Goal: Task Accomplishment & Management: Use online tool/utility

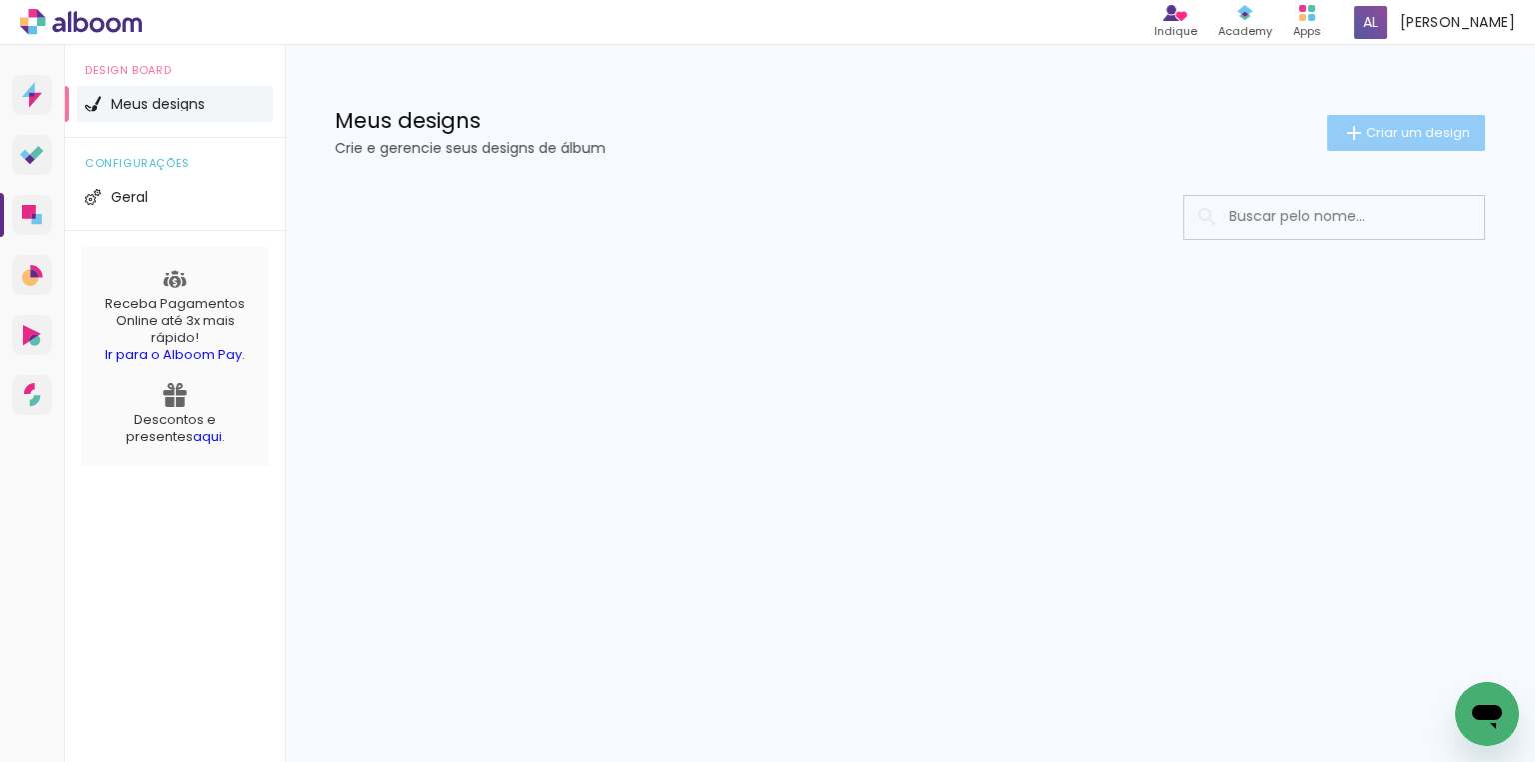
click at [1379, 126] on span "Criar um design" at bounding box center [1418, 132] width 104 height 13
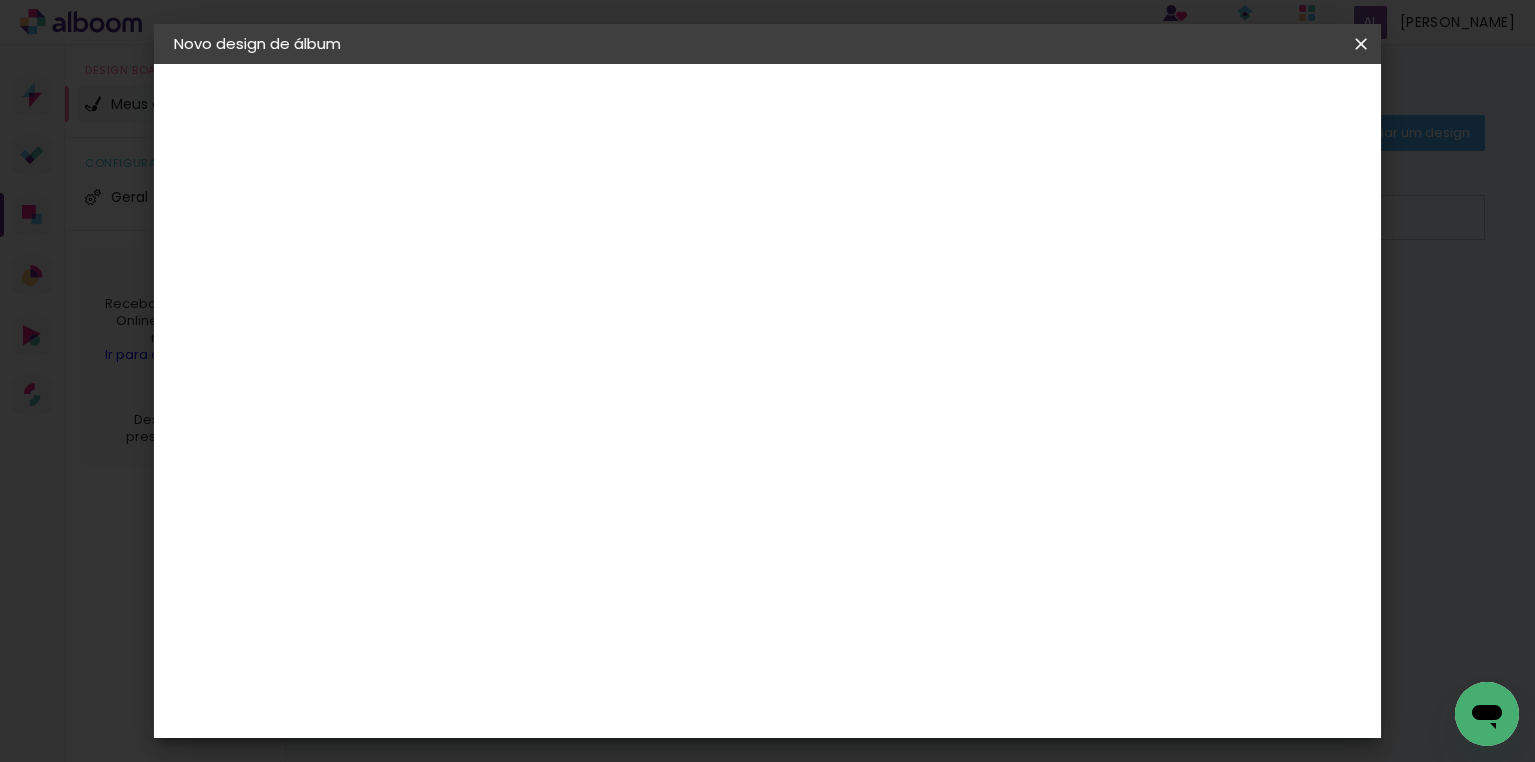
click at [501, 270] on input at bounding box center [501, 268] width 0 height 31
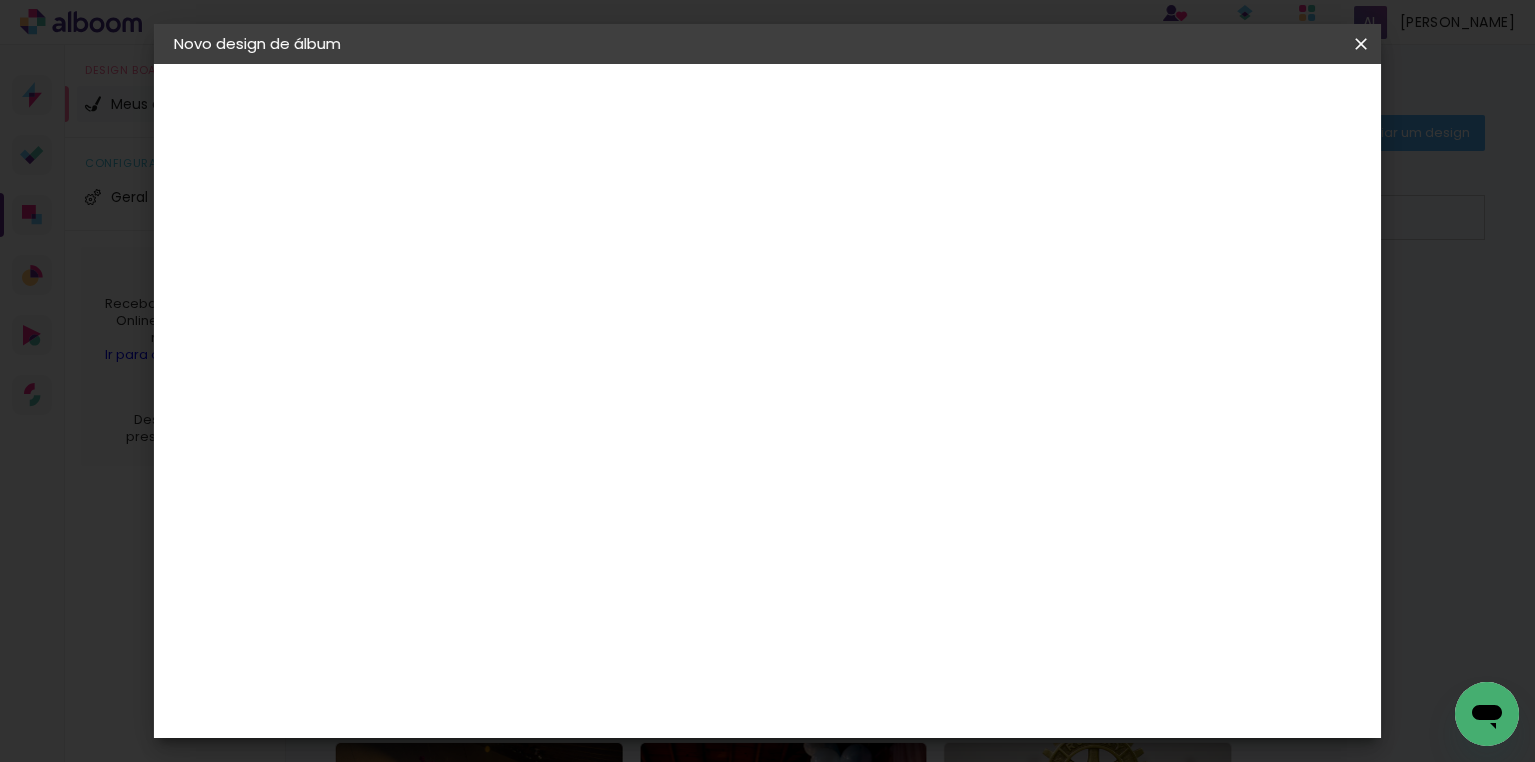
type input "[PERSON_NAME] 2 anos"
type paper-input "[PERSON_NAME] 2 anos"
click at [0, 0] on slot "Avançar" at bounding box center [0, 0] width 0 height 0
click at [588, 332] on div "DreambooksPro" at bounding box center [552, 340] width 130 height 16
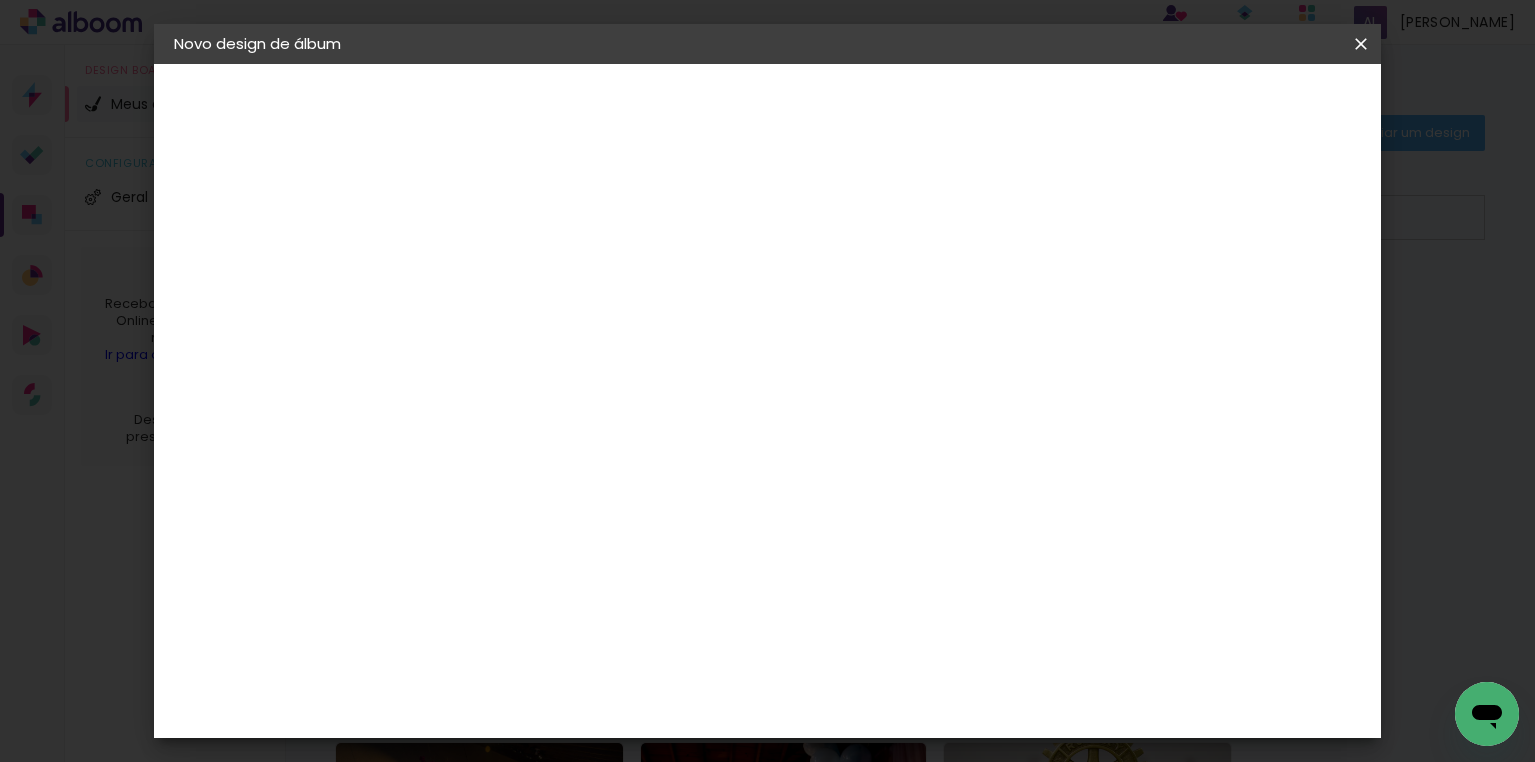
click at [0, 0] on slot "Avançar" at bounding box center [0, 0] width 0 height 0
click at [579, 333] on input "text" at bounding box center [540, 348] width 78 height 31
click at [0, 0] on slot "Álbum" at bounding box center [0, 0] width 0 height 0
type input "Álbum"
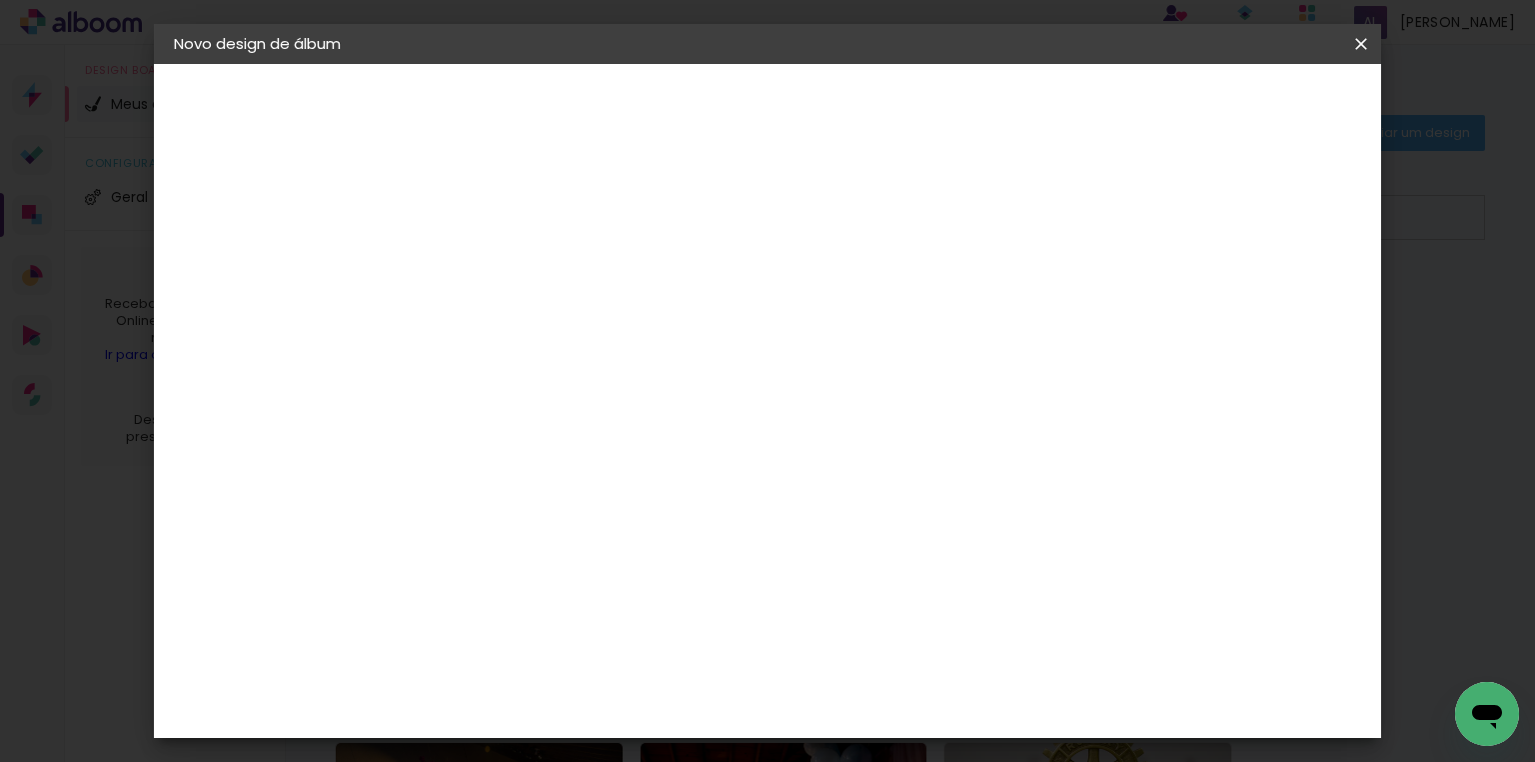
click at [636, 305] on span "31 × 23" at bounding box center [589, 325] width 93 height 41
click at [827, 120] on paper-button "Avançar" at bounding box center [778, 106] width 98 height 34
click at [1239, 106] on span "Iniciar design" at bounding box center [1193, 106] width 91 height 14
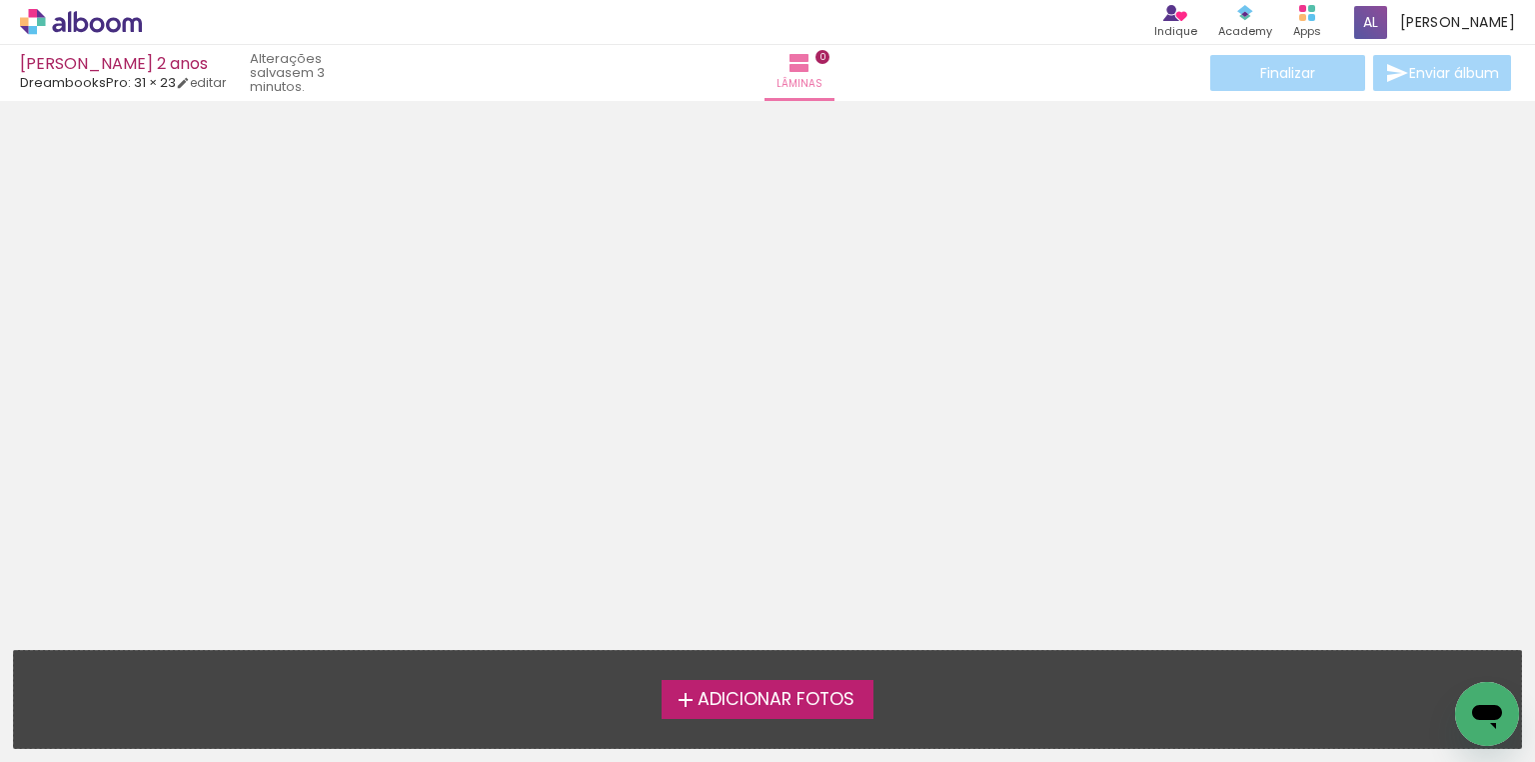
click at [750, 702] on span "Adicionar Fotos" at bounding box center [776, 700] width 157 height 18
click at [0, 0] on input "file" at bounding box center [0, 0] width 0 height 0
click at [747, 701] on span "Adicionar Fotos" at bounding box center [776, 700] width 157 height 18
click at [0, 0] on input "file" at bounding box center [0, 0] width 0 height 0
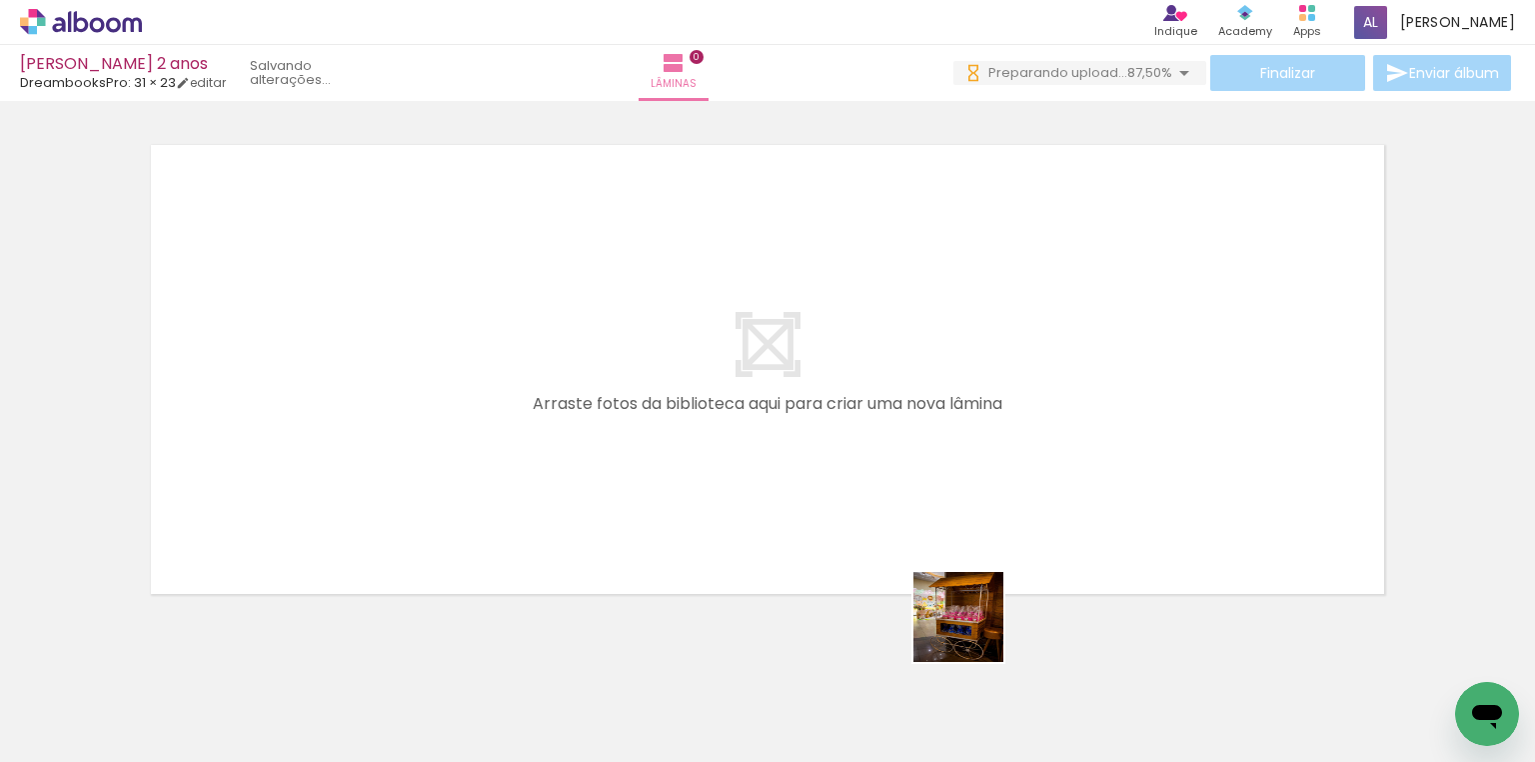
drag, startPoint x: 957, startPoint y: 702, endPoint x: 1075, endPoint y: 667, distance: 123.0
click at [987, 396] on quentale-workspace at bounding box center [767, 381] width 1535 height 762
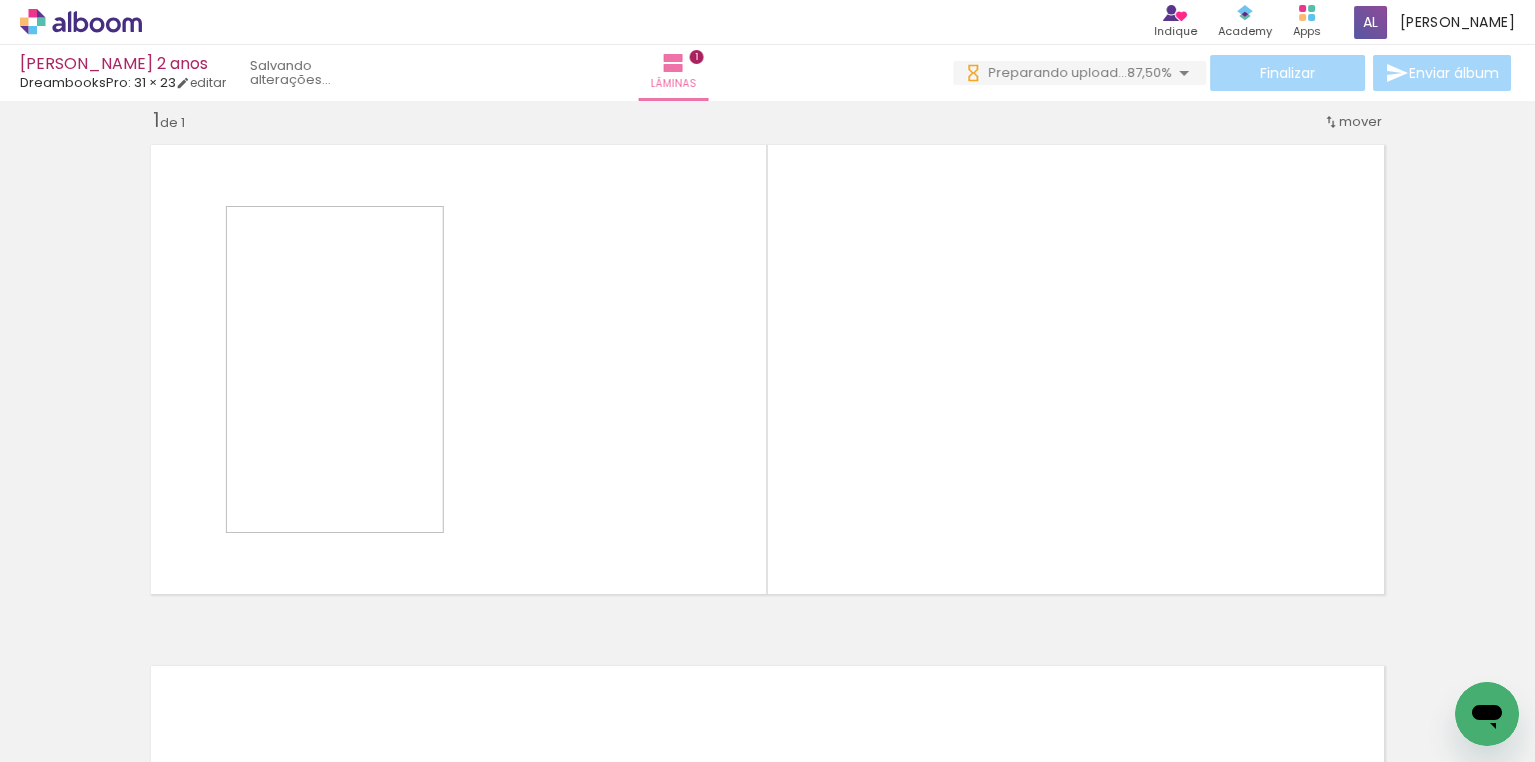
scroll to position [25, 0]
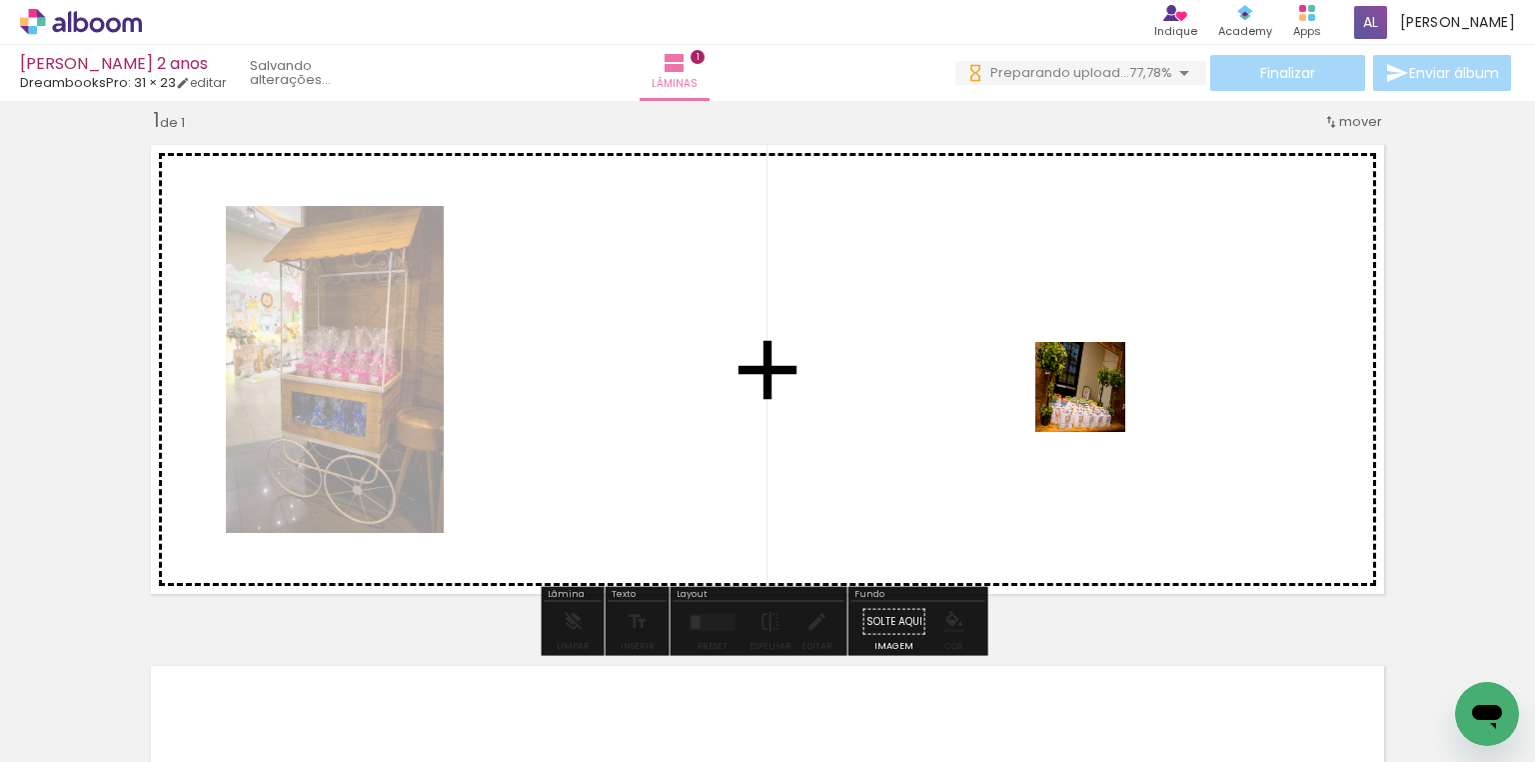
drag, startPoint x: 1092, startPoint y: 687, endPoint x: 1095, endPoint y: 402, distance: 284.9
click at [1095, 402] on quentale-workspace at bounding box center [767, 381] width 1535 height 762
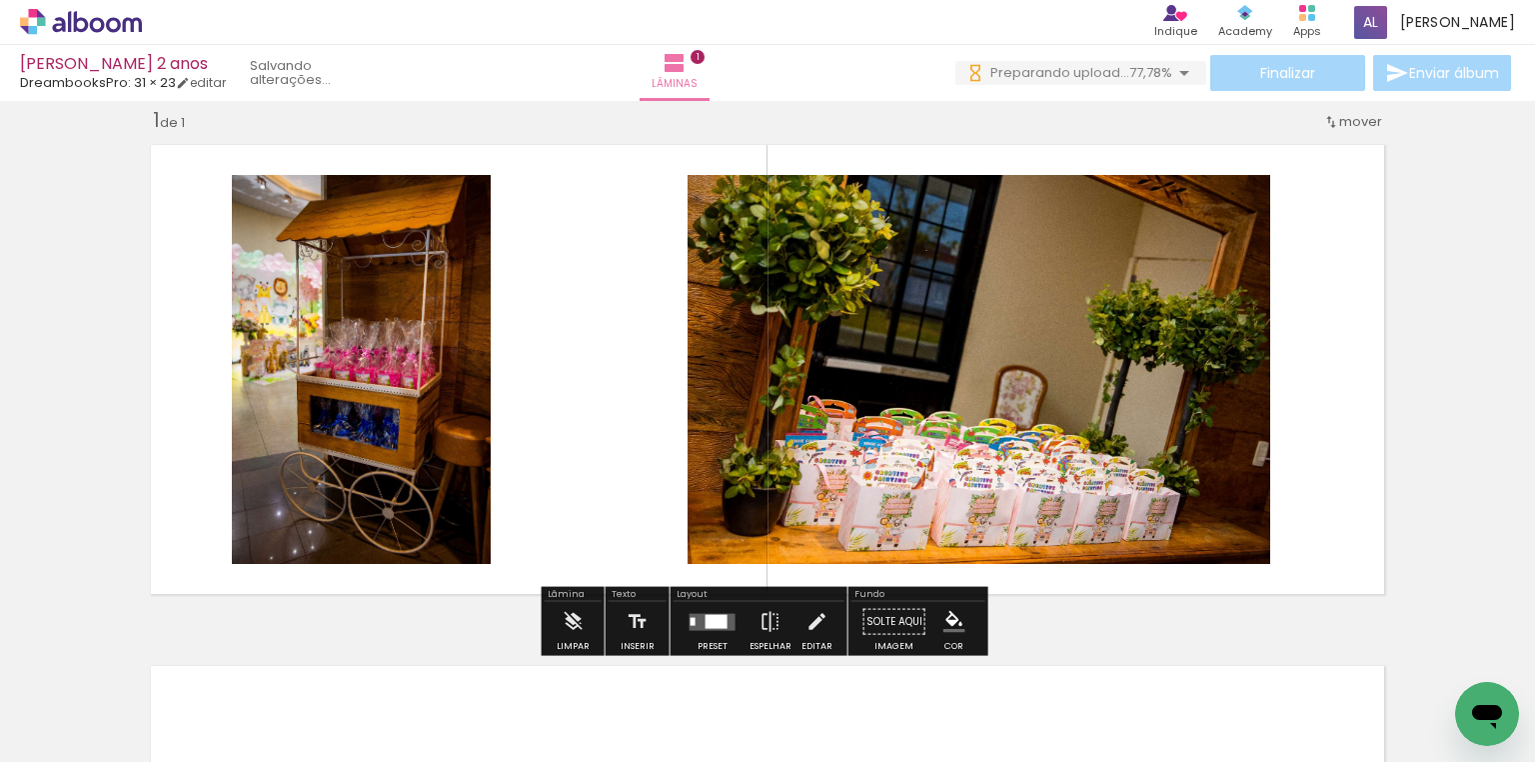
scroll to position [0, 0]
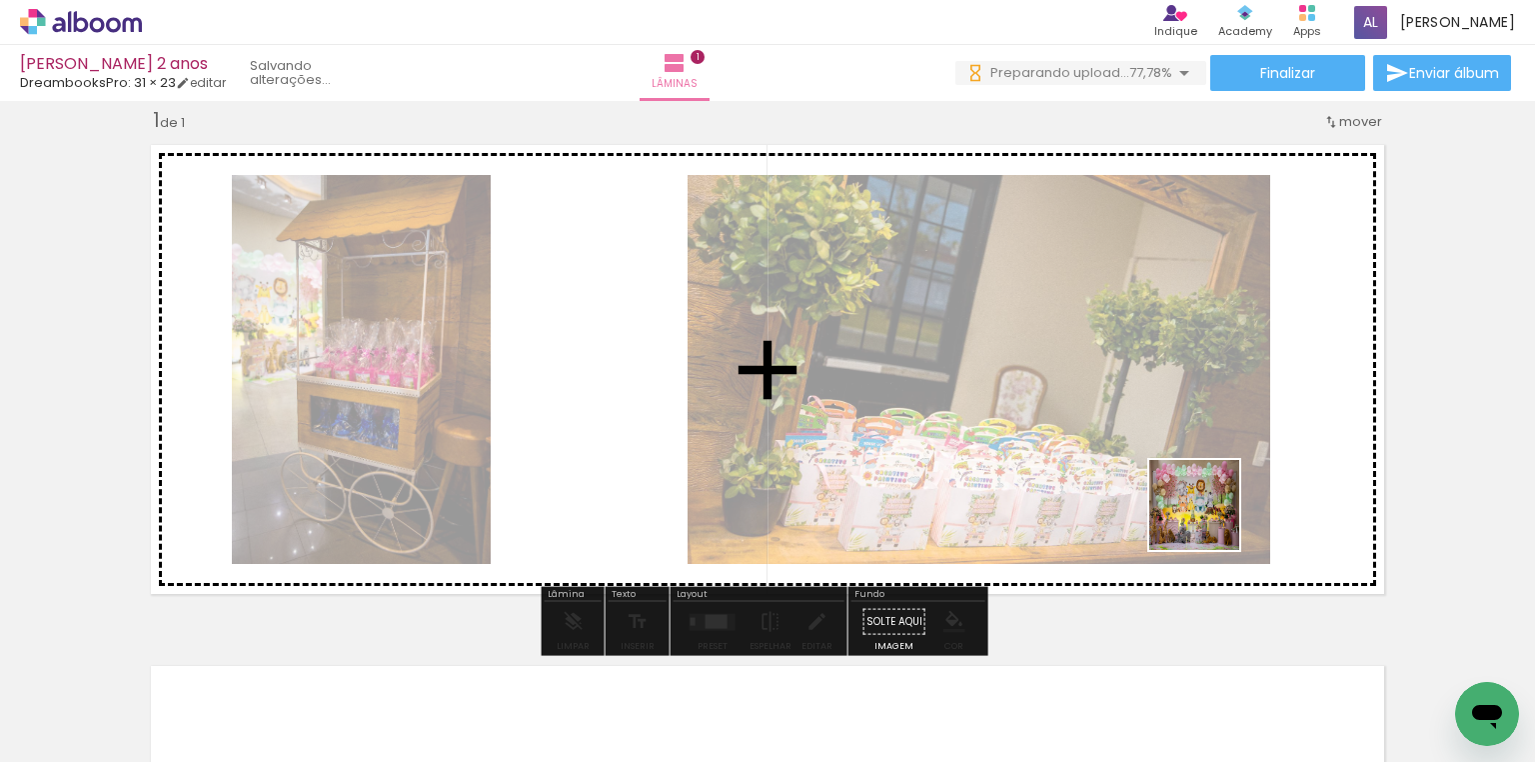
drag, startPoint x: 1209, startPoint y: 627, endPoint x: 1291, endPoint y: 704, distance: 112.4
click at [1209, 462] on quentale-workspace at bounding box center [767, 381] width 1535 height 762
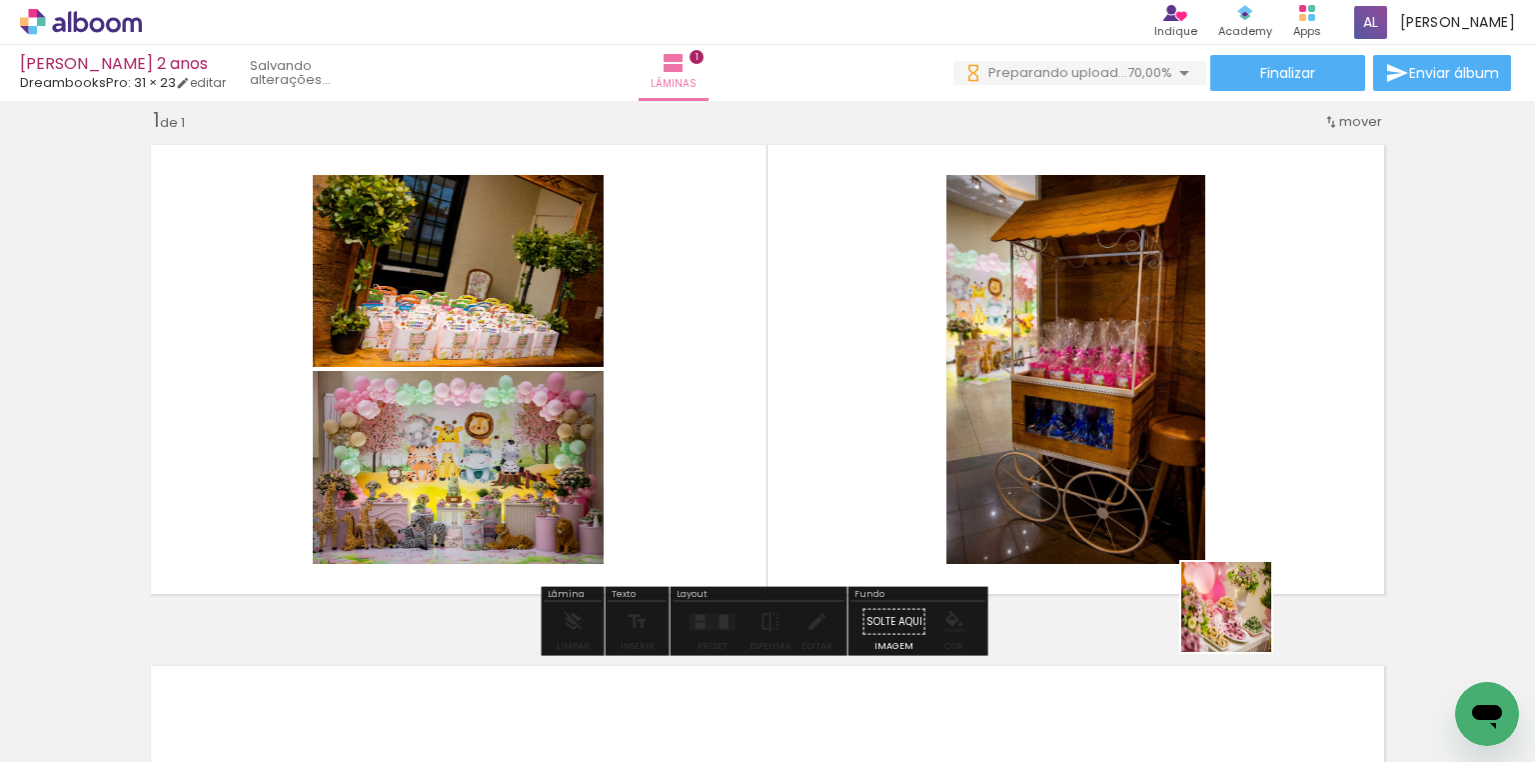
drag, startPoint x: 1259, startPoint y: 644, endPoint x: 1159, endPoint y: 480, distance: 192.0
click at [1159, 480] on quentale-workspace at bounding box center [767, 381] width 1535 height 762
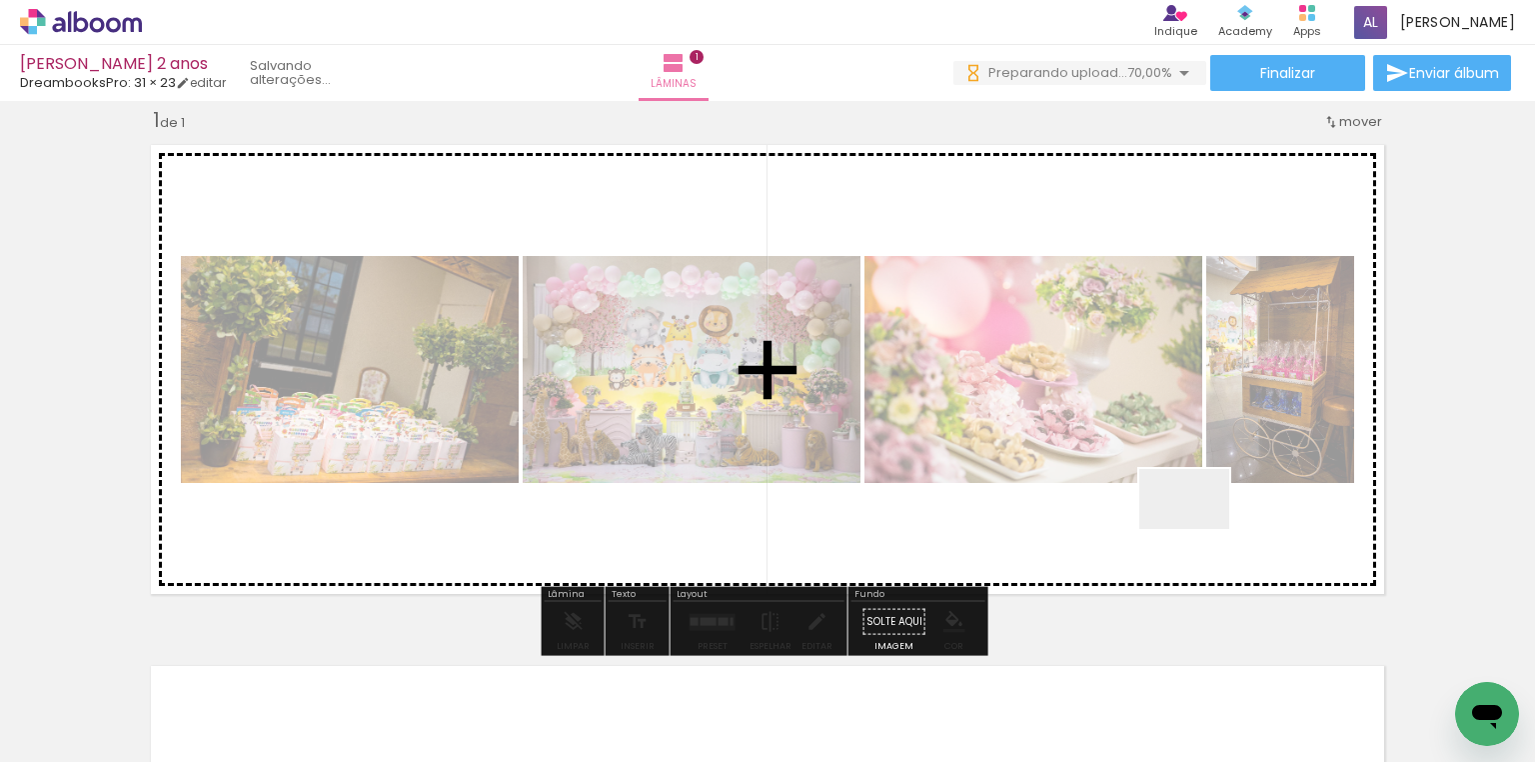
drag, startPoint x: 1443, startPoint y: 706, endPoint x: 1198, endPoint y: 527, distance: 303.3
click at [1198, 527] on quentale-workspace at bounding box center [767, 381] width 1535 height 762
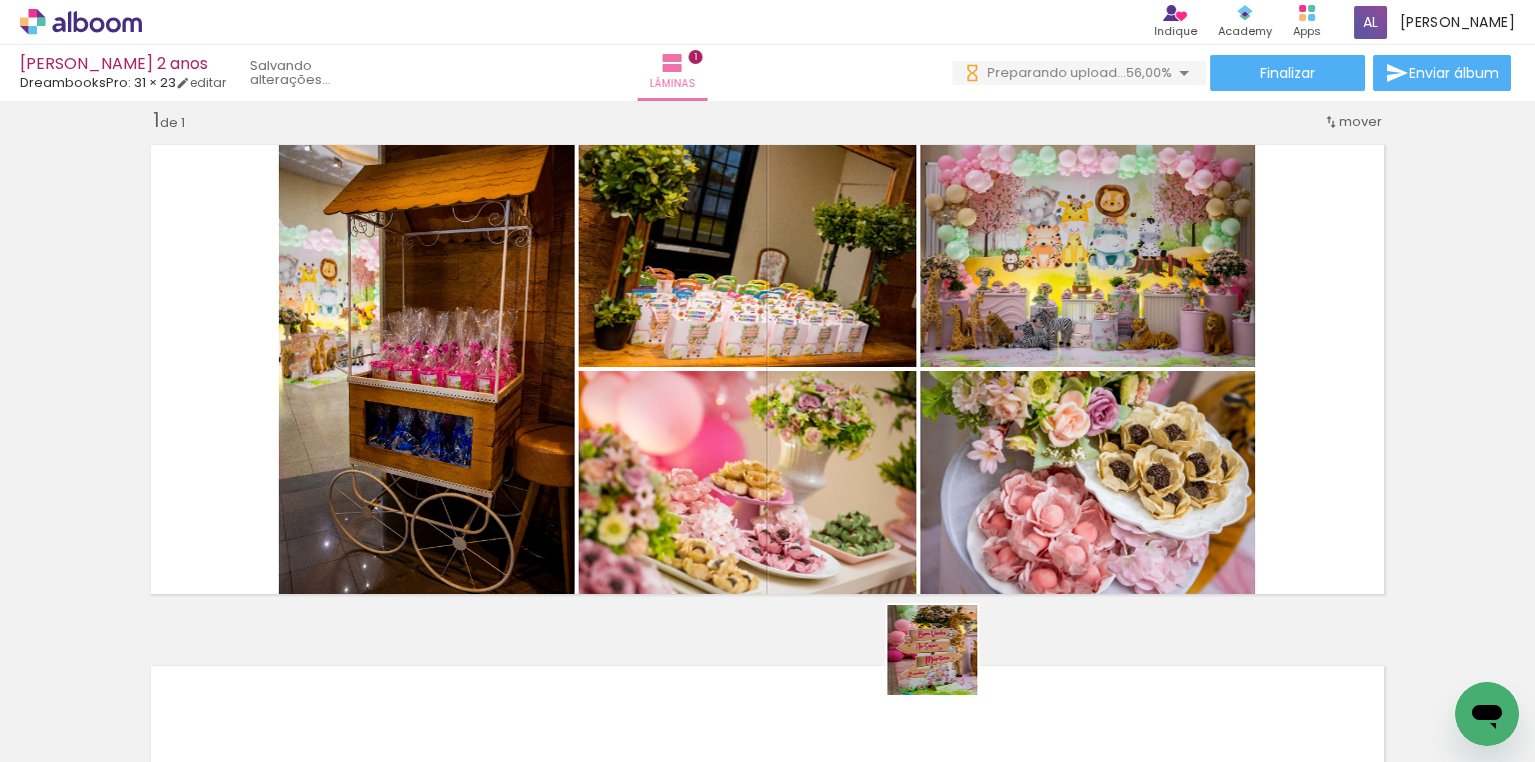
drag, startPoint x: 948, startPoint y: 665, endPoint x: 1007, endPoint y: 430, distance: 242.4
click at [1007, 430] on quentale-workspace at bounding box center [767, 381] width 1535 height 762
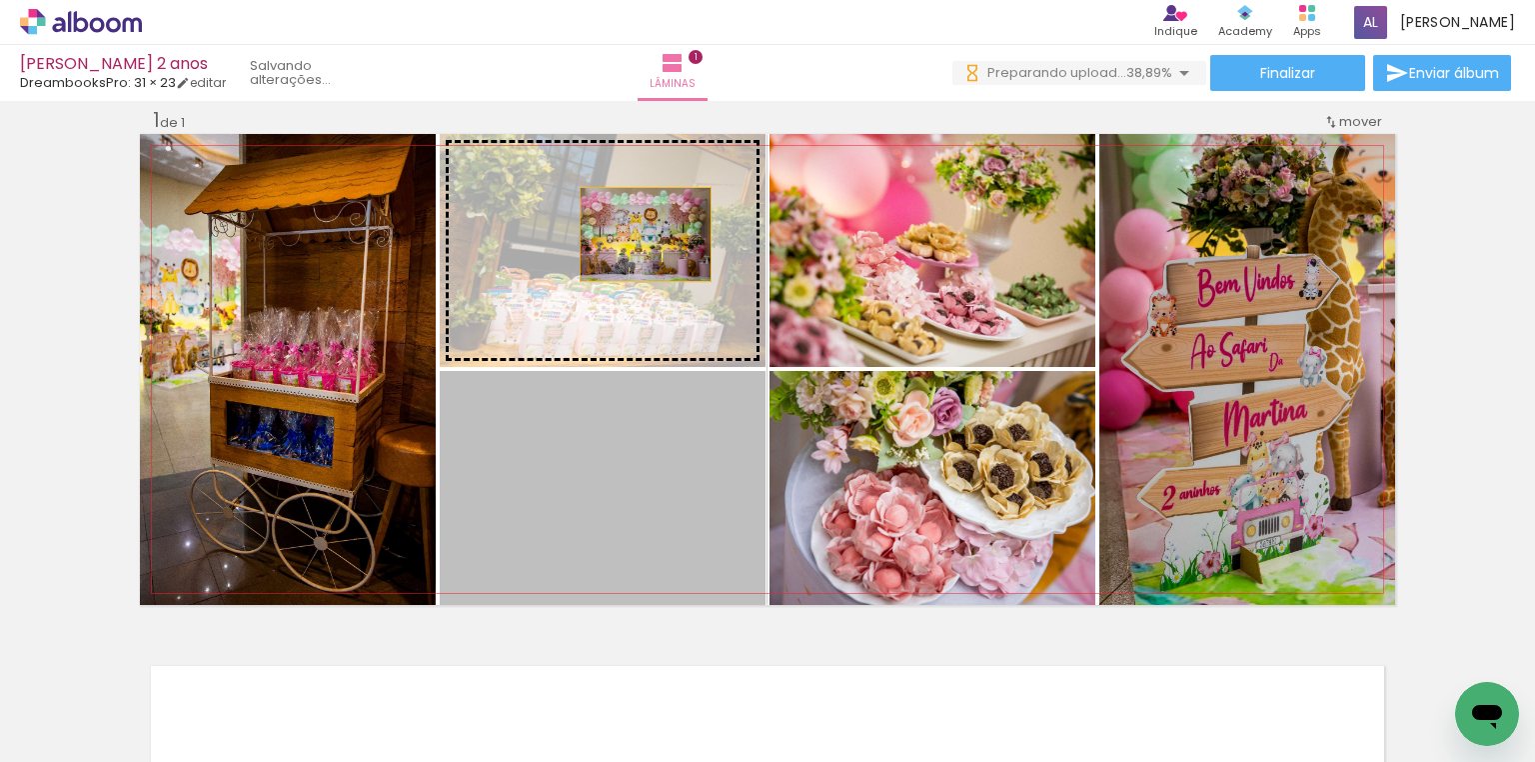
drag, startPoint x: 665, startPoint y: 483, endPoint x: 640, endPoint y: 234, distance: 250.1
click at [0, 0] on slot at bounding box center [0, 0] width 0 height 0
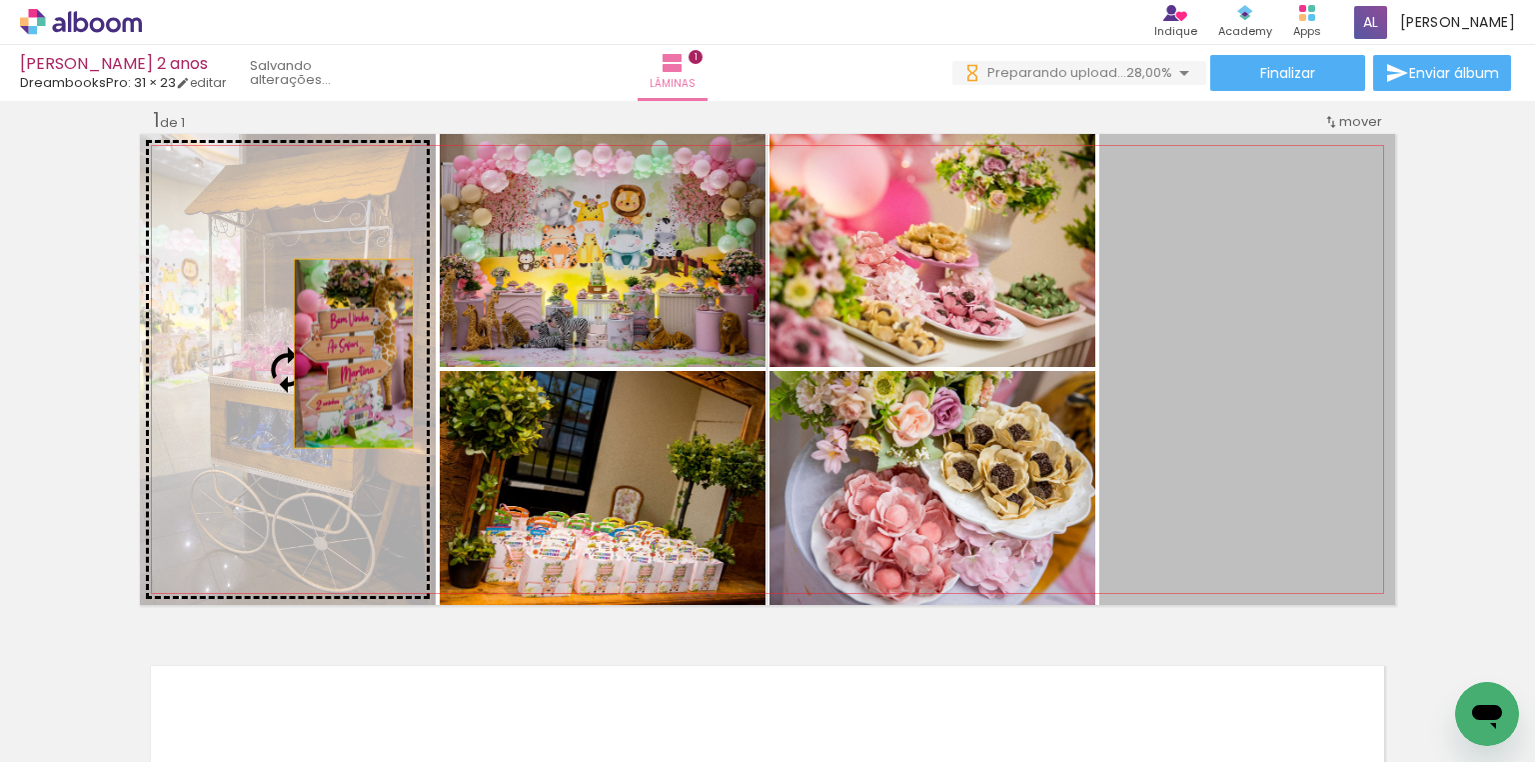
drag, startPoint x: 1278, startPoint y: 396, endPoint x: 336, endPoint y: 362, distance: 943.1
click at [0, 0] on slot at bounding box center [0, 0] width 0 height 0
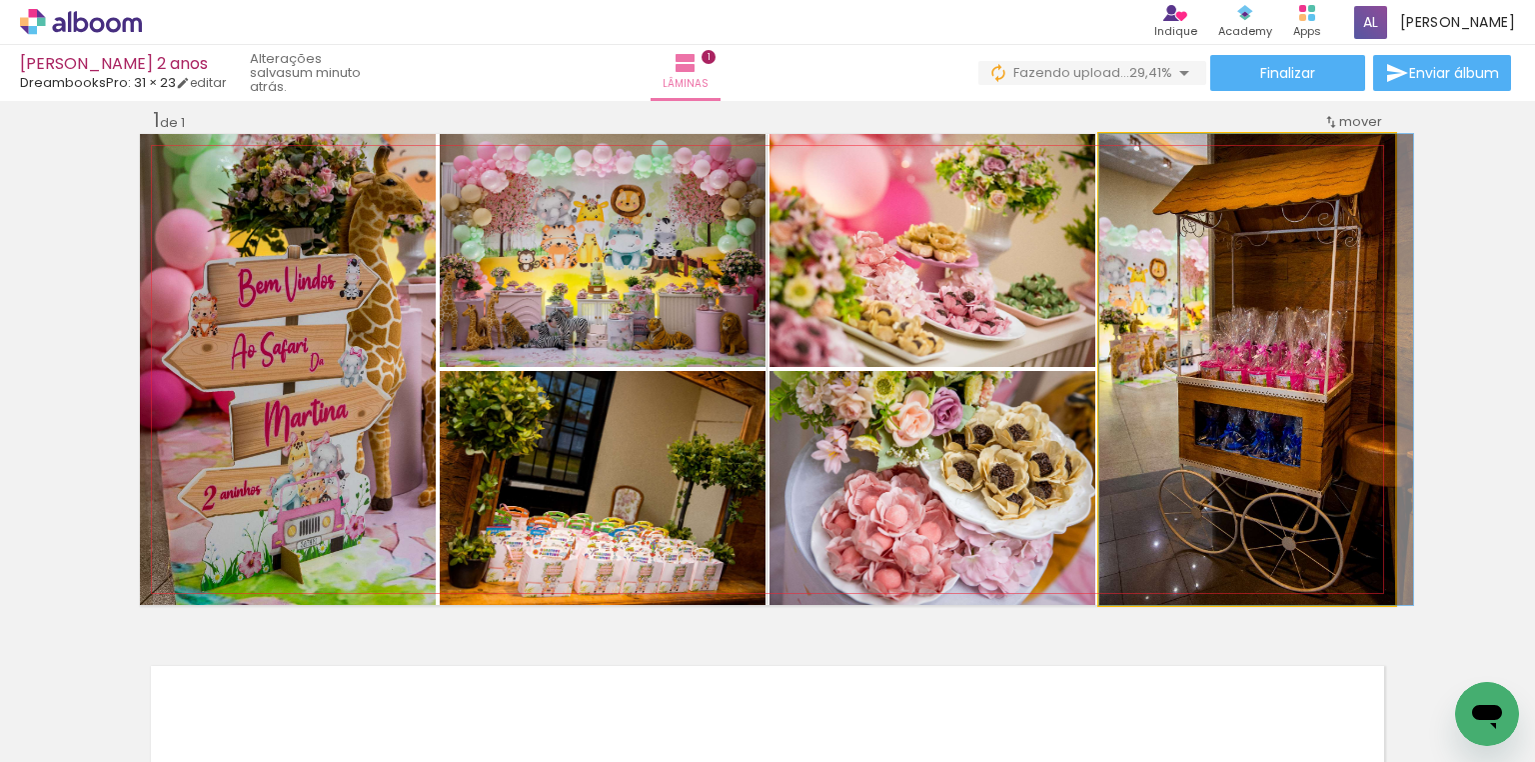
drag, startPoint x: 1233, startPoint y: 419, endPoint x: 1289, endPoint y: 423, distance: 56.1
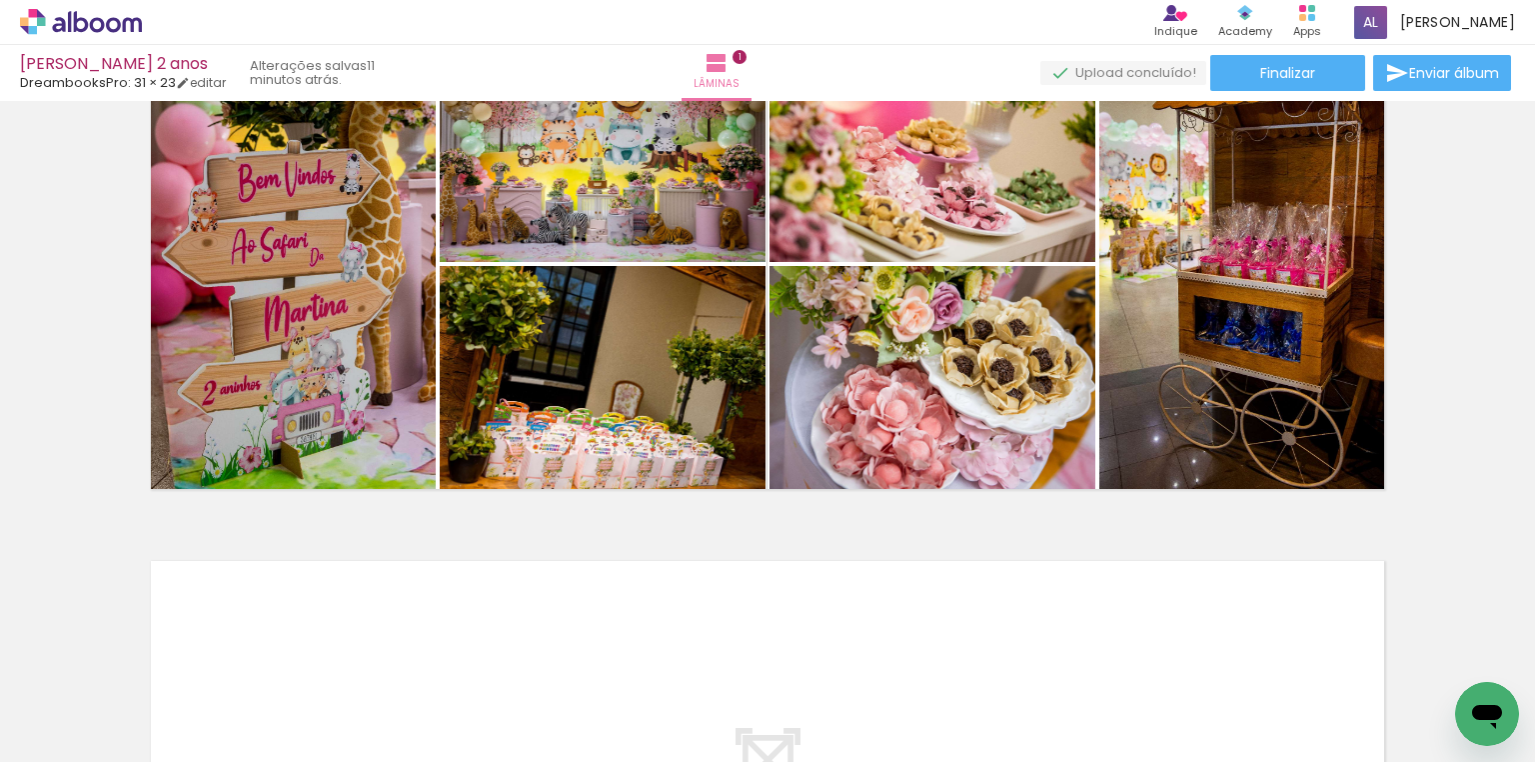
scroll to position [345, 0]
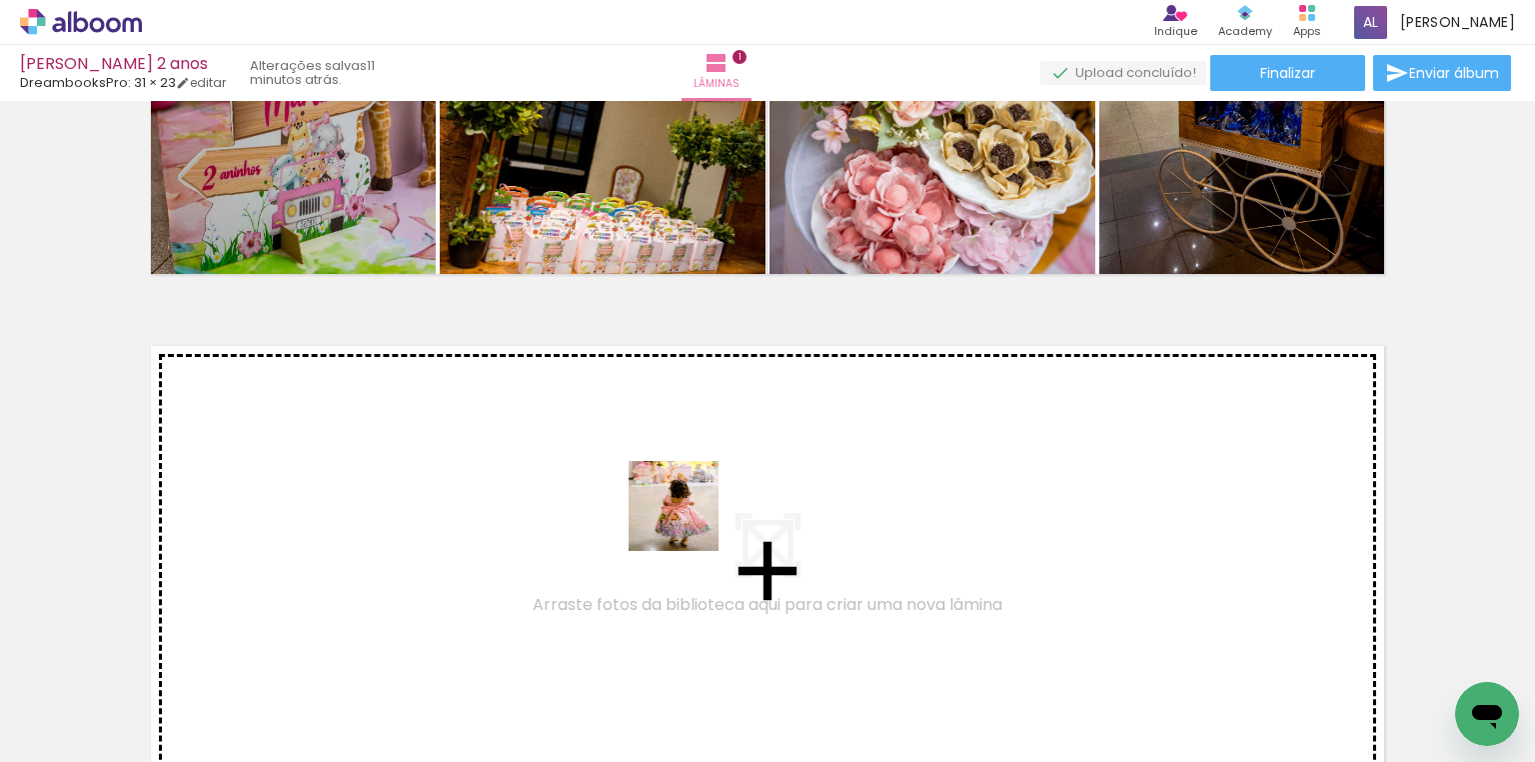
drag, startPoint x: 711, startPoint y: 670, endPoint x: 689, endPoint y: 520, distance: 151.5
click at [689, 520] on quentale-workspace at bounding box center [767, 381] width 1535 height 762
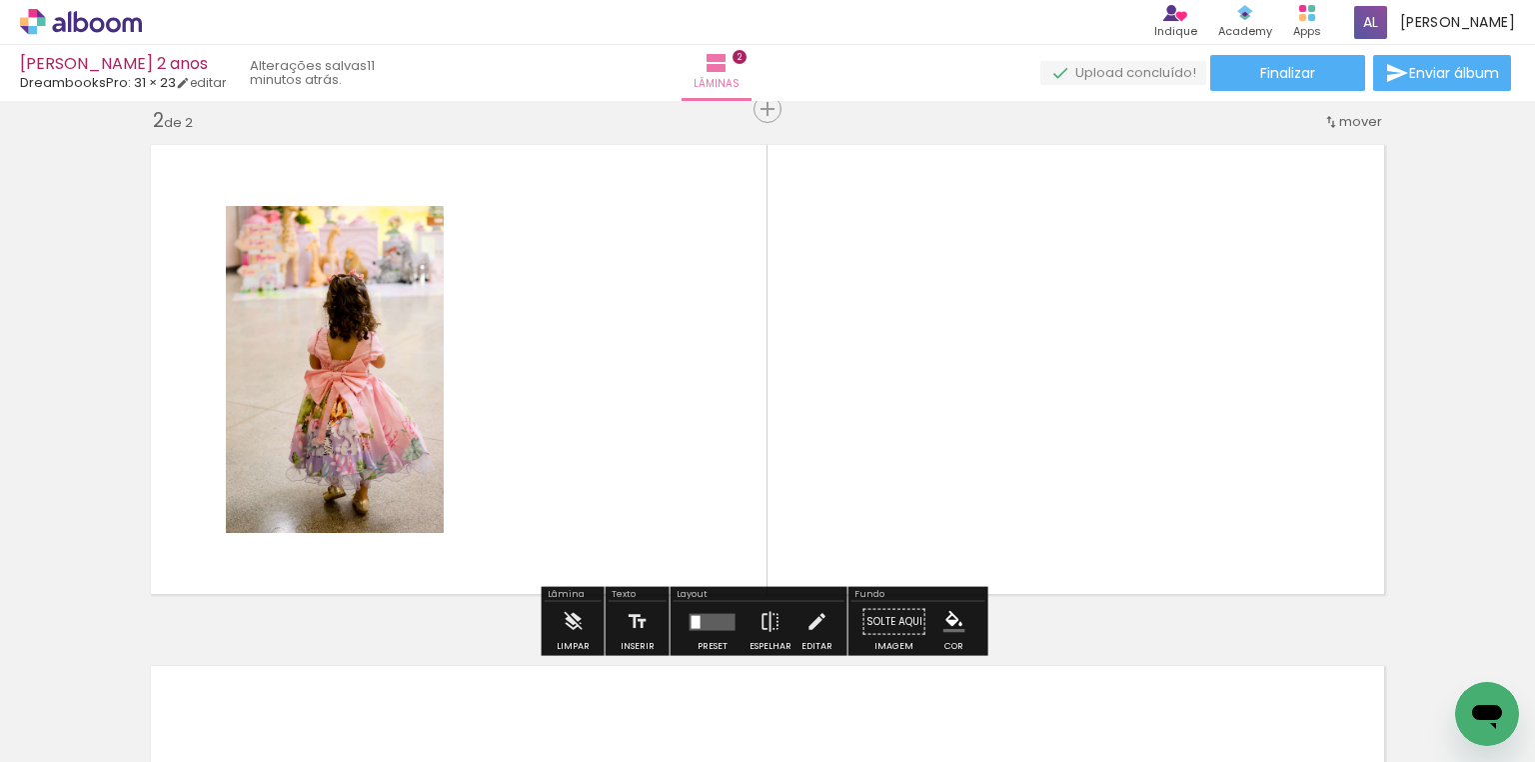
scroll to position [0, 0]
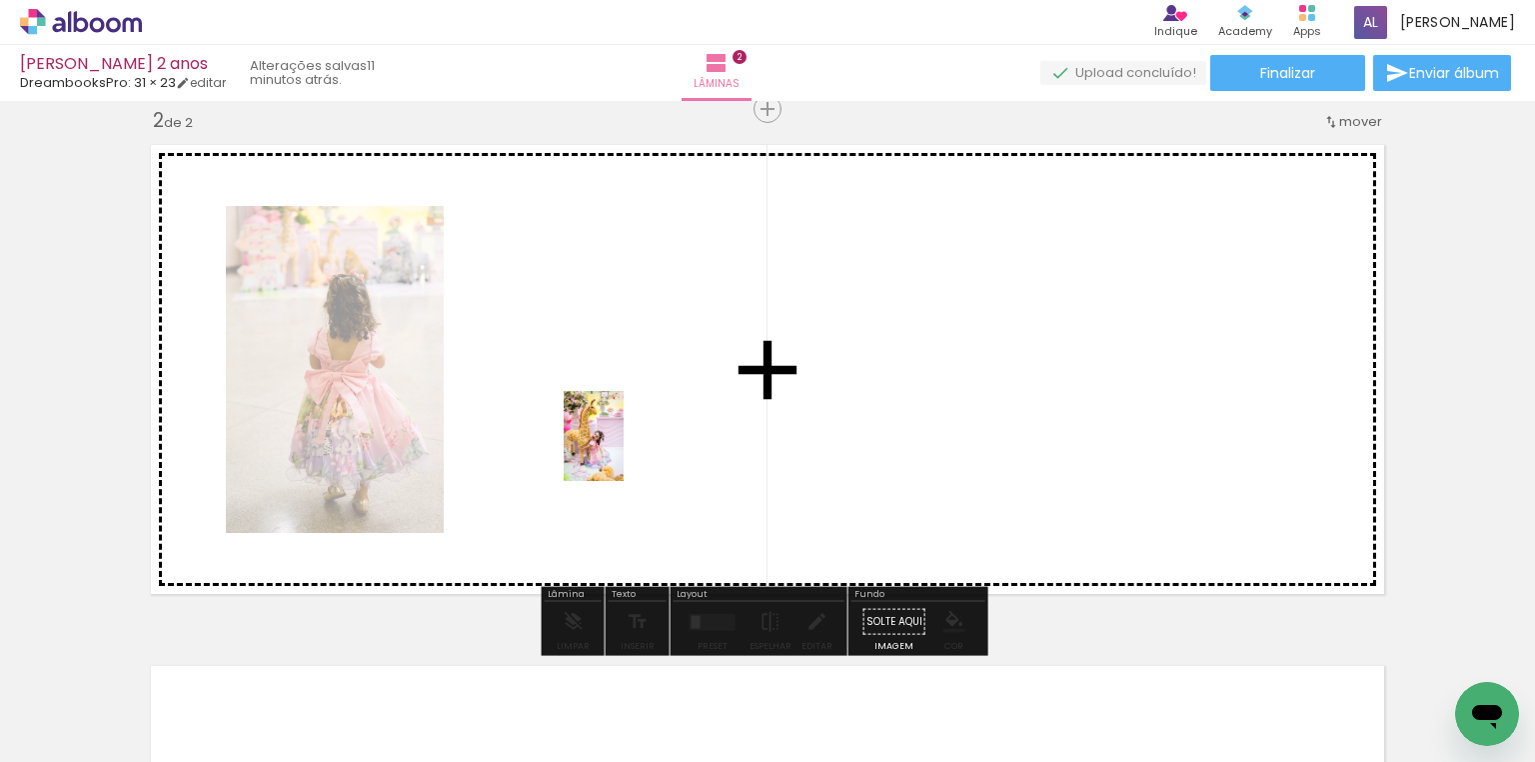
drag, startPoint x: 634, startPoint y: 700, endPoint x: 624, endPoint y: 451, distance: 249.1
click at [624, 451] on quentale-workspace at bounding box center [767, 381] width 1535 height 762
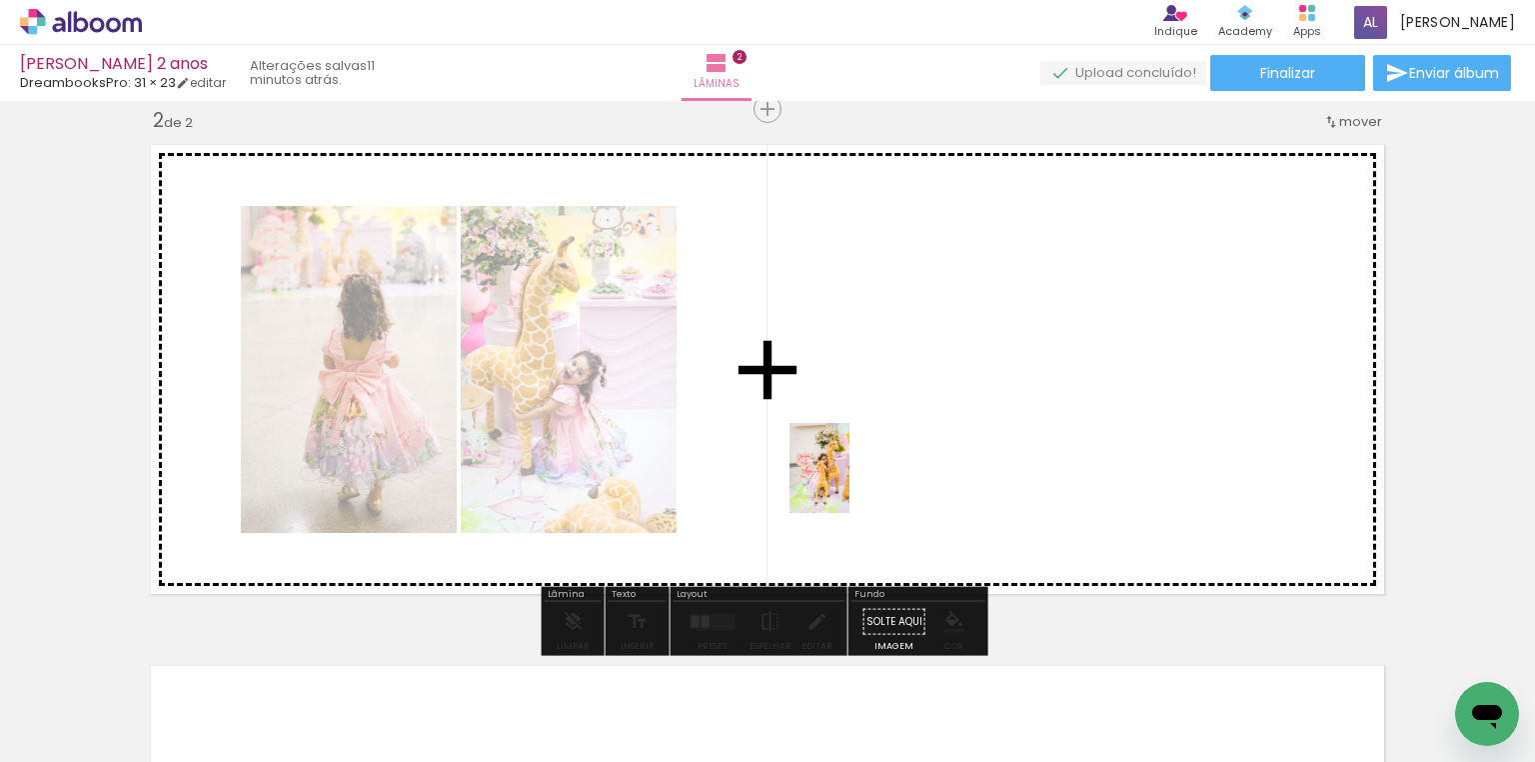
drag, startPoint x: 894, startPoint y: 714, endPoint x: 850, endPoint y: 483, distance: 235.0
click at [850, 483] on quentale-workspace at bounding box center [767, 381] width 1535 height 762
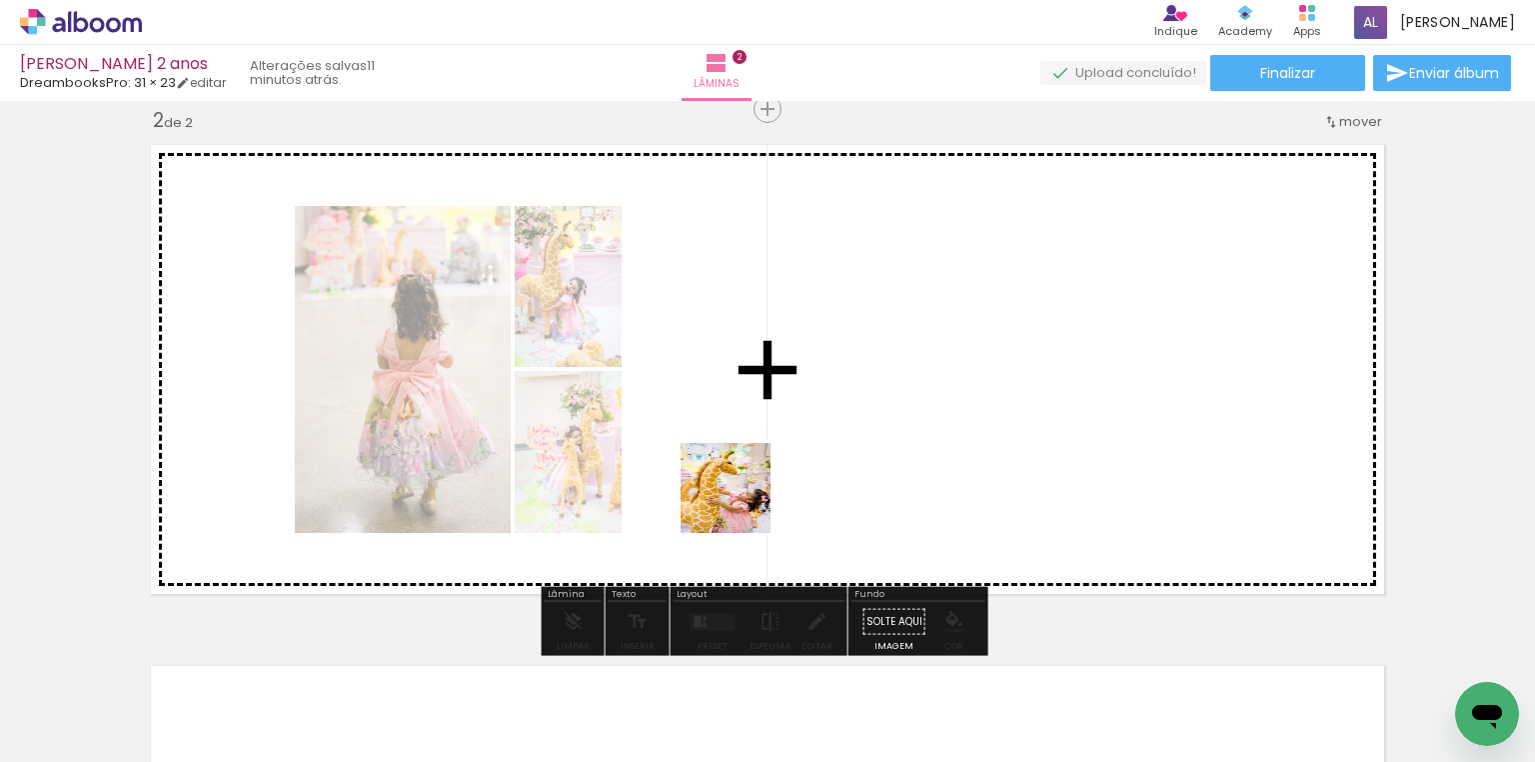
drag, startPoint x: 450, startPoint y: 720, endPoint x: 763, endPoint y: 474, distance: 397.9
click at [763, 474] on quentale-workspace at bounding box center [767, 381] width 1535 height 762
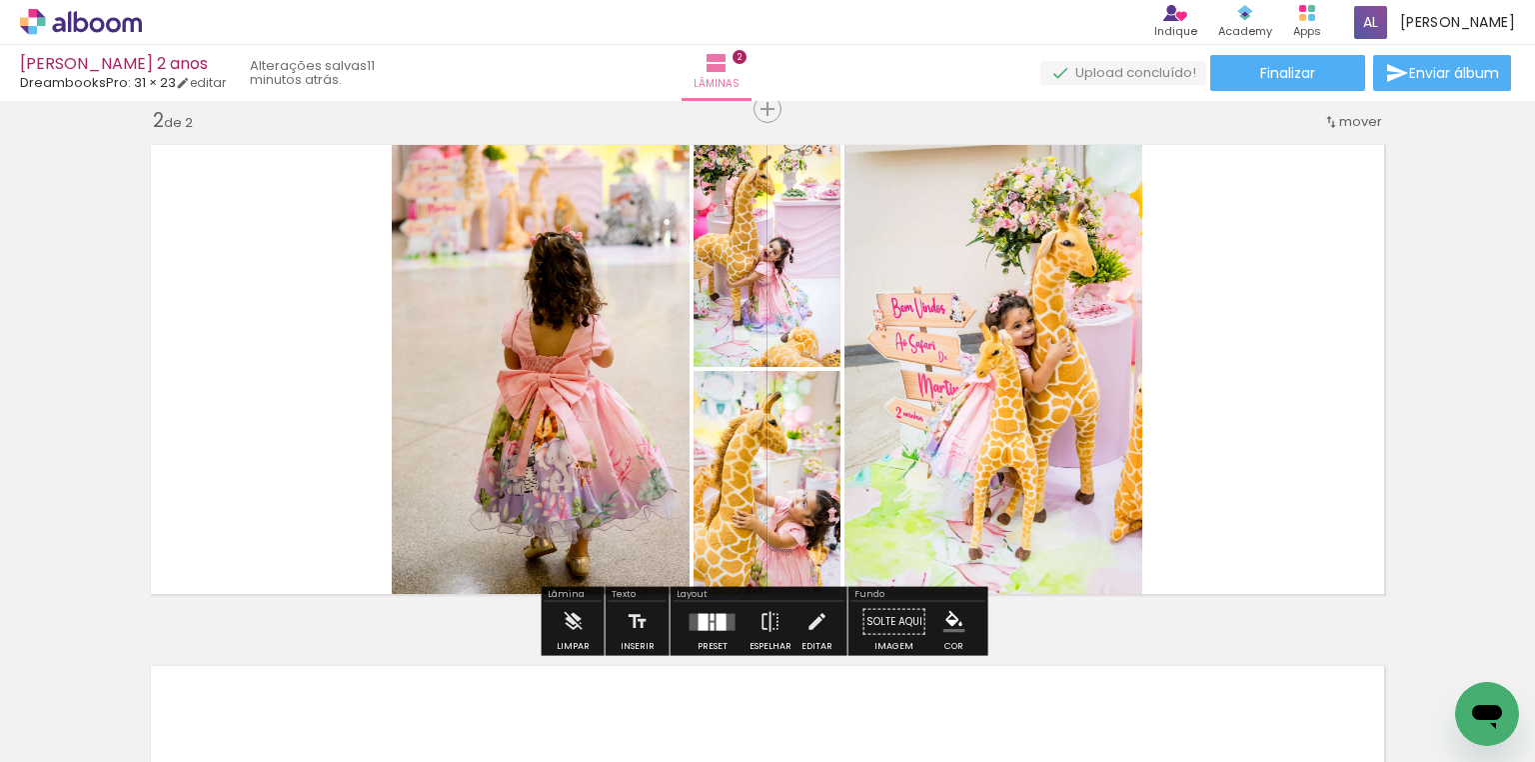
click at [717, 628] on div at bounding box center [722, 621] width 10 height 17
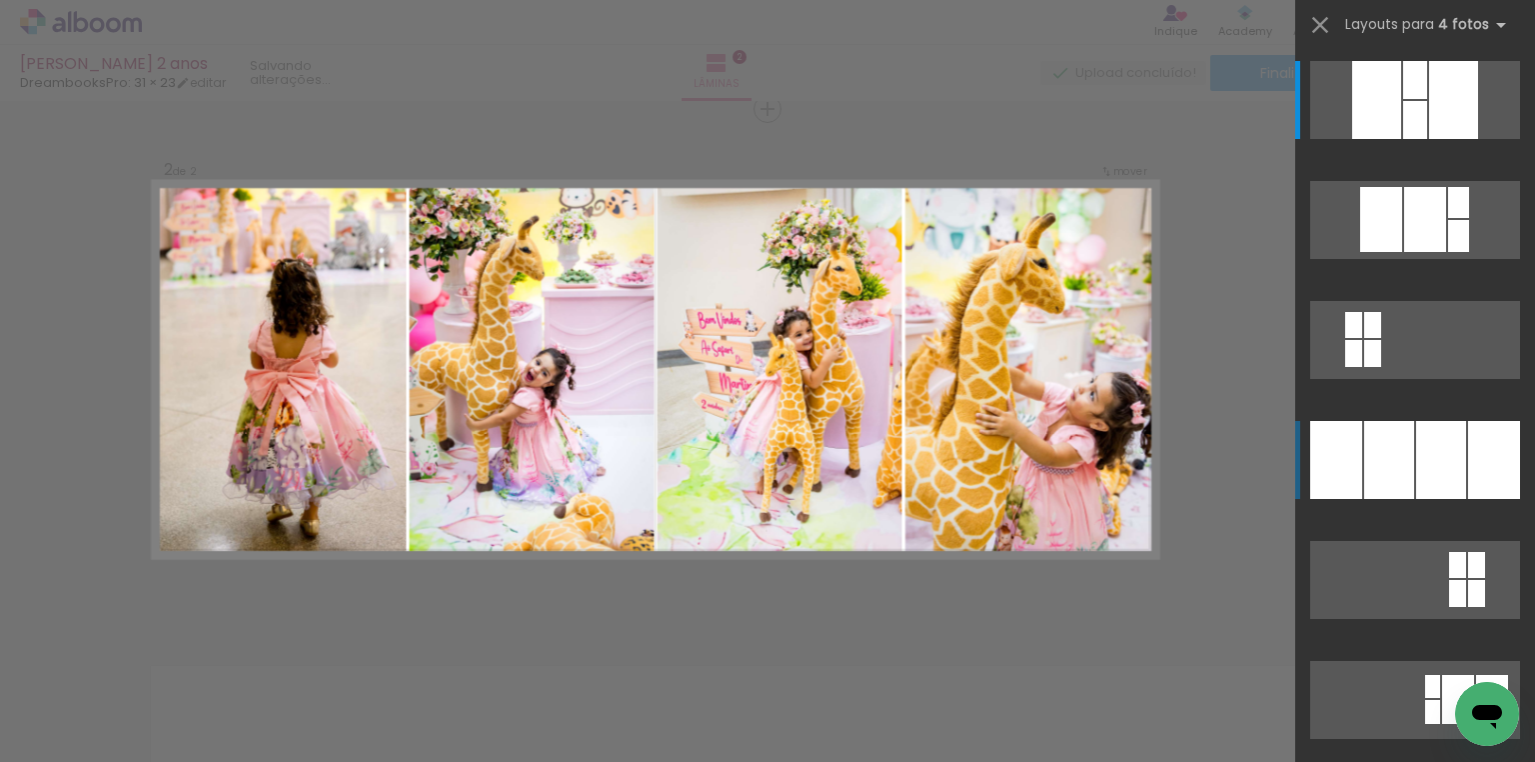
click at [1399, 460] on div at bounding box center [1389, 460] width 50 height 78
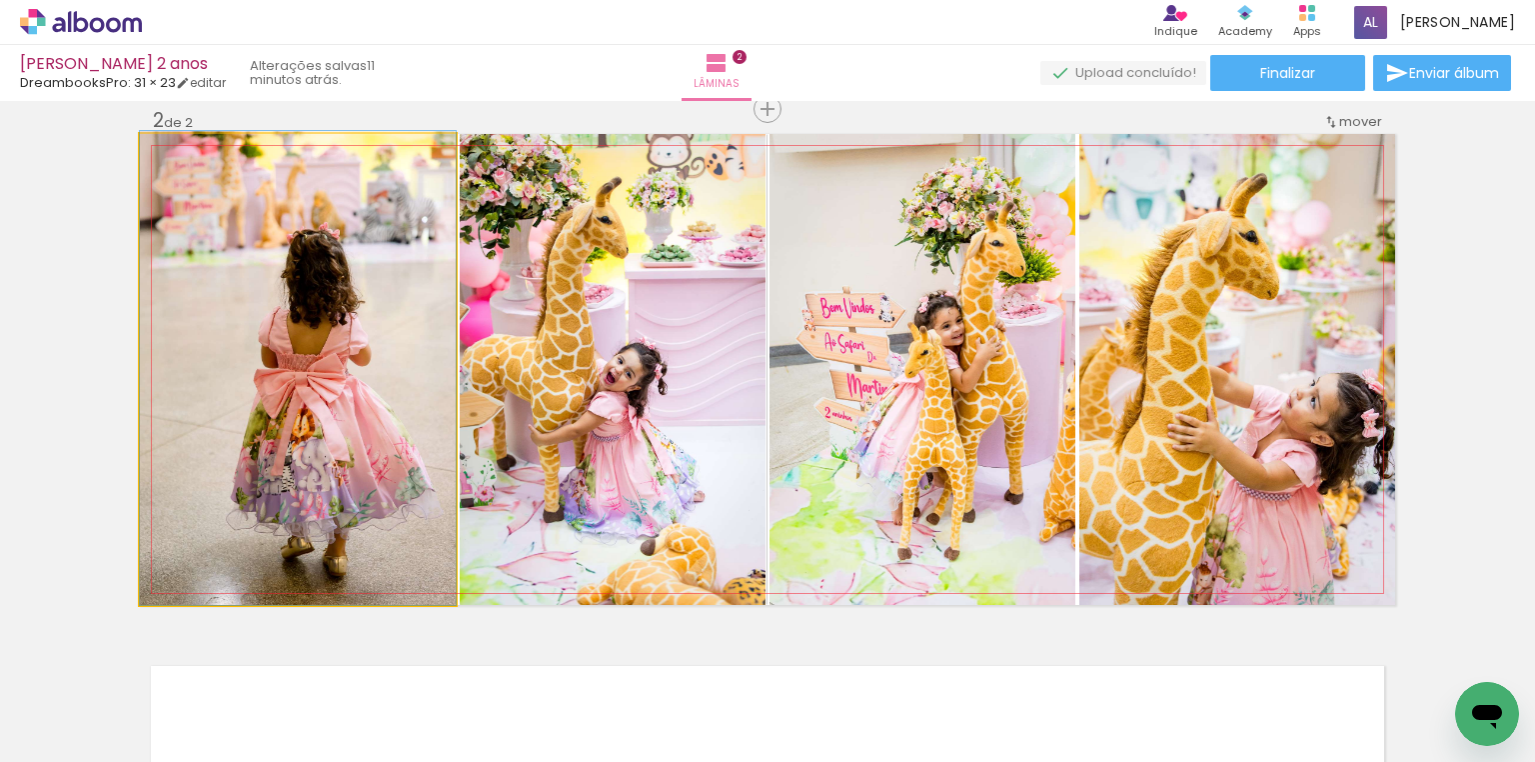
drag, startPoint x: 335, startPoint y: 389, endPoint x: 321, endPoint y: 376, distance: 19.1
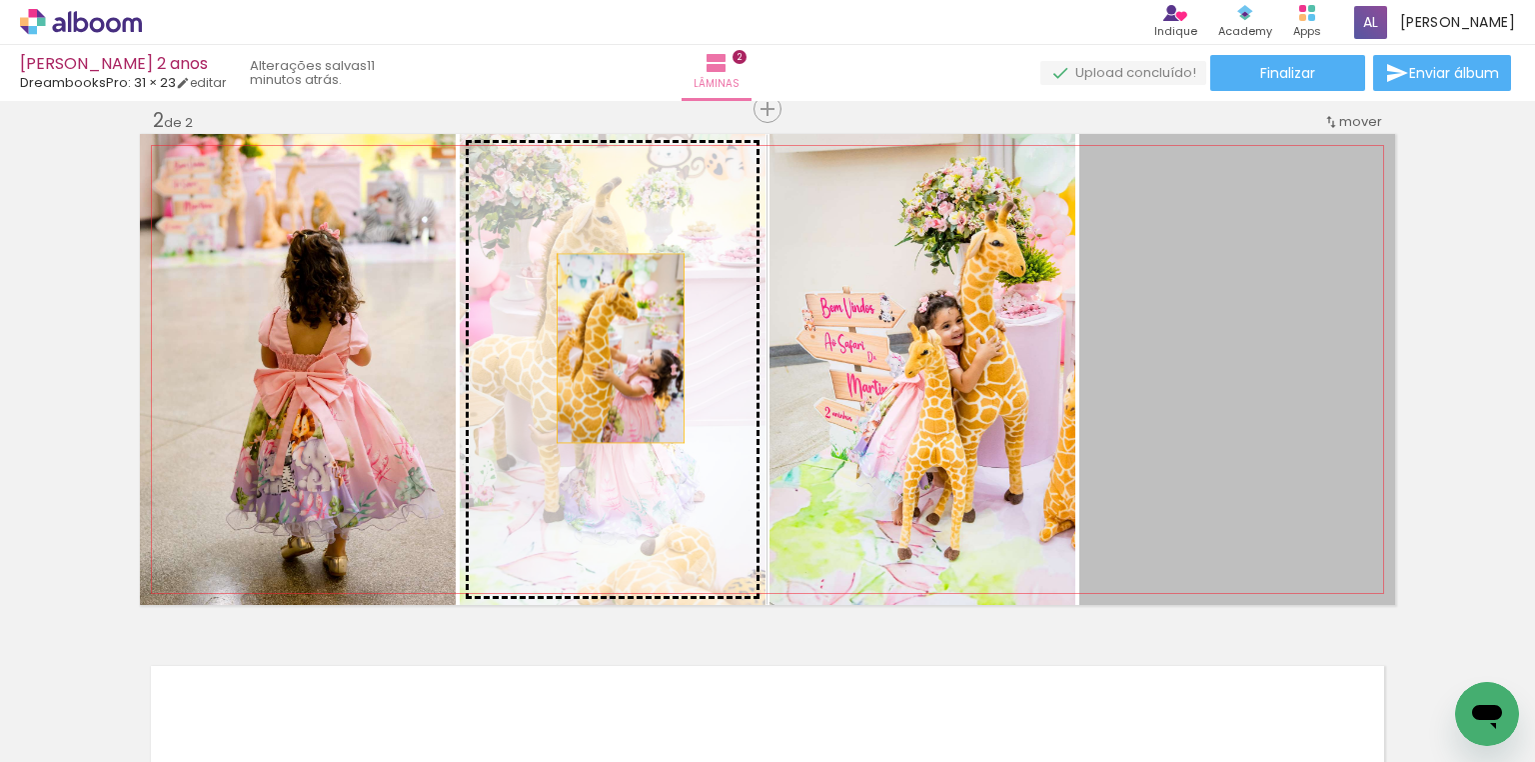
drag, startPoint x: 1267, startPoint y: 420, endPoint x: 615, endPoint y: 348, distance: 656.6
click at [0, 0] on slot at bounding box center [0, 0] width 0 height 0
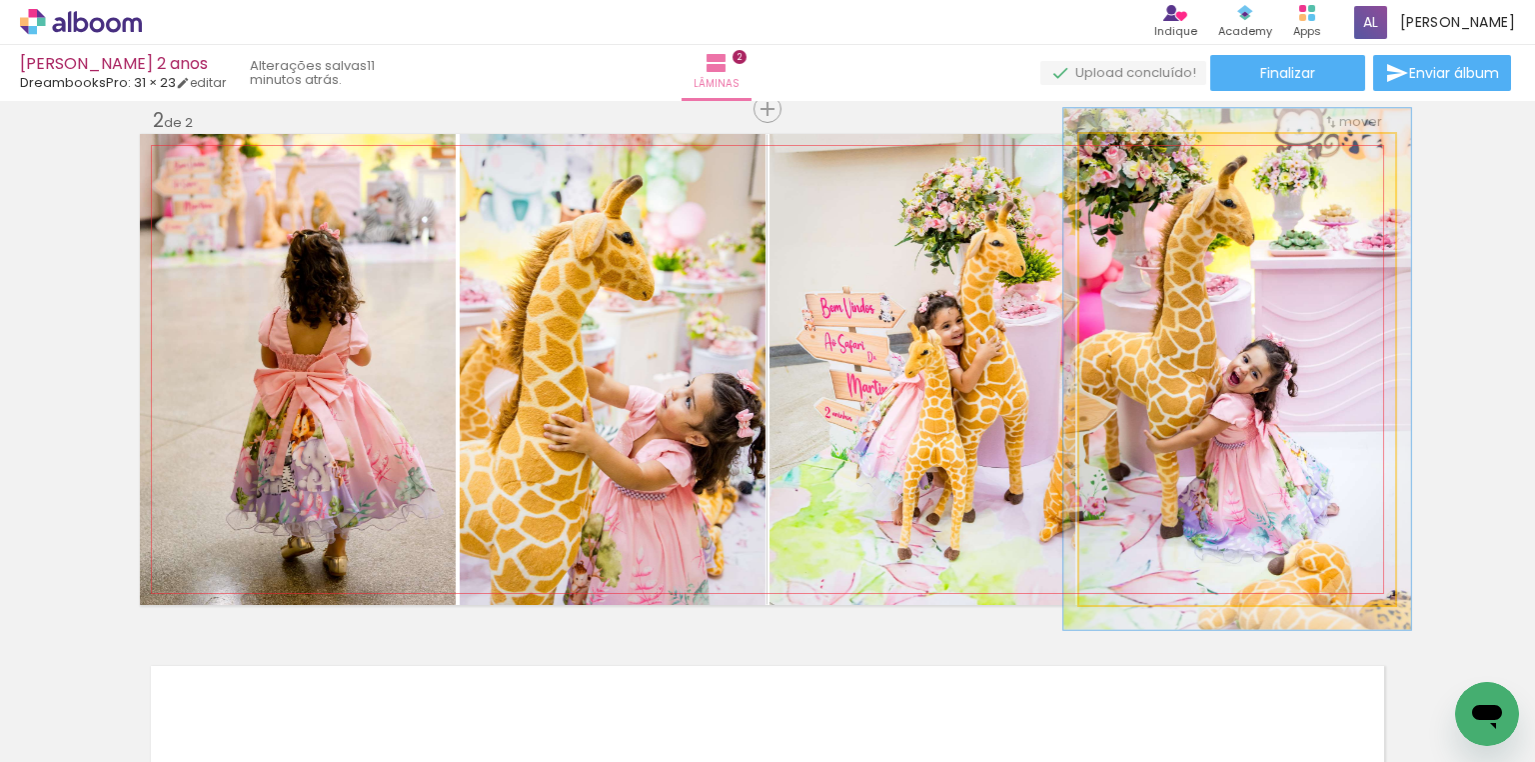
click at [1133, 156] on div at bounding box center [1133, 155] width 32 height 32
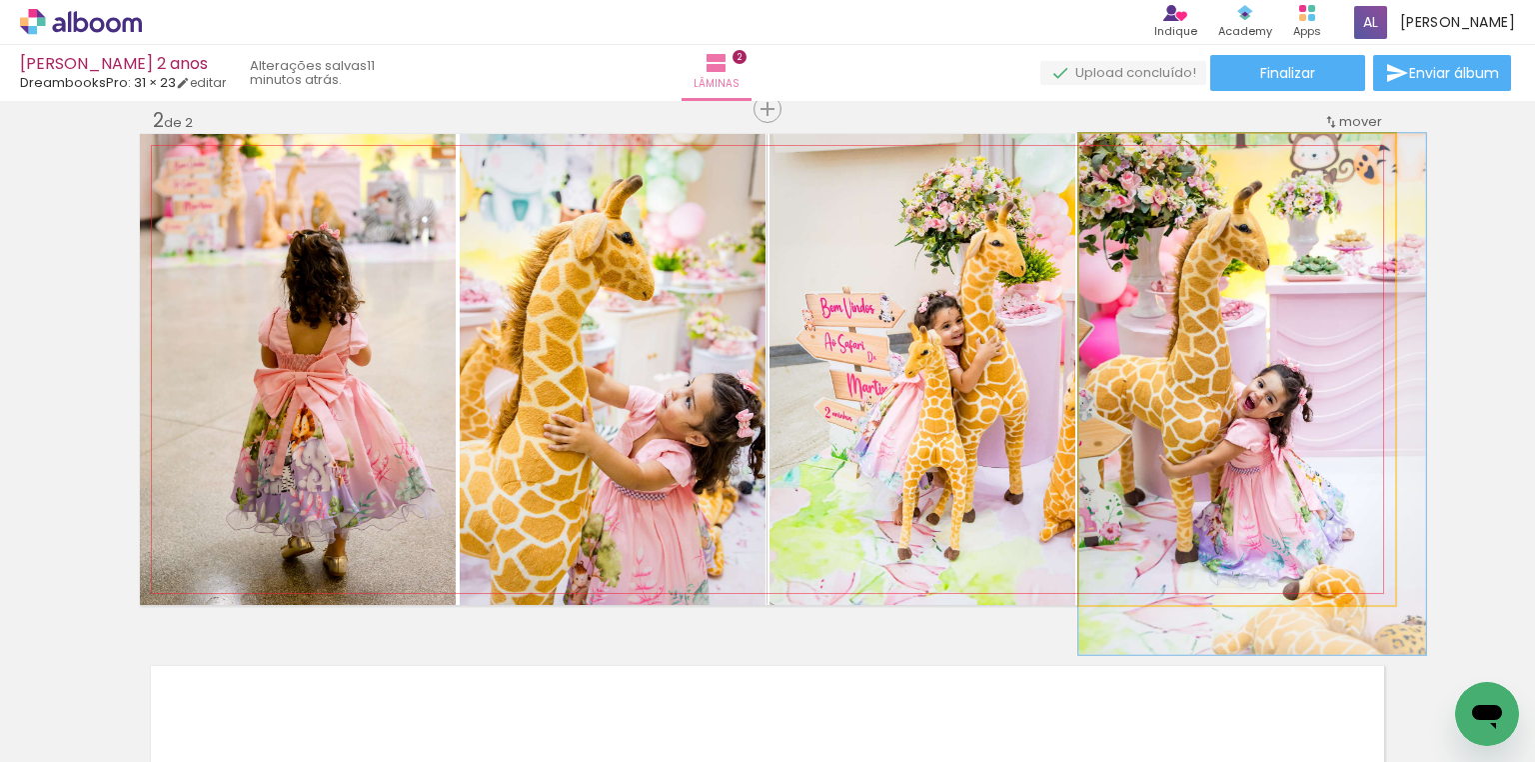
drag, startPoint x: 1261, startPoint y: 260, endPoint x: 1167, endPoint y: 252, distance: 94.3
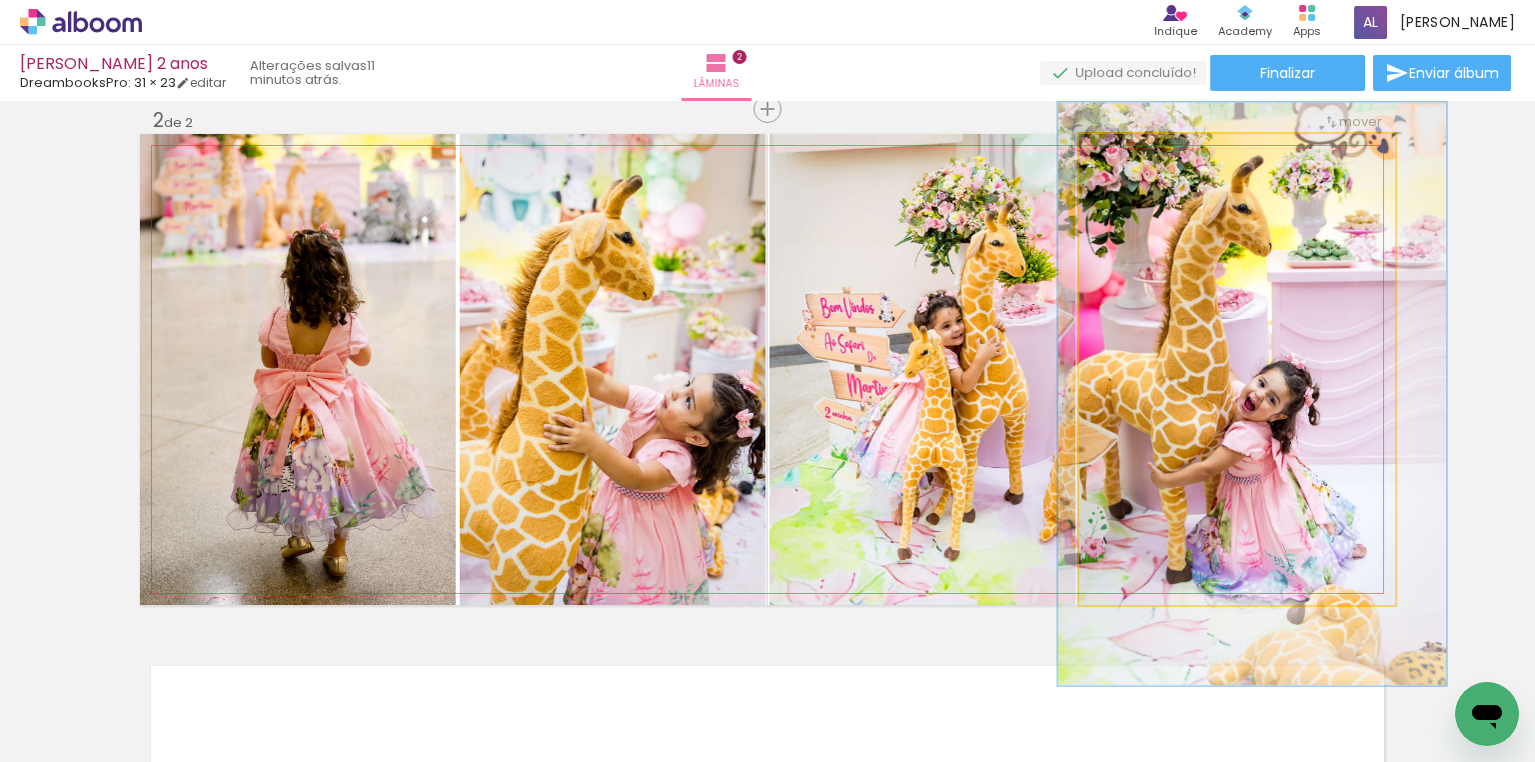
type paper-slider "123"
click at [1145, 162] on div at bounding box center [1144, 155] width 32 height 32
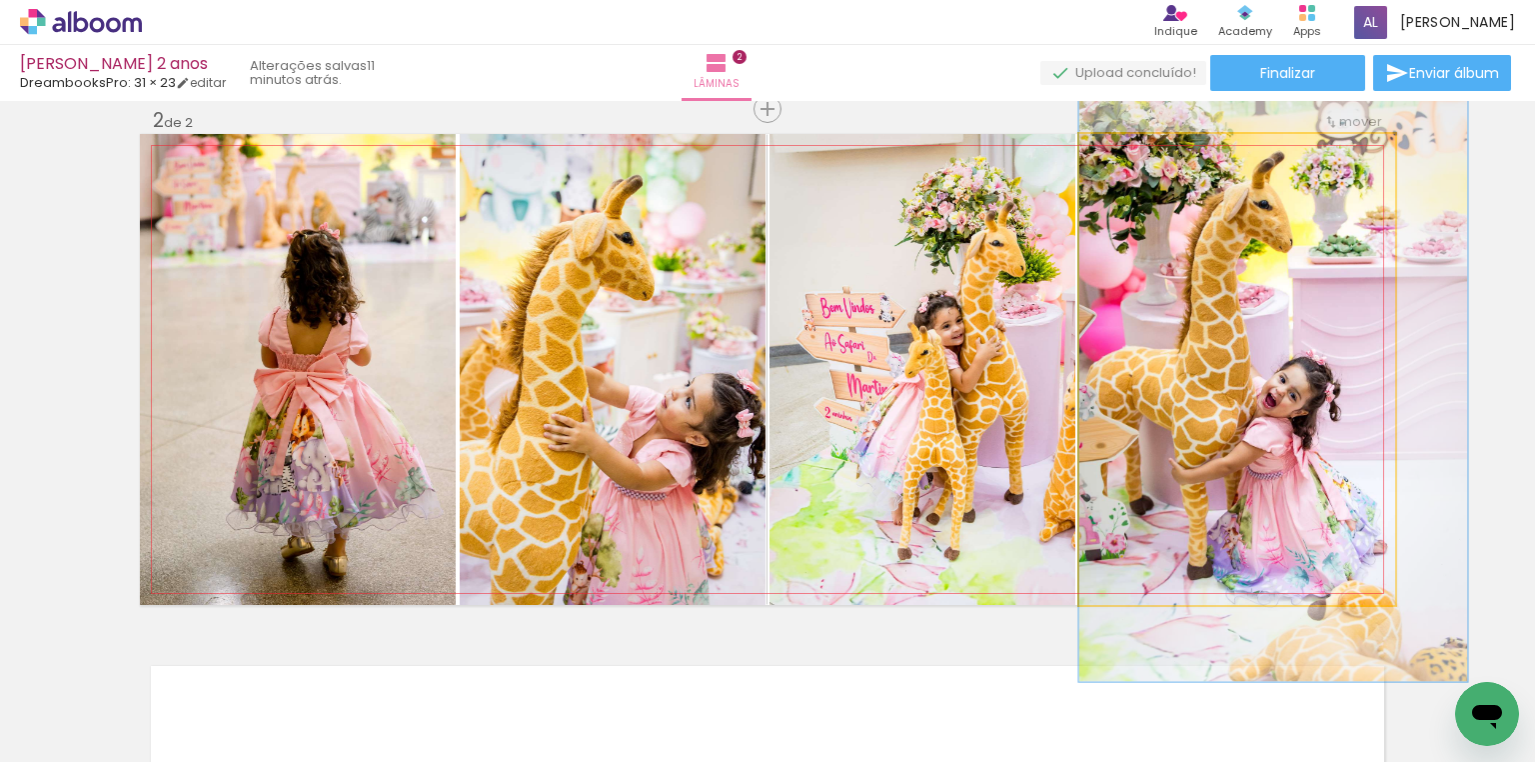
drag, startPoint x: 1187, startPoint y: 288, endPoint x: 1229, endPoint y: 284, distance: 42.2
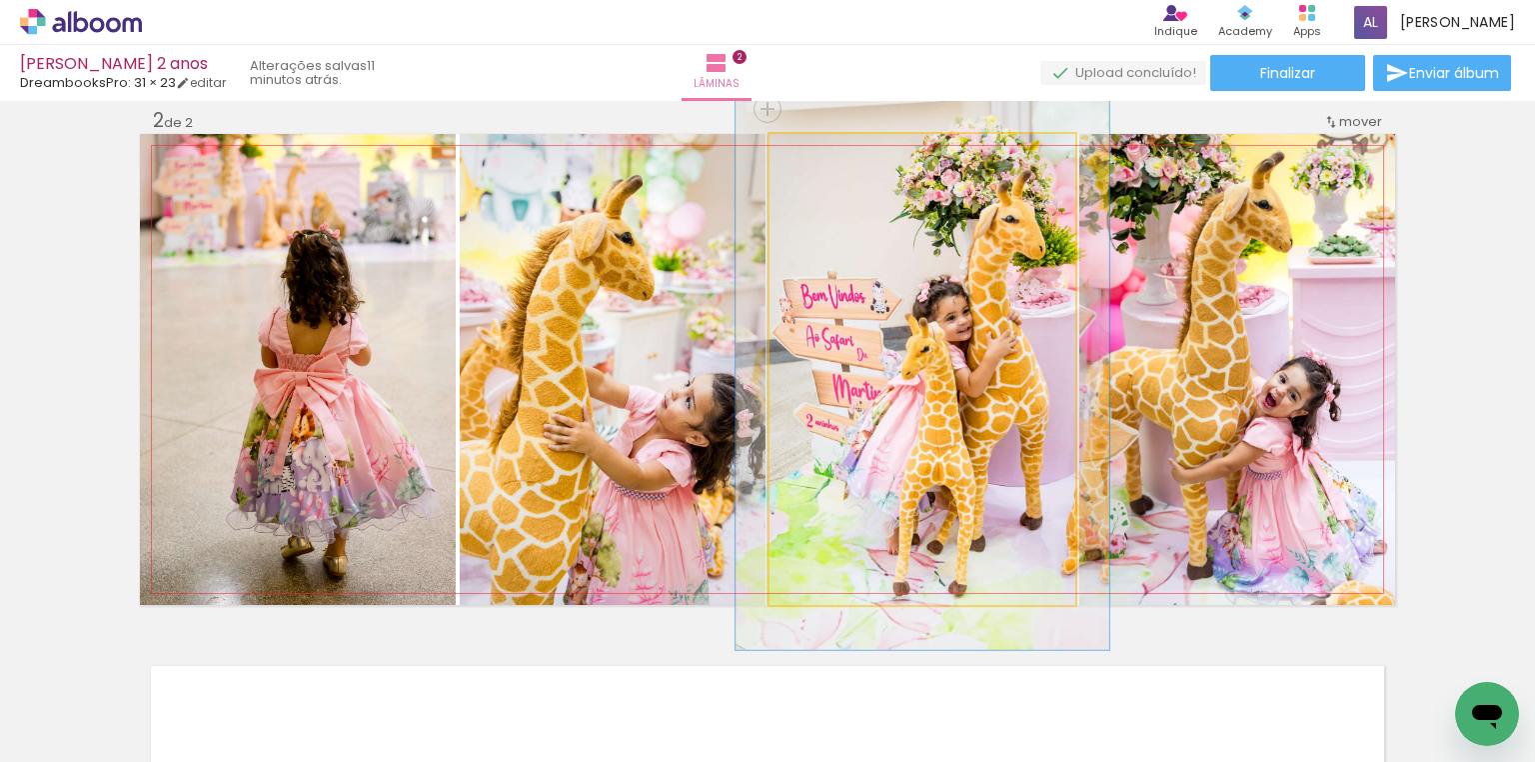
drag, startPoint x: 818, startPoint y: 158, endPoint x: 831, endPoint y: 160, distance: 13.1
type paper-slider "119"
click at [831, 160] on div at bounding box center [830, 155] width 32 height 32
click at [906, 261] on quentale-photo at bounding box center [923, 369] width 306 height 471
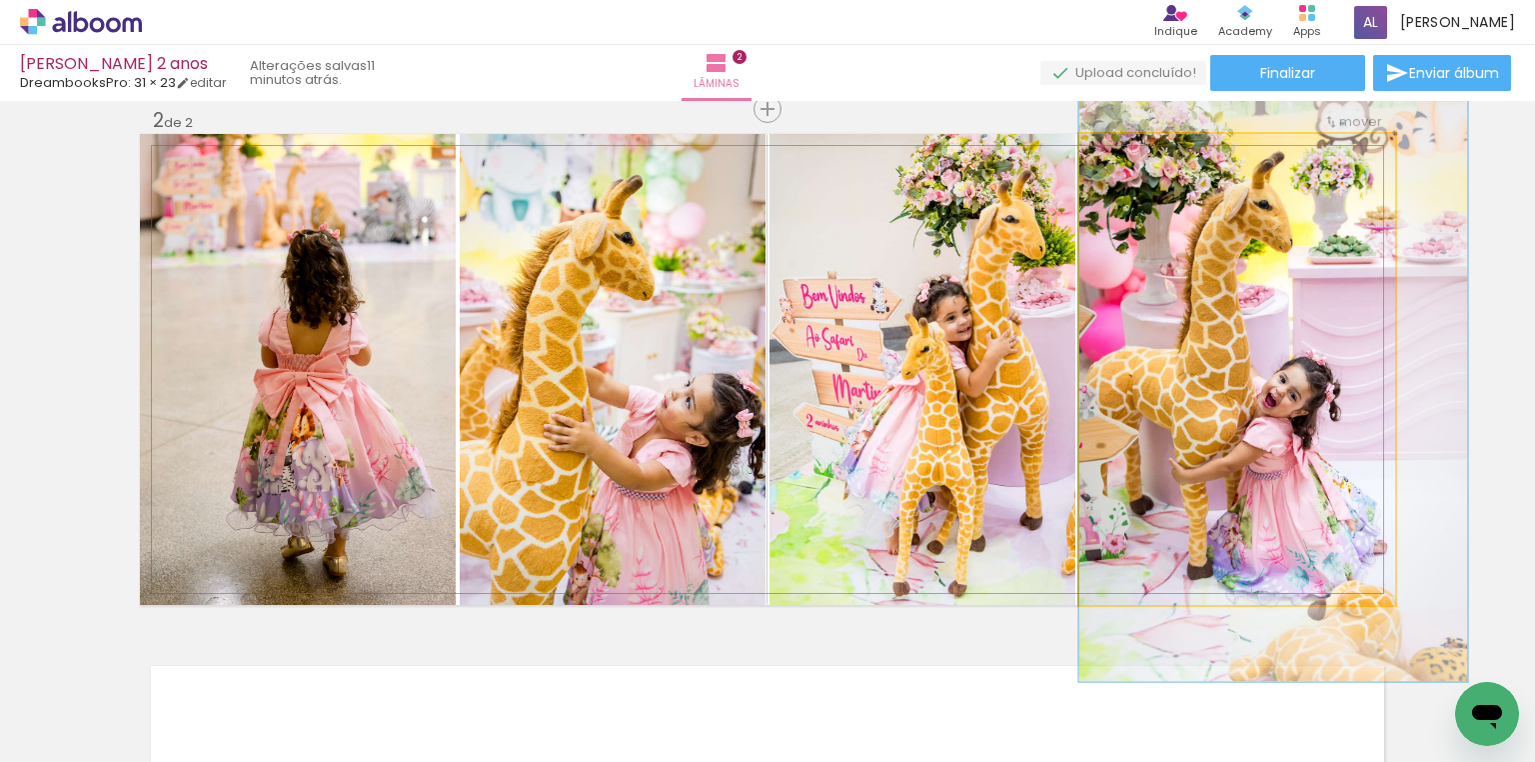
click at [1208, 322] on quentale-photo at bounding box center [1237, 369] width 316 height 471
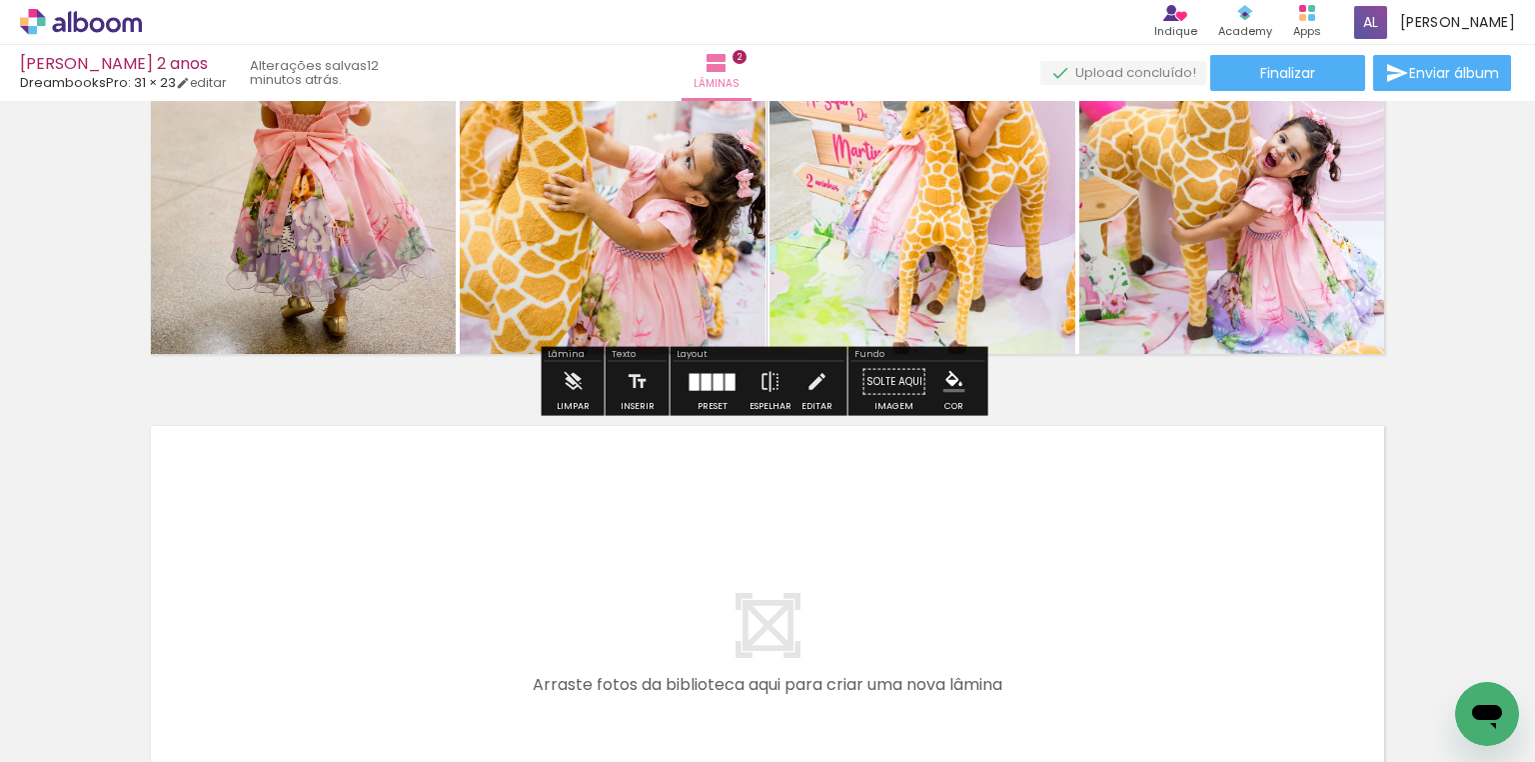
scroll to position [0, 1309]
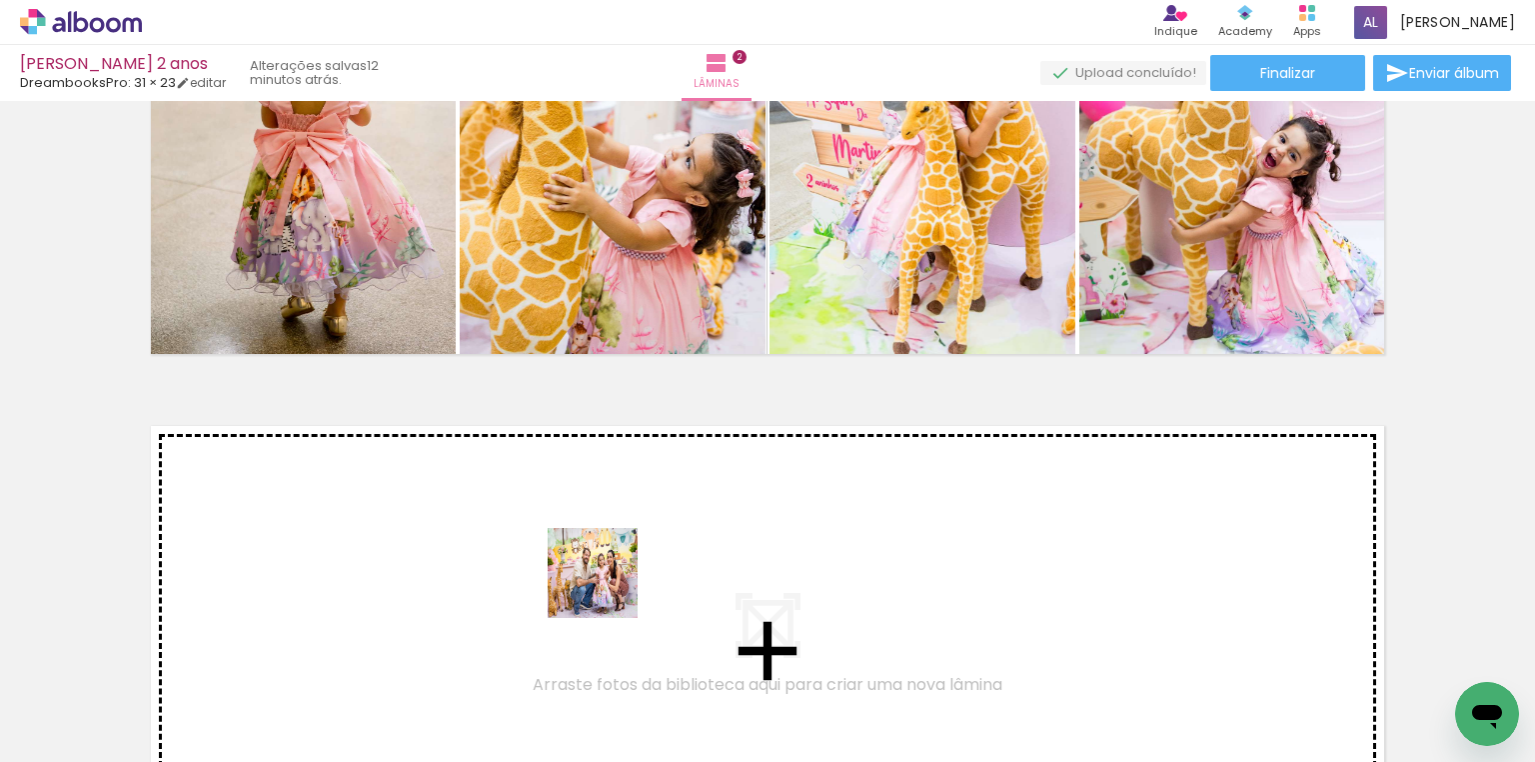
drag, startPoint x: 581, startPoint y: 695, endPoint x: 612, endPoint y: 569, distance: 129.7
click at [612, 569] on quentale-workspace at bounding box center [767, 381] width 1535 height 762
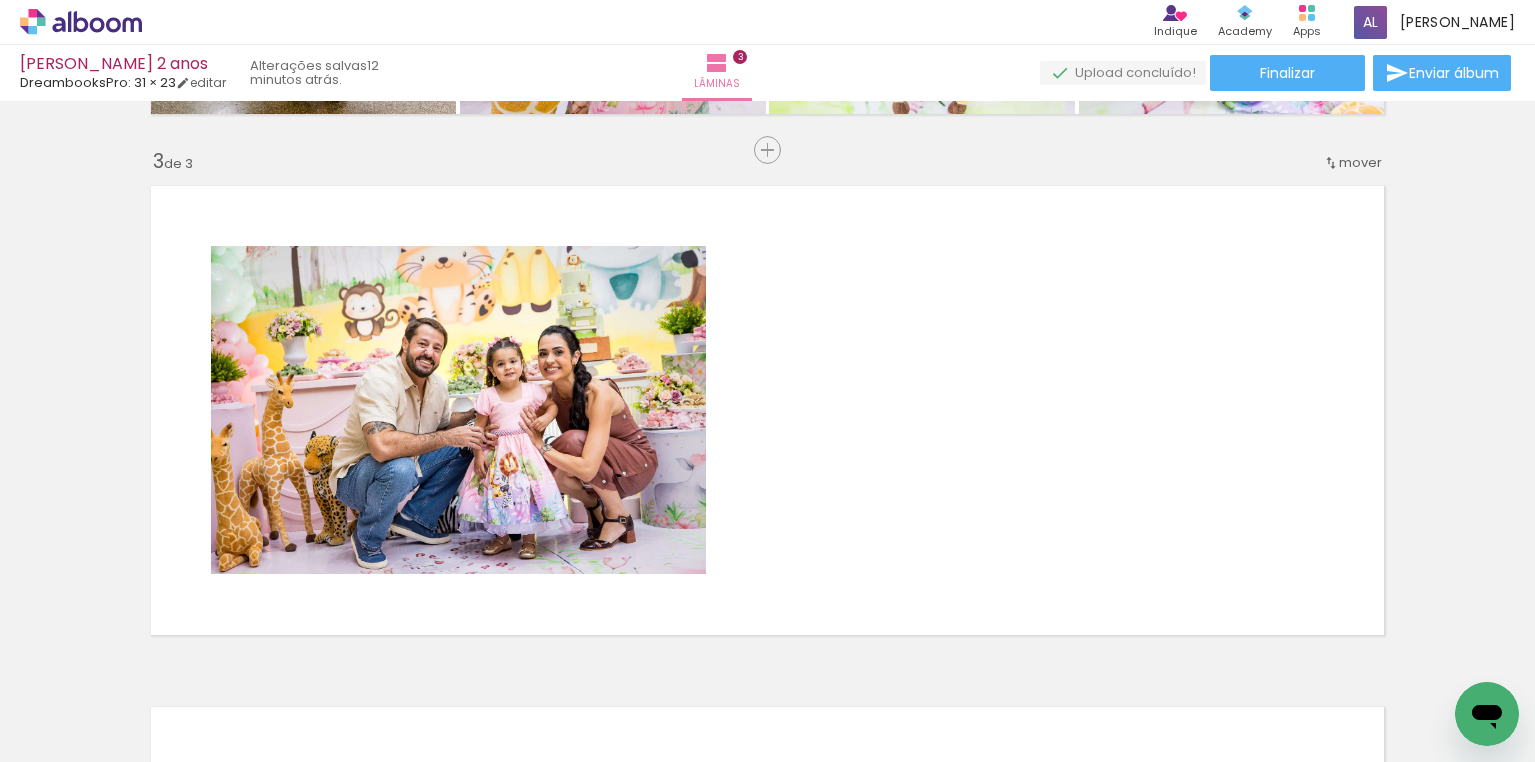
scroll to position [1066, 0]
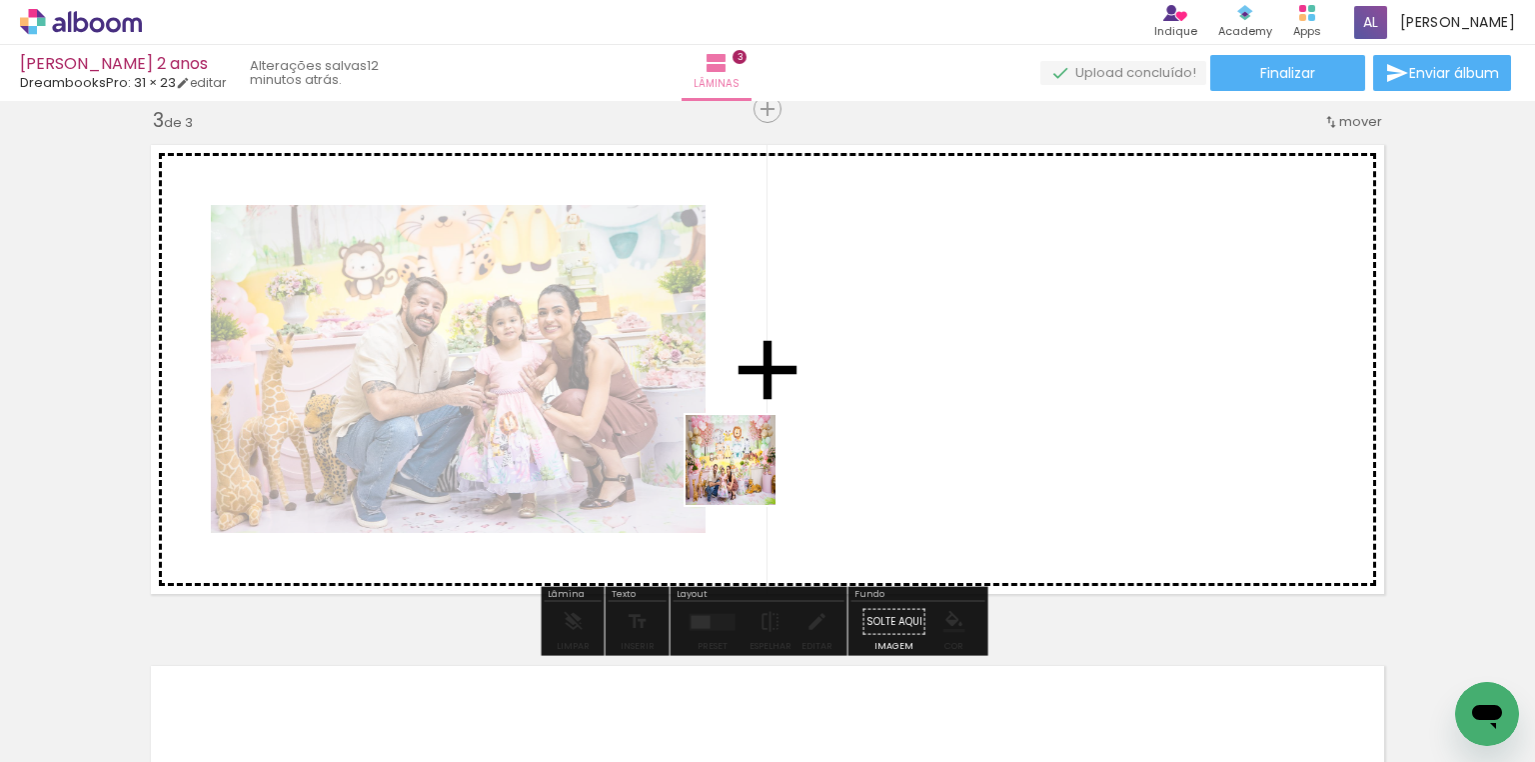
drag, startPoint x: 661, startPoint y: 690, endPoint x: 759, endPoint y: 448, distance: 261.0
click at [759, 448] on quentale-workspace at bounding box center [767, 381] width 1535 height 762
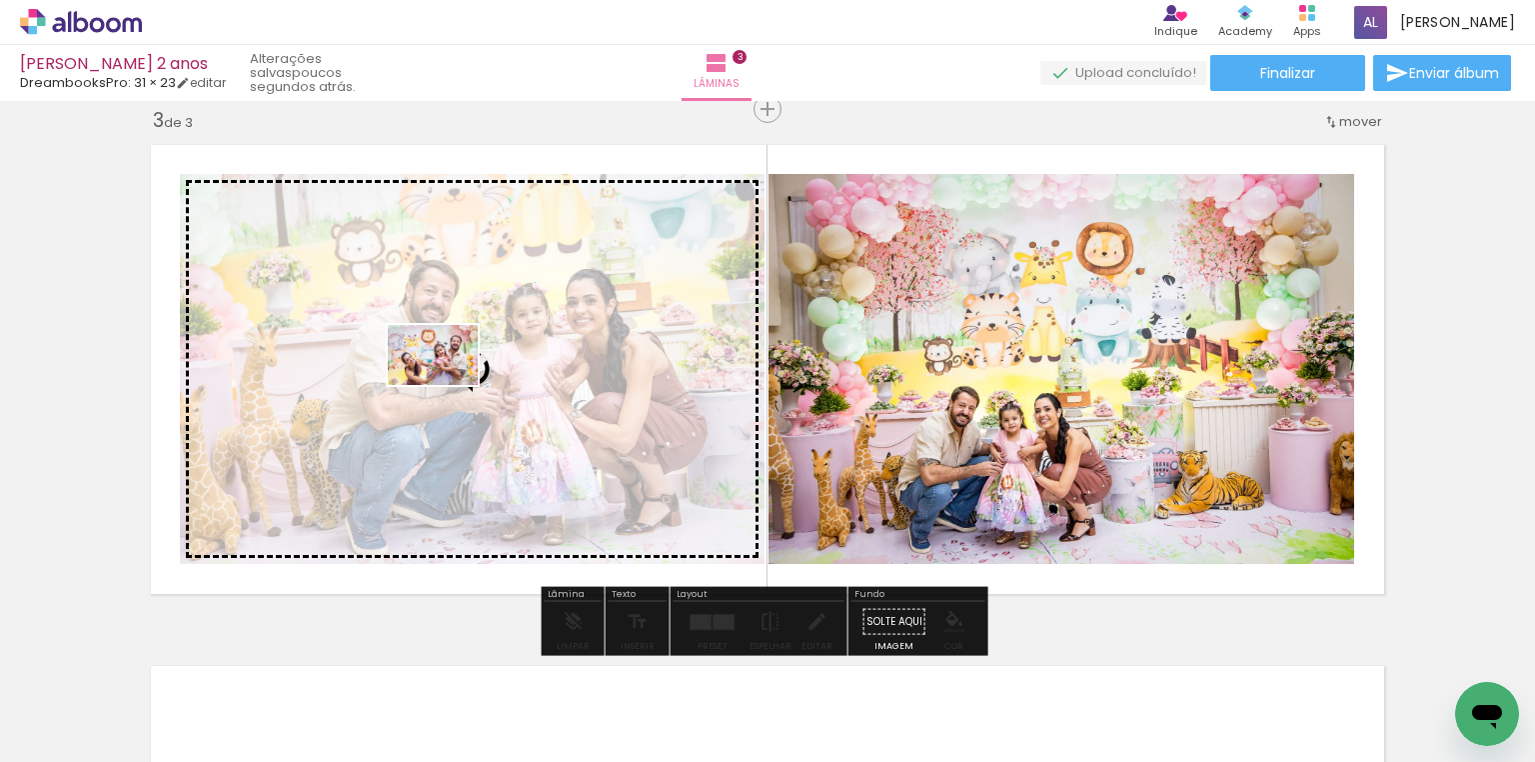
drag, startPoint x: 1023, startPoint y: 696, endPoint x: 448, endPoint y: 385, distance: 654.3
click at [448, 385] on quentale-workspace at bounding box center [767, 381] width 1535 height 762
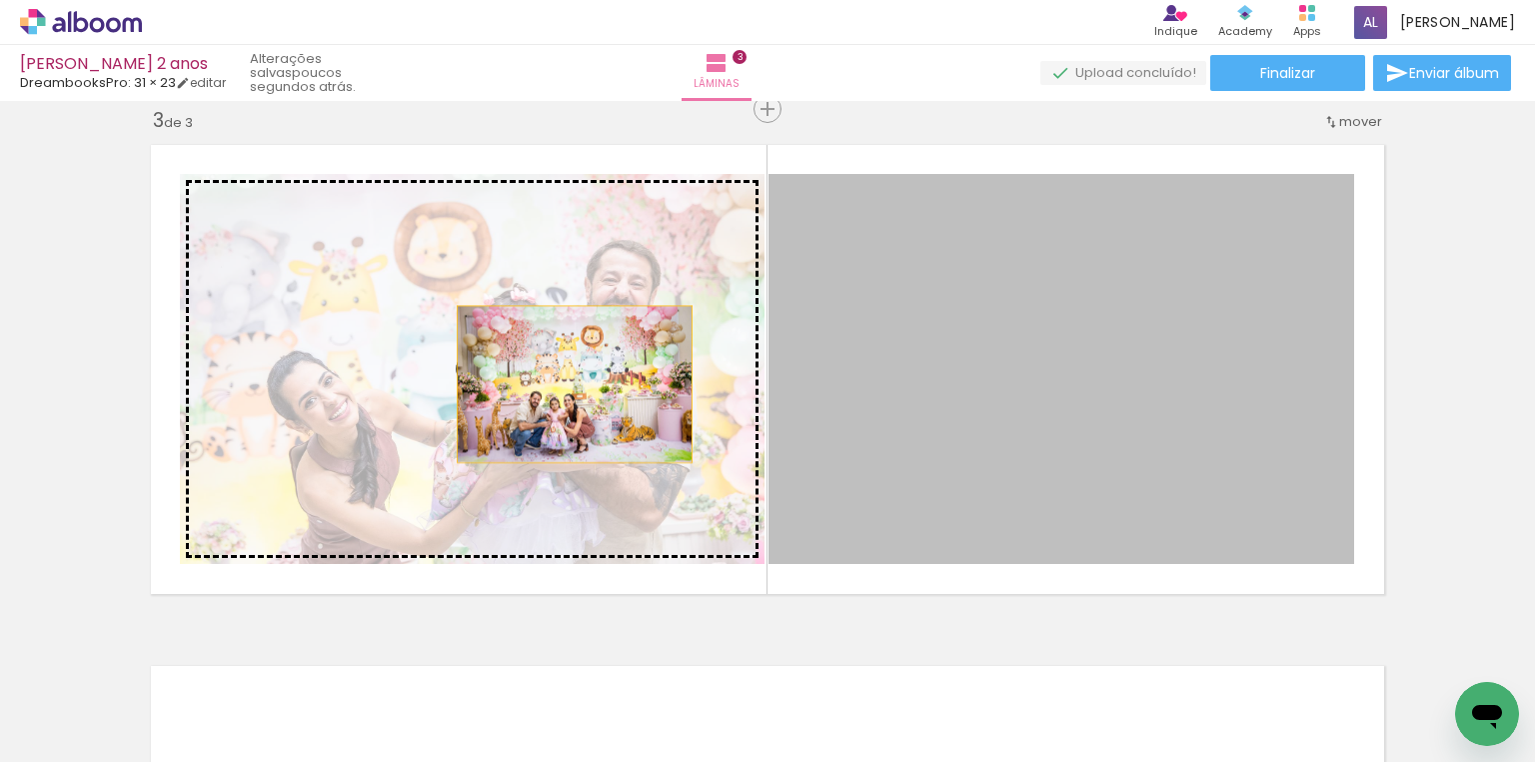
drag, startPoint x: 1070, startPoint y: 394, endPoint x: 556, endPoint y: 384, distance: 514.8
click at [0, 0] on slot at bounding box center [0, 0] width 0 height 0
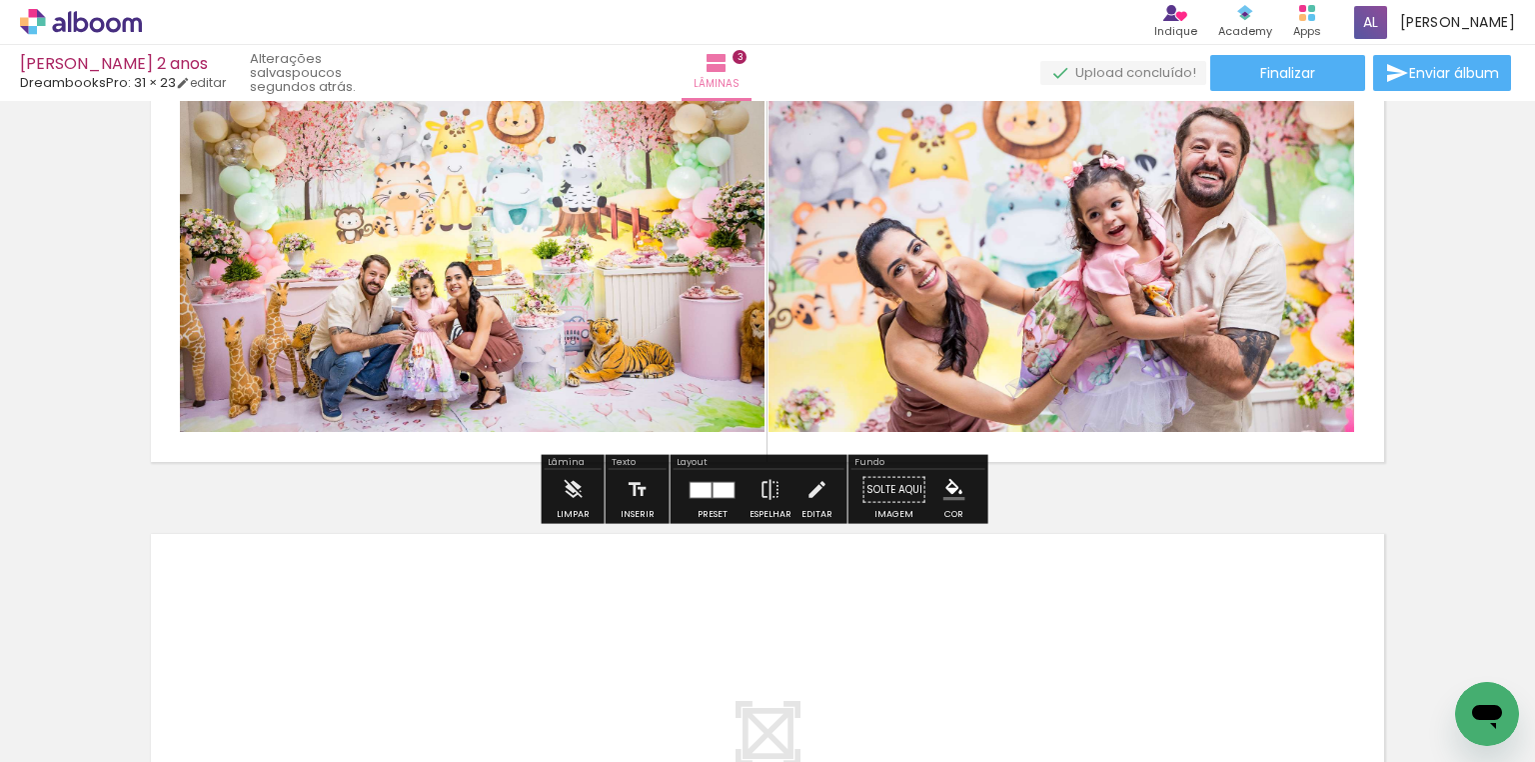
scroll to position [1199, 0]
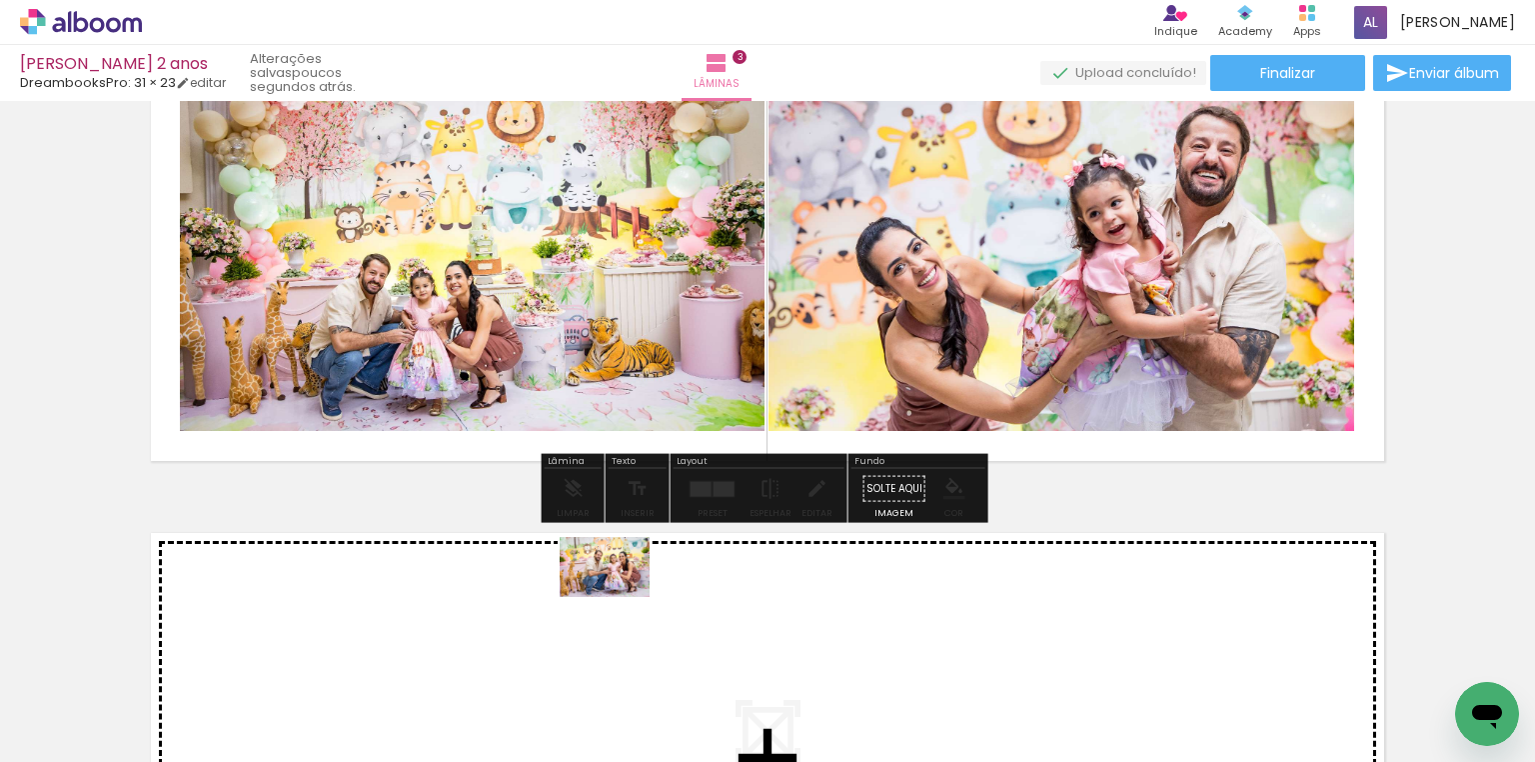
drag, startPoint x: 575, startPoint y: 687, endPoint x: 620, endPoint y: 597, distance: 100.6
click at [620, 597] on quentale-workspace at bounding box center [767, 381] width 1535 height 762
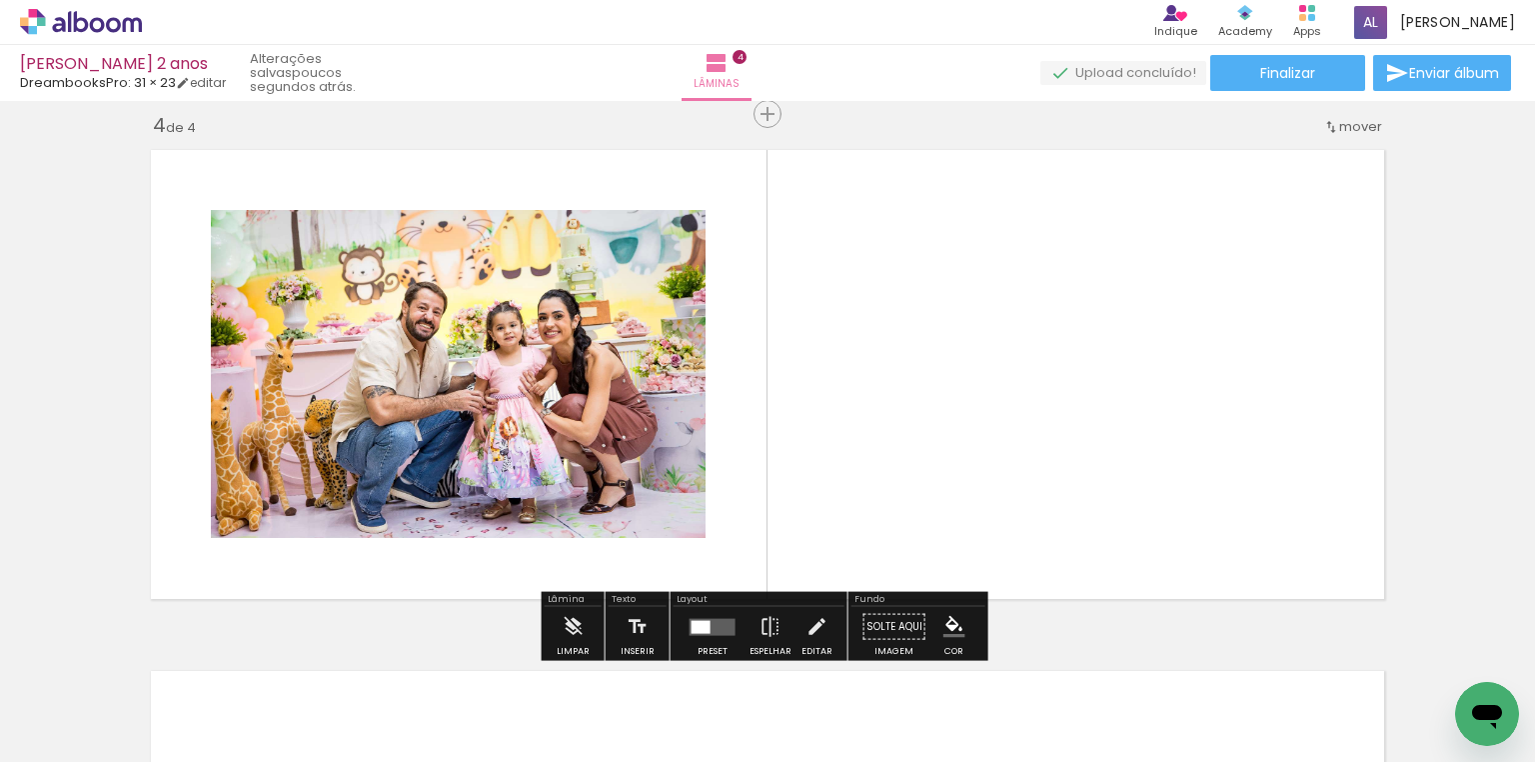
scroll to position [1587, 0]
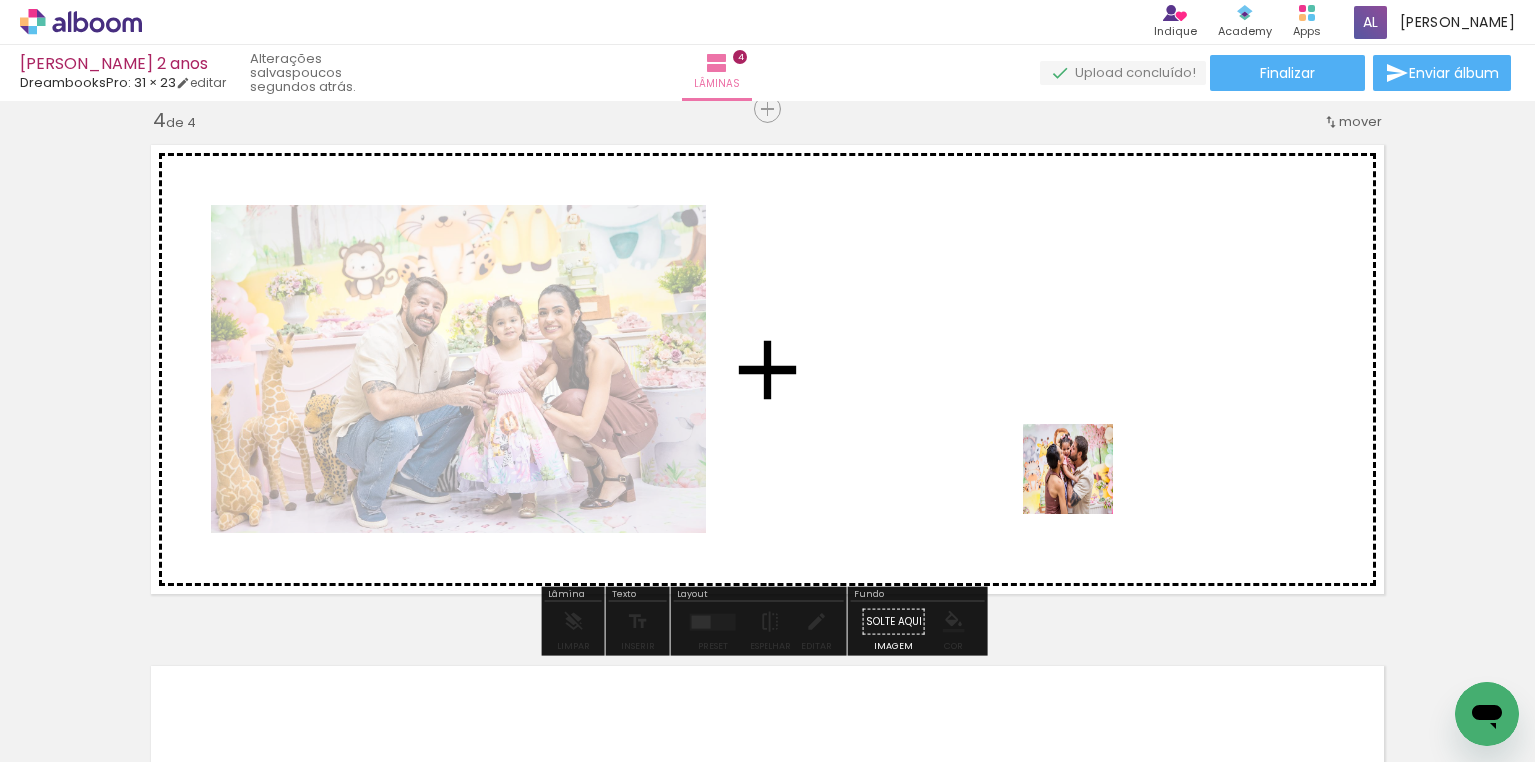
drag, startPoint x: 1118, startPoint y: 705, endPoint x: 1083, endPoint y: 480, distance: 227.6
click at [1083, 480] on quentale-workspace at bounding box center [767, 381] width 1535 height 762
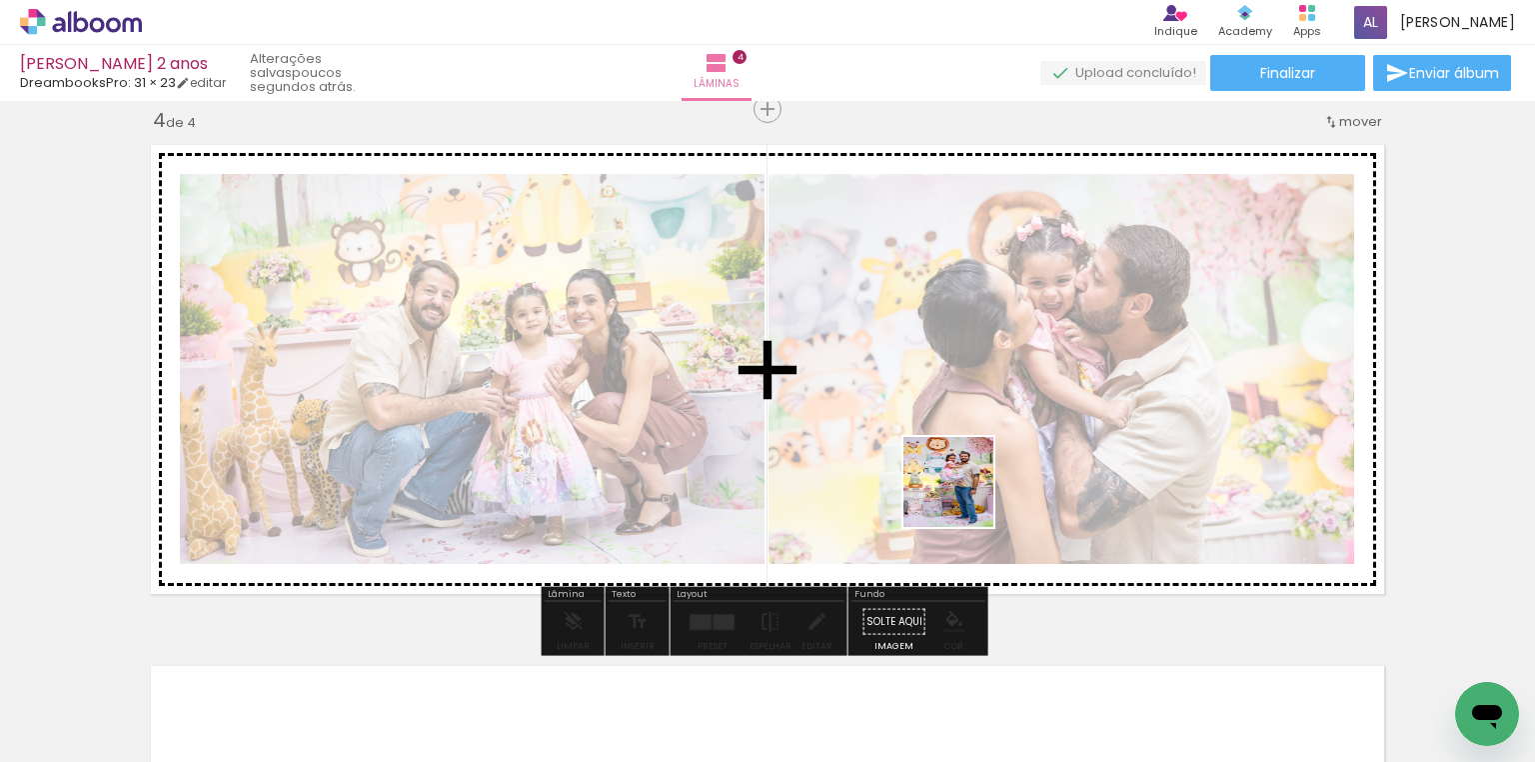
drag, startPoint x: 918, startPoint y: 696, endPoint x: 963, endPoint y: 497, distance: 204.1
click at [963, 497] on quentale-workspace at bounding box center [767, 381] width 1535 height 762
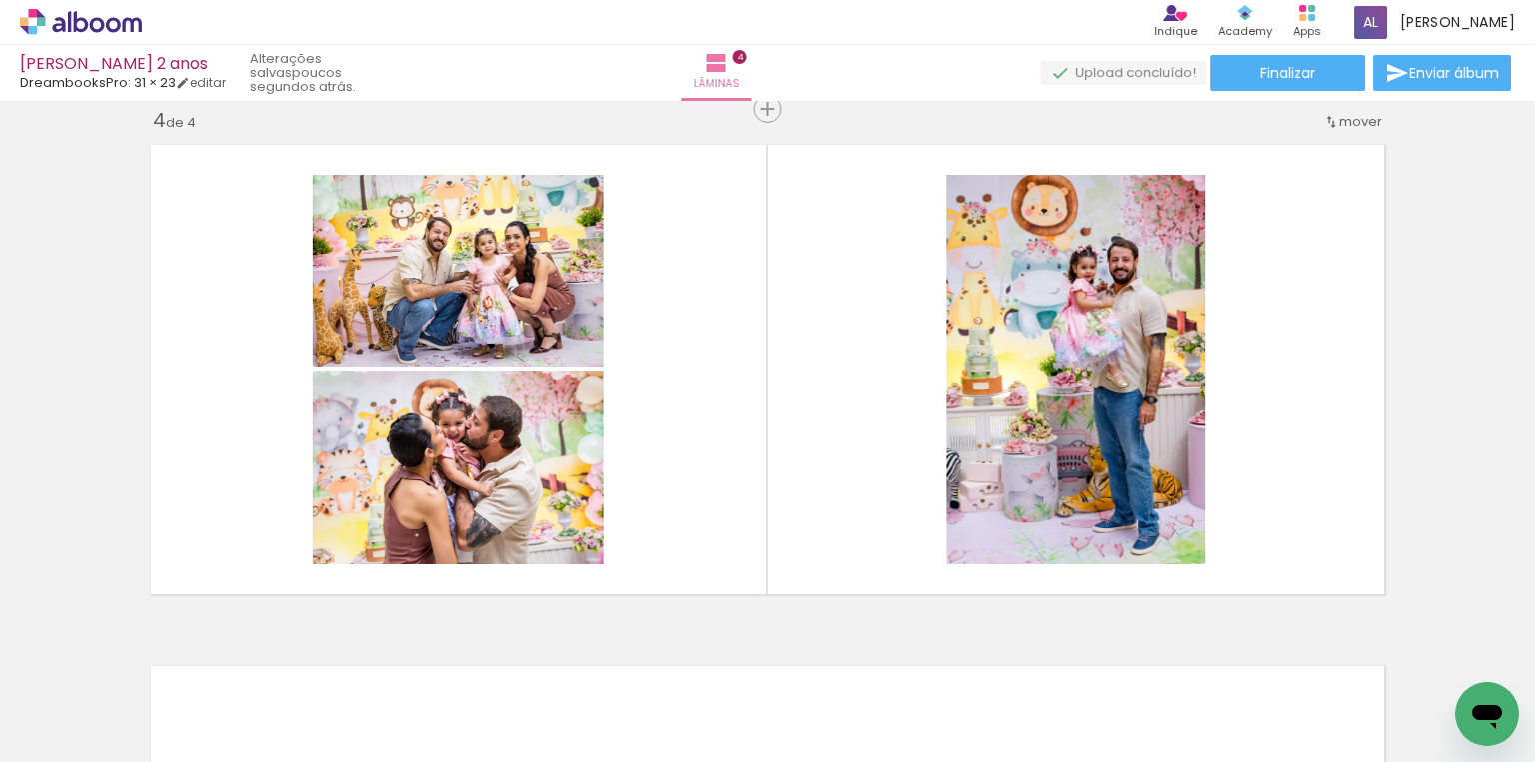
scroll to position [0, 1757]
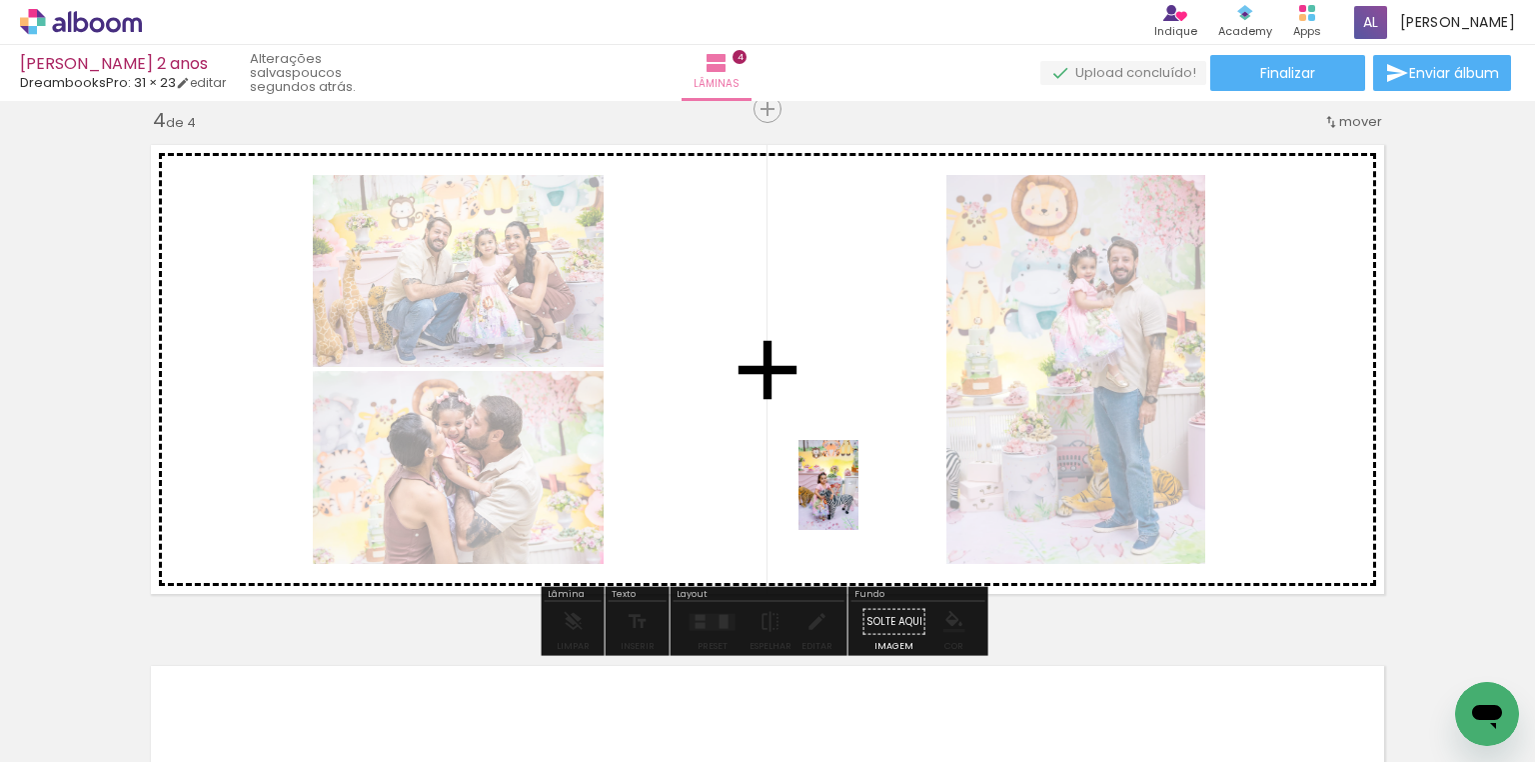
drag, startPoint x: 804, startPoint y: 695, endPoint x: 859, endPoint y: 500, distance: 202.5
click at [859, 500] on quentale-workspace at bounding box center [767, 381] width 1535 height 762
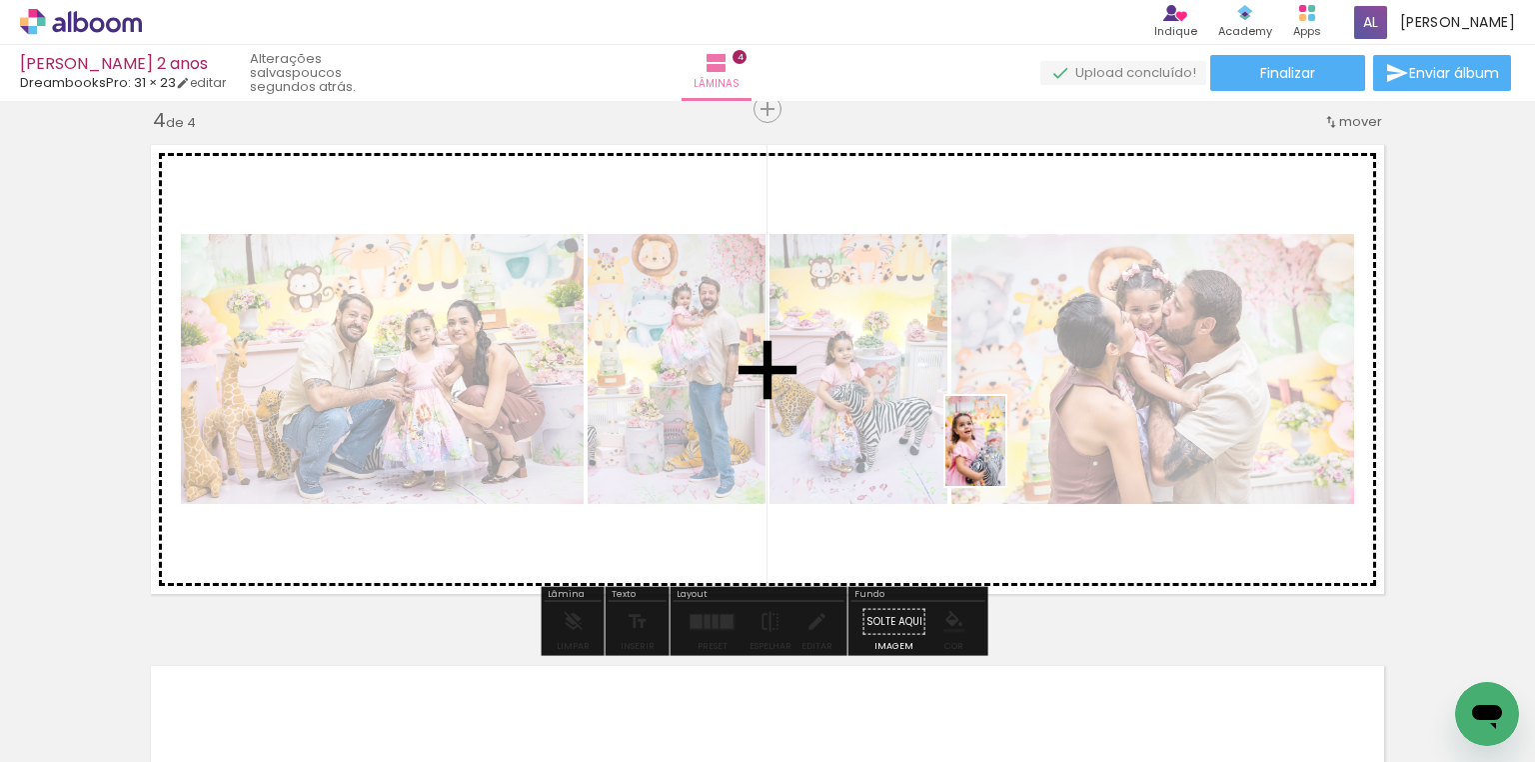
drag, startPoint x: 889, startPoint y: 703, endPoint x: 1005, endPoint y: 456, distance: 273.2
click at [1005, 456] on quentale-workspace at bounding box center [767, 381] width 1535 height 762
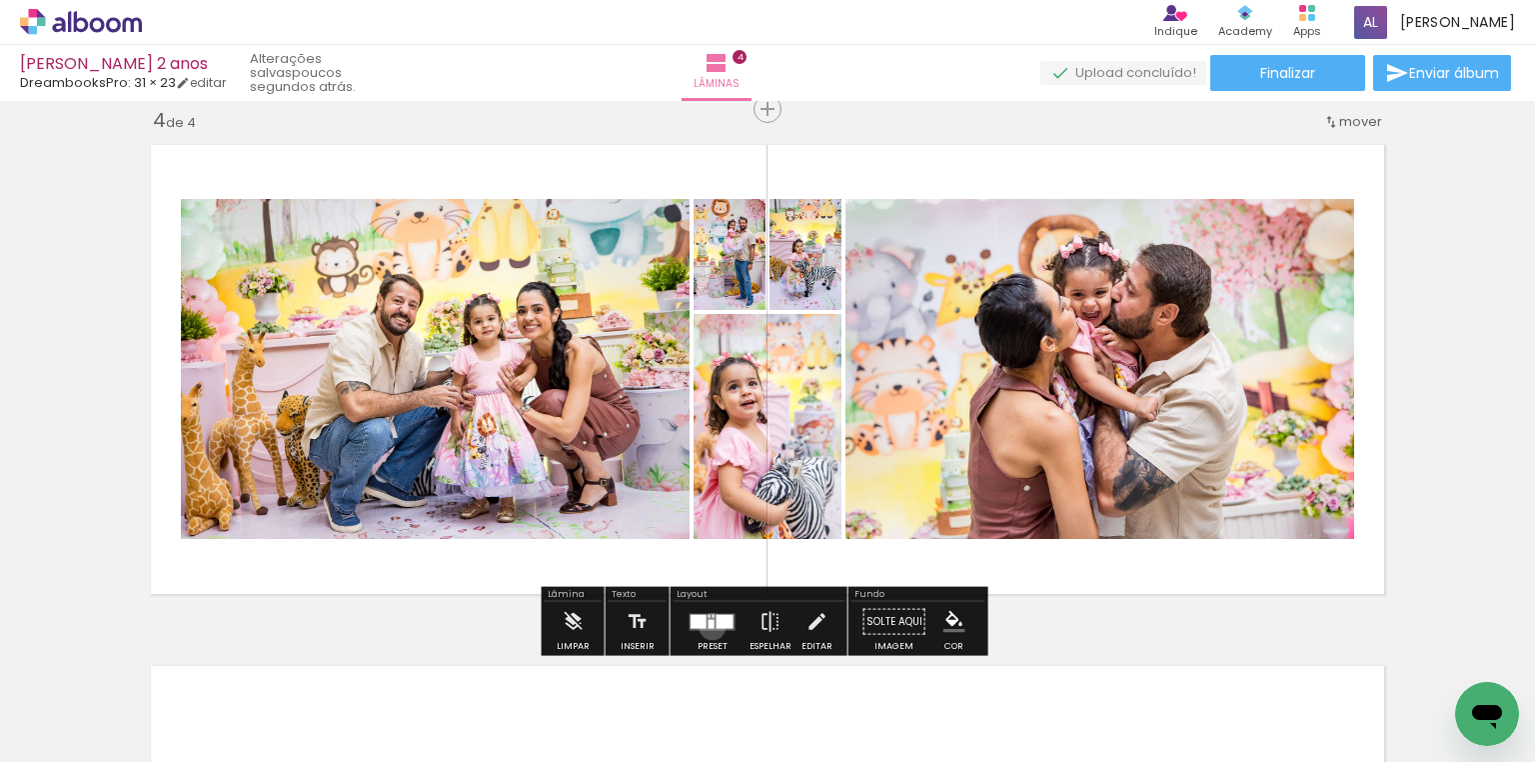
click at [709, 626] on div at bounding box center [712, 623] width 6 height 9
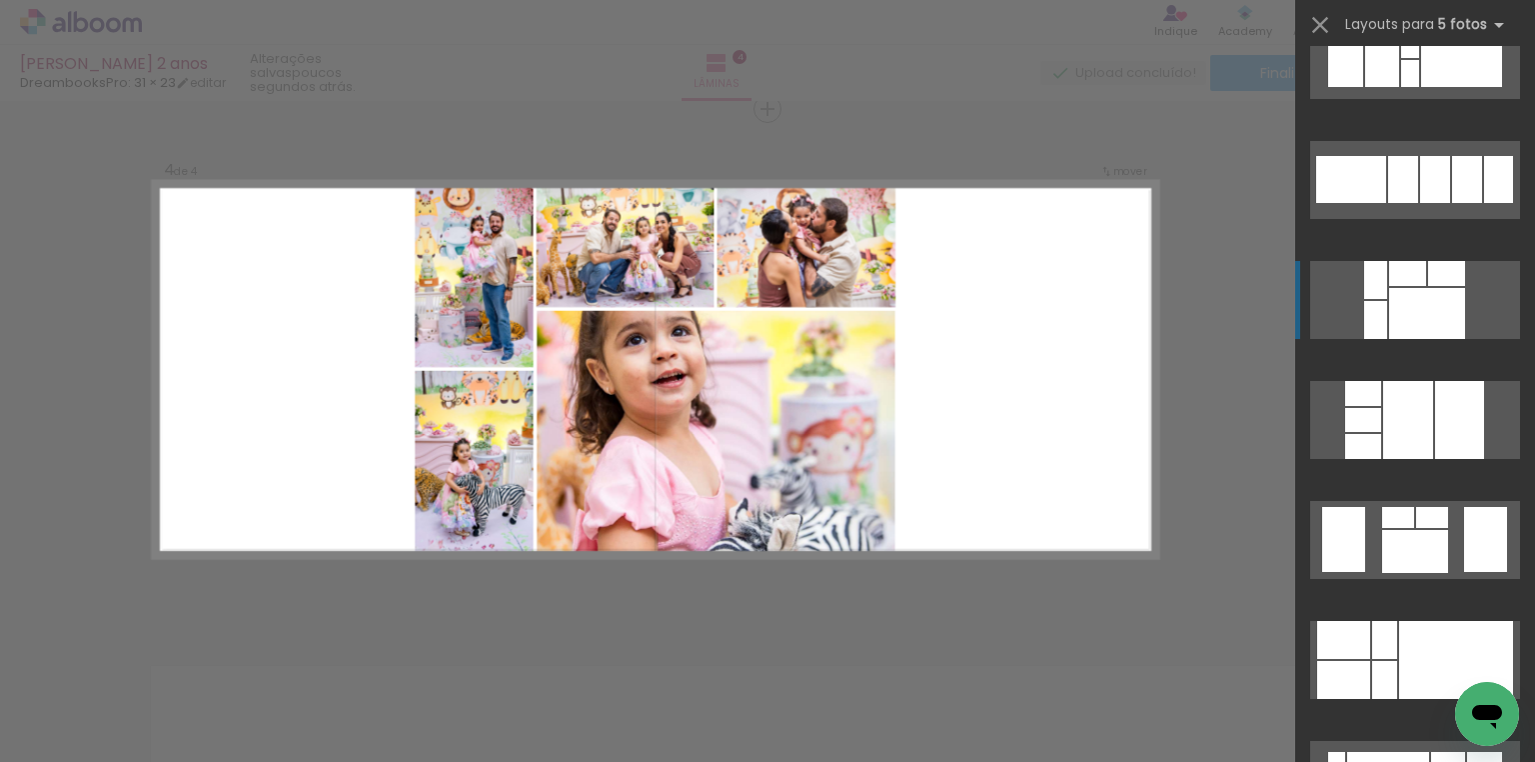
scroll to position [7116, 0]
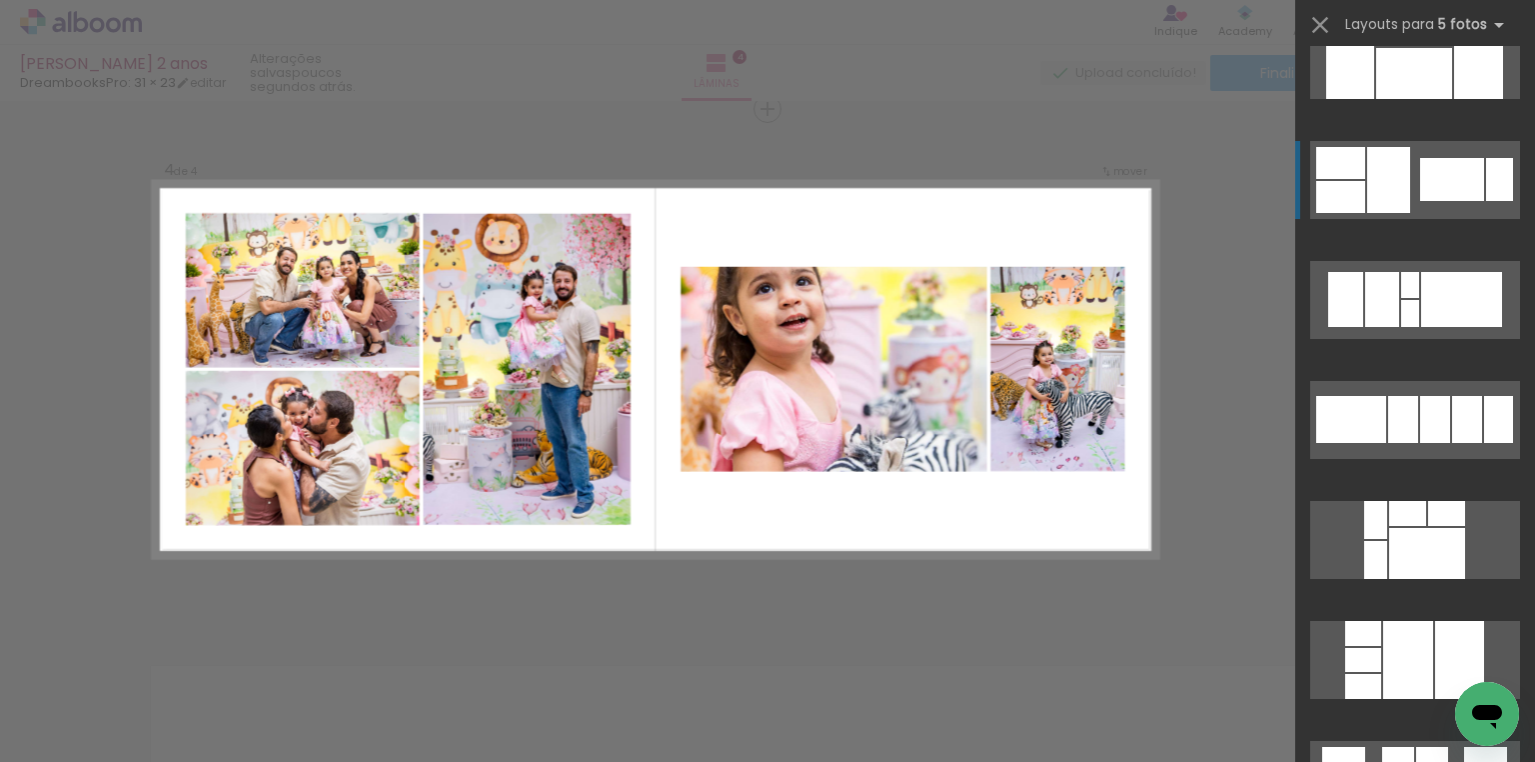
click at [1420, 196] on div at bounding box center [1452, 179] width 64 height 43
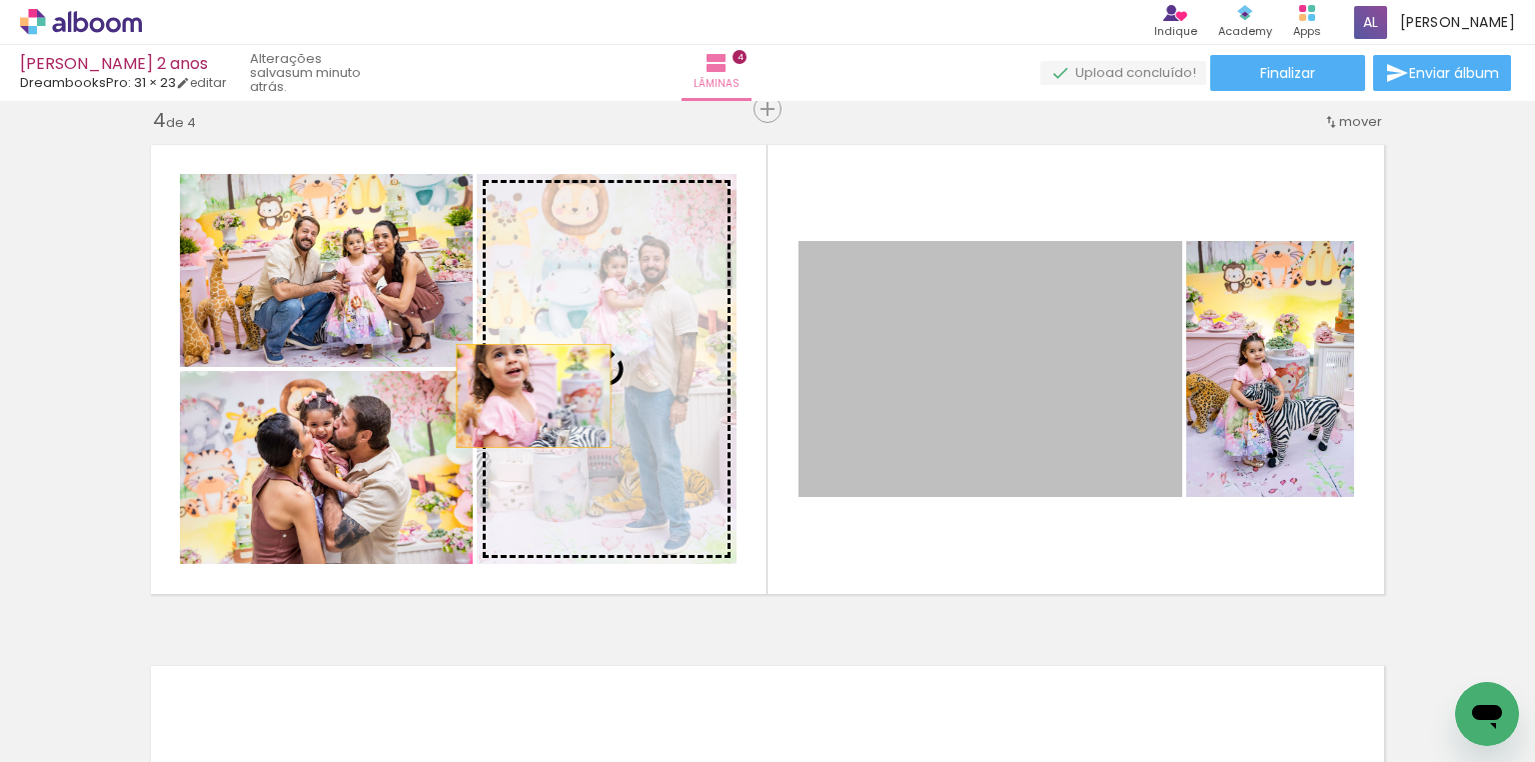
drag, startPoint x: 951, startPoint y: 380, endPoint x: 528, endPoint y: 396, distance: 424.1
click at [0, 0] on slot at bounding box center [0, 0] width 0 height 0
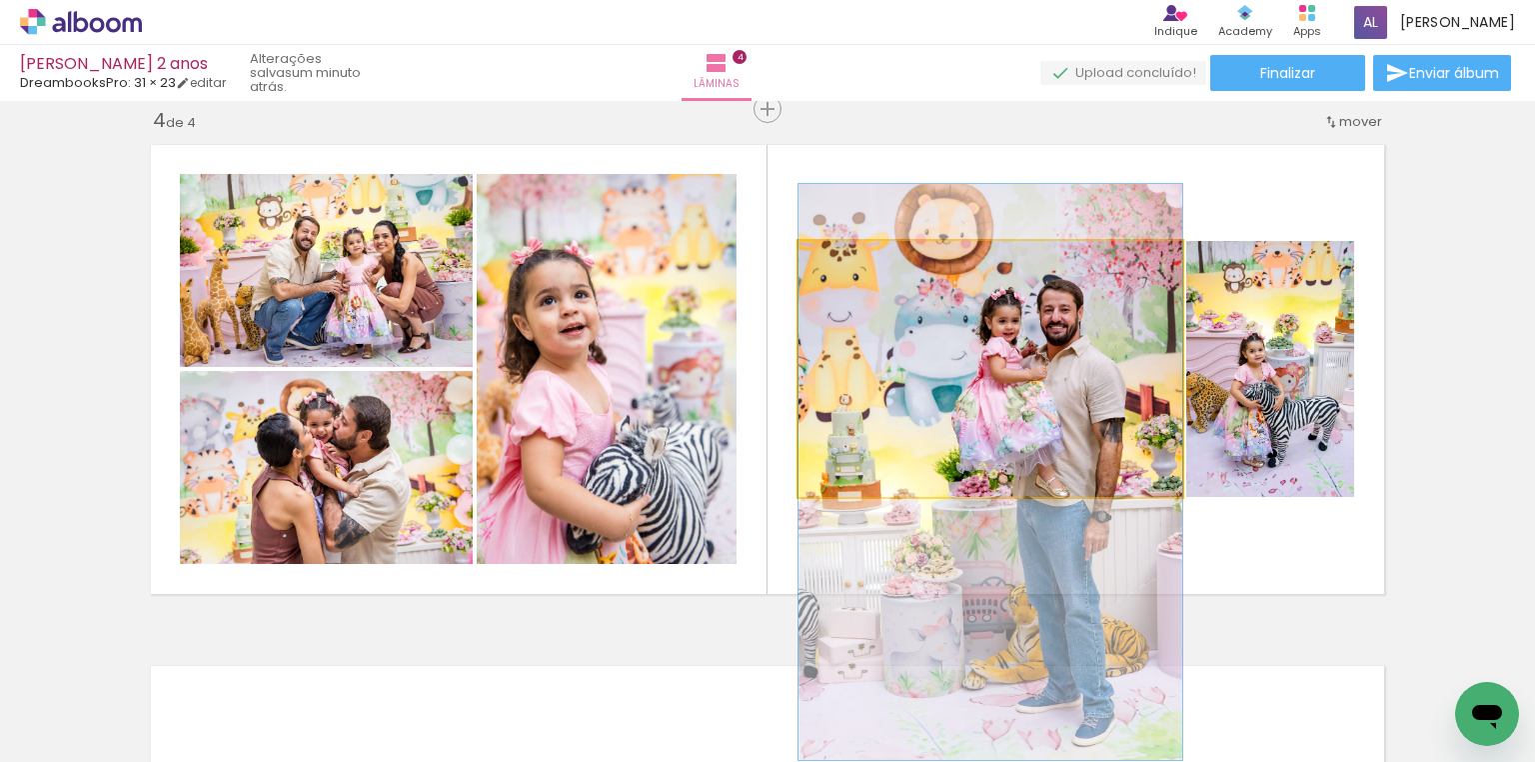
drag, startPoint x: 924, startPoint y: 381, endPoint x: 922, endPoint y: 484, distance: 103.0
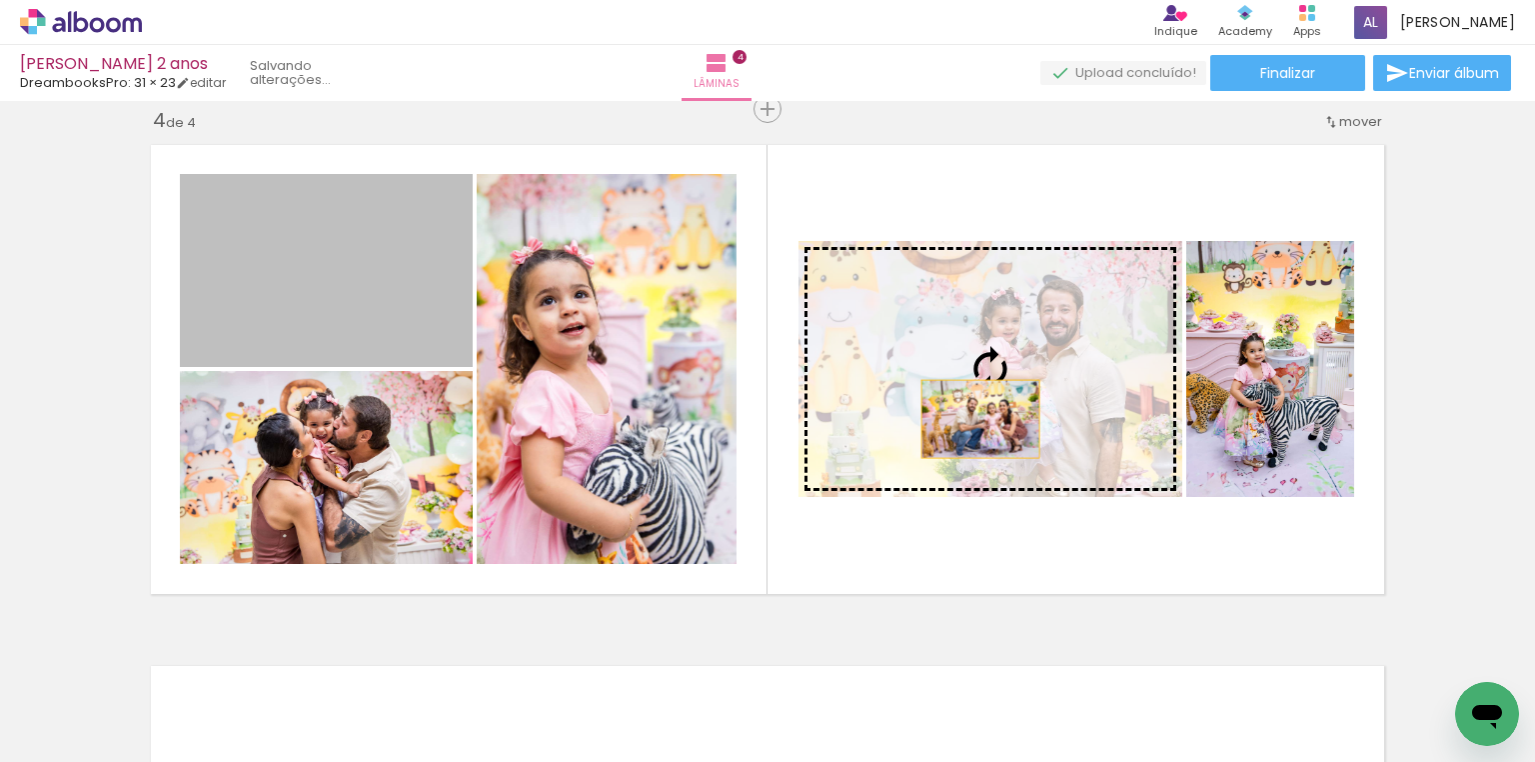
drag, startPoint x: 366, startPoint y: 283, endPoint x: 974, endPoint y: 419, distance: 623.7
click at [0, 0] on slot at bounding box center [0, 0] width 0 height 0
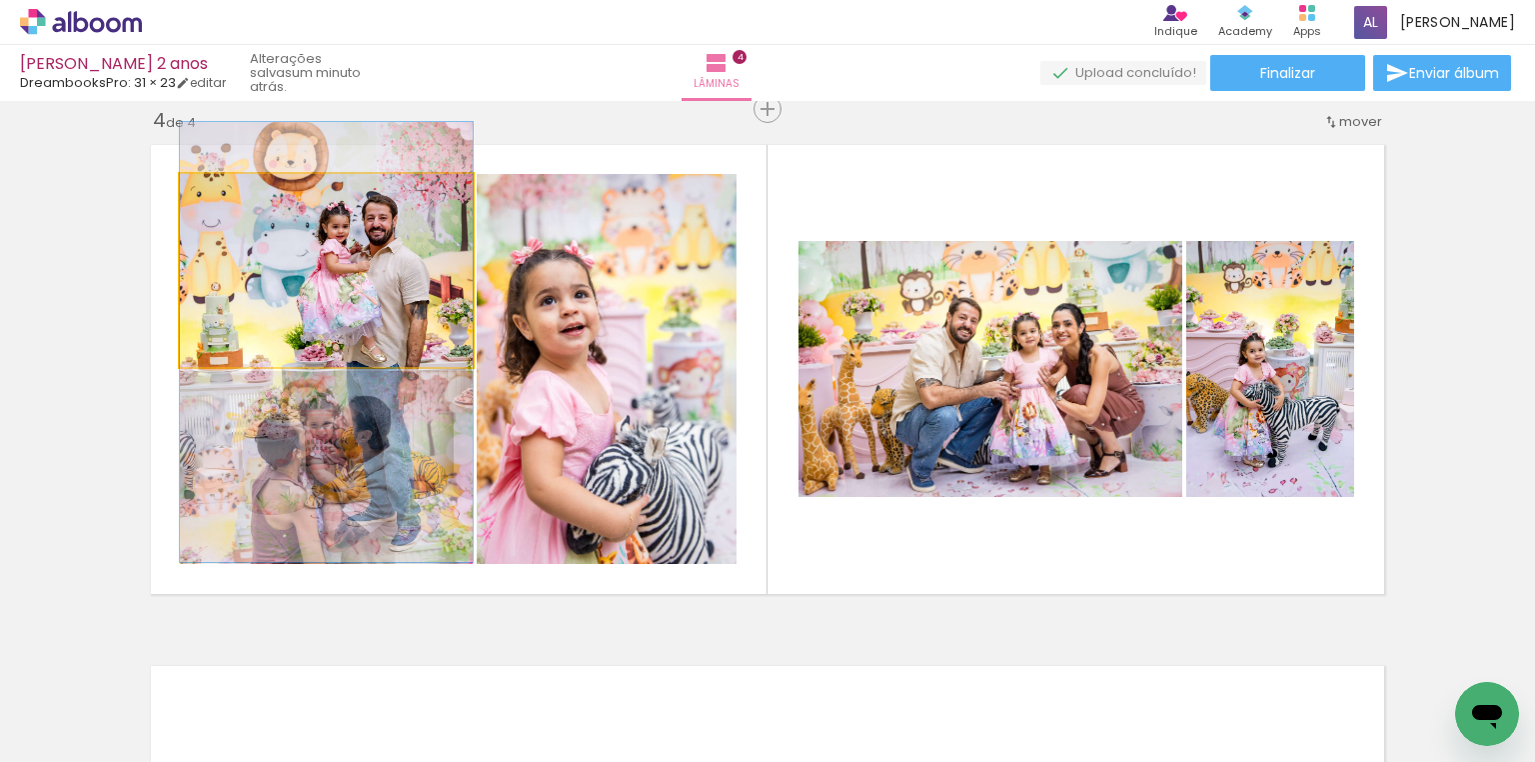
drag, startPoint x: 336, startPoint y: 276, endPoint x: 337, endPoint y: 348, distance: 72.0
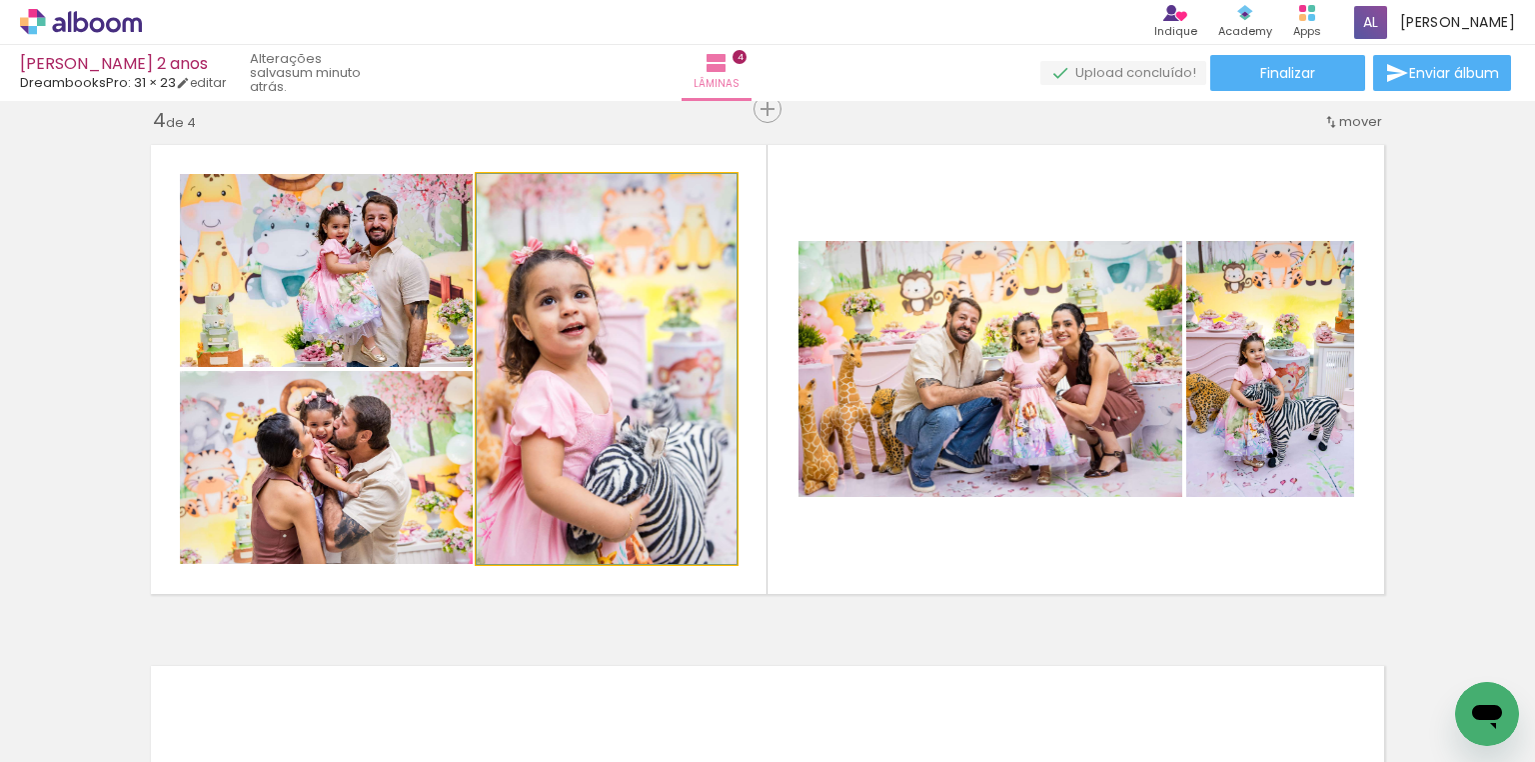
click at [555, 334] on quentale-photo at bounding box center [607, 369] width 260 height 390
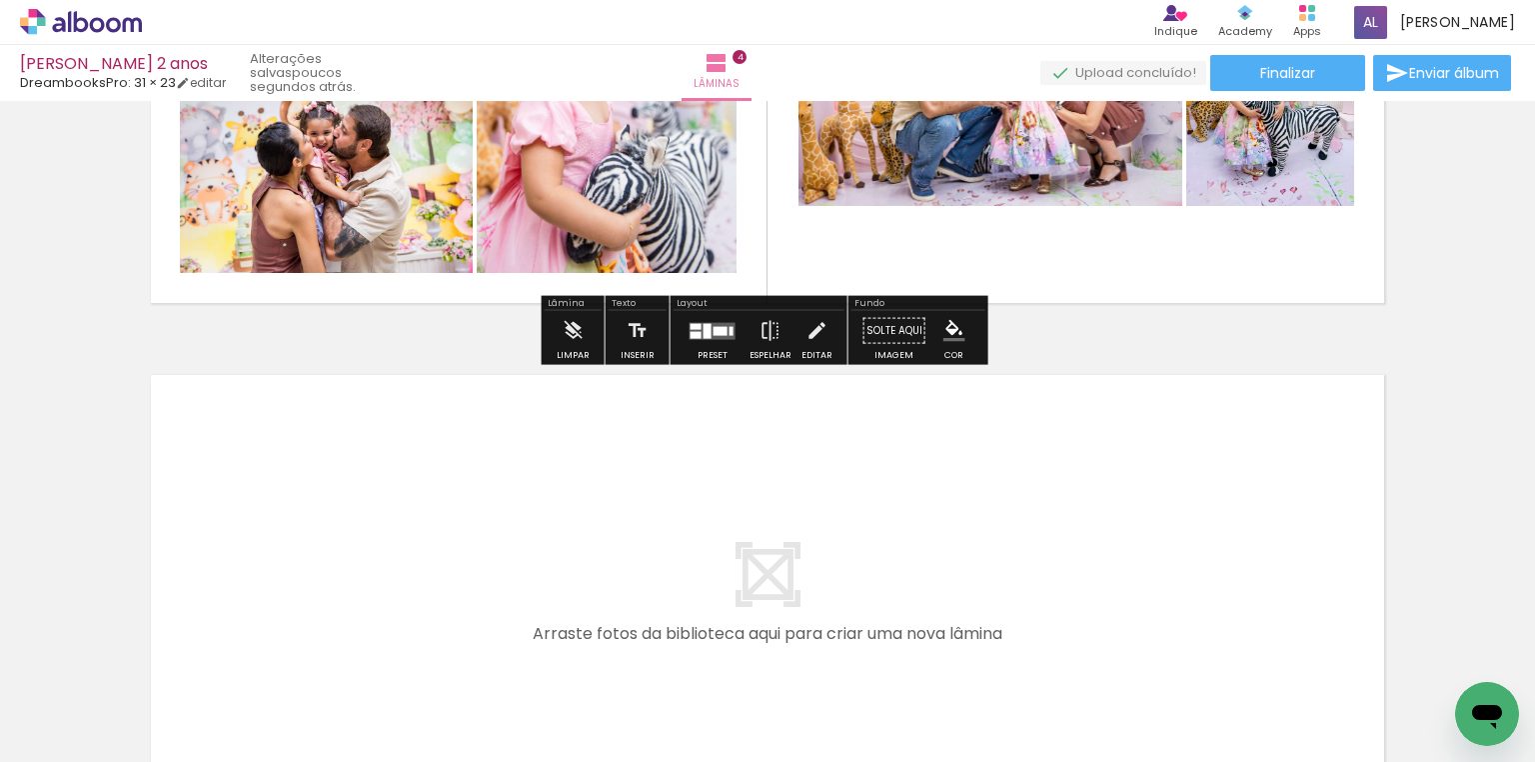
scroll to position [1907, 0]
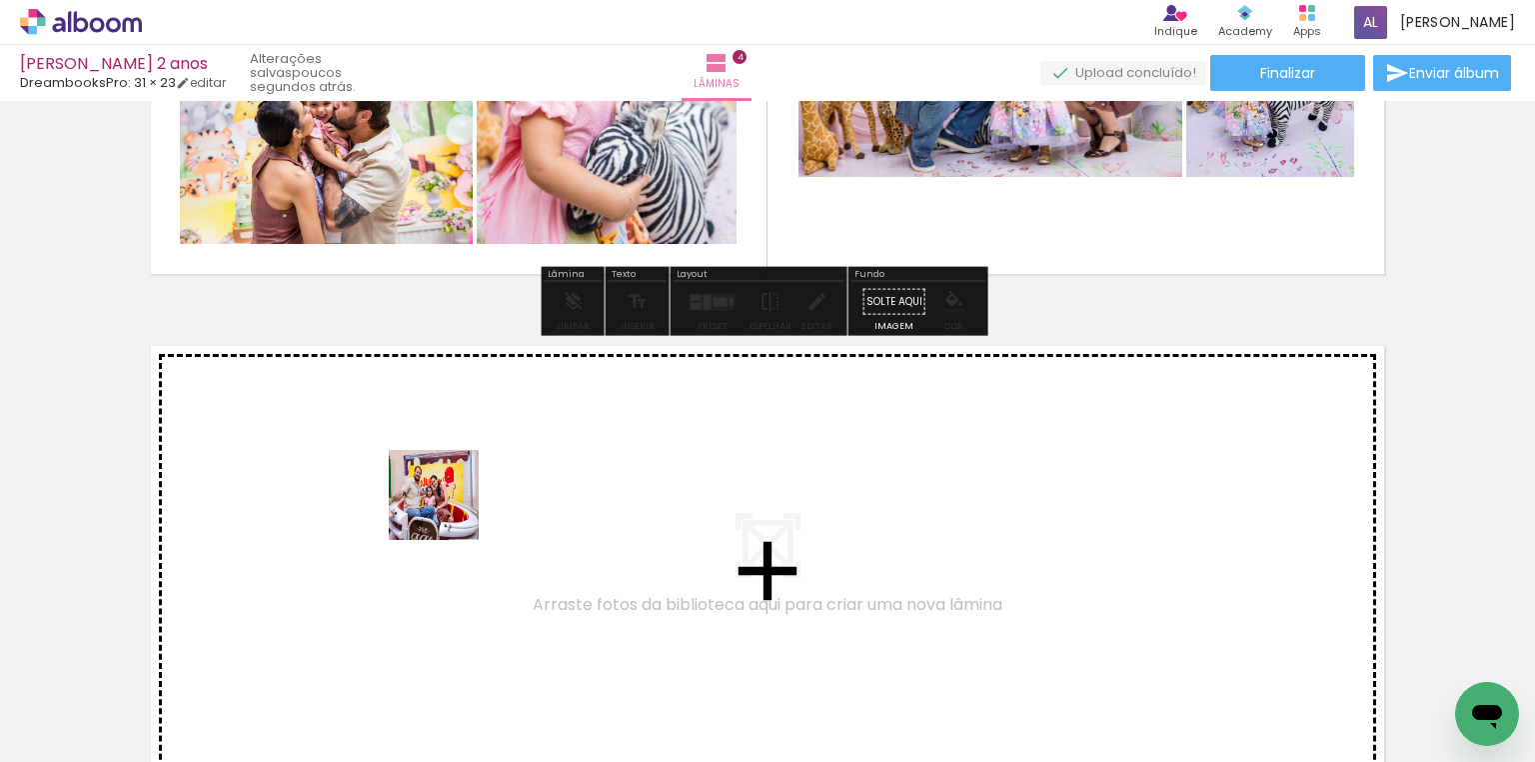
drag, startPoint x: 346, startPoint y: 676, endPoint x: 449, endPoint y: 510, distance: 195.3
click at [449, 510] on quentale-workspace at bounding box center [767, 381] width 1535 height 762
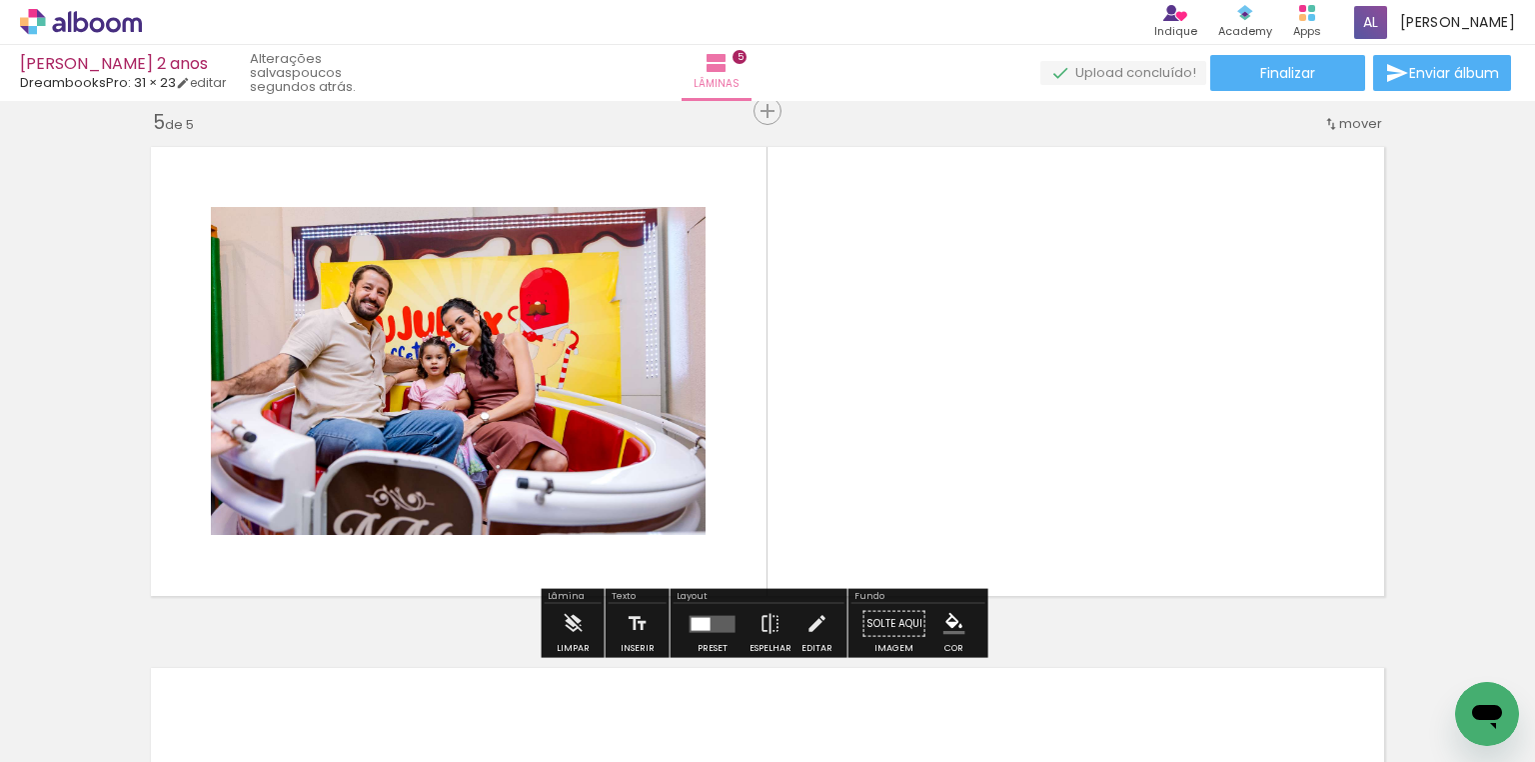
scroll to position [2108, 0]
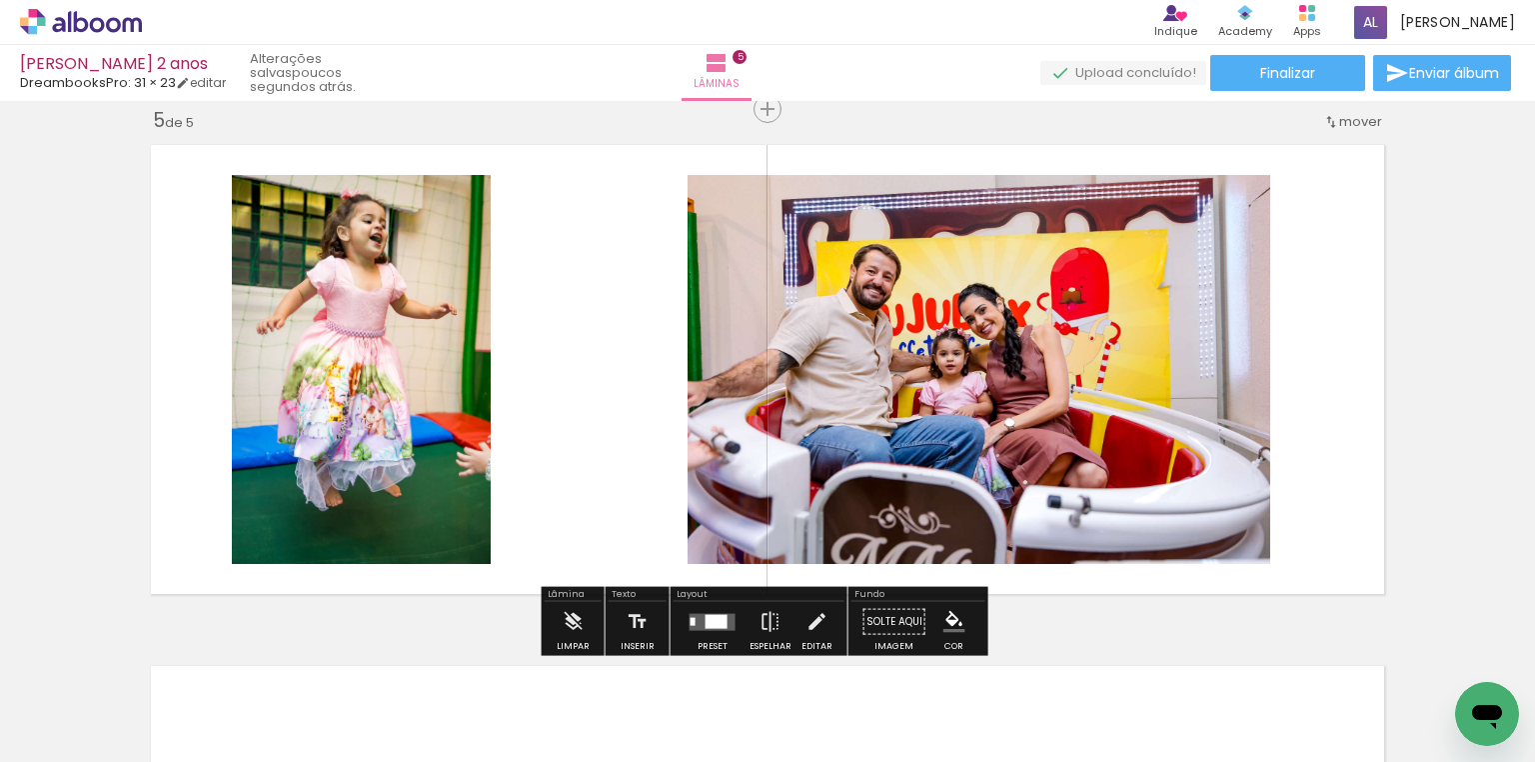
scroll to position [0, 1757]
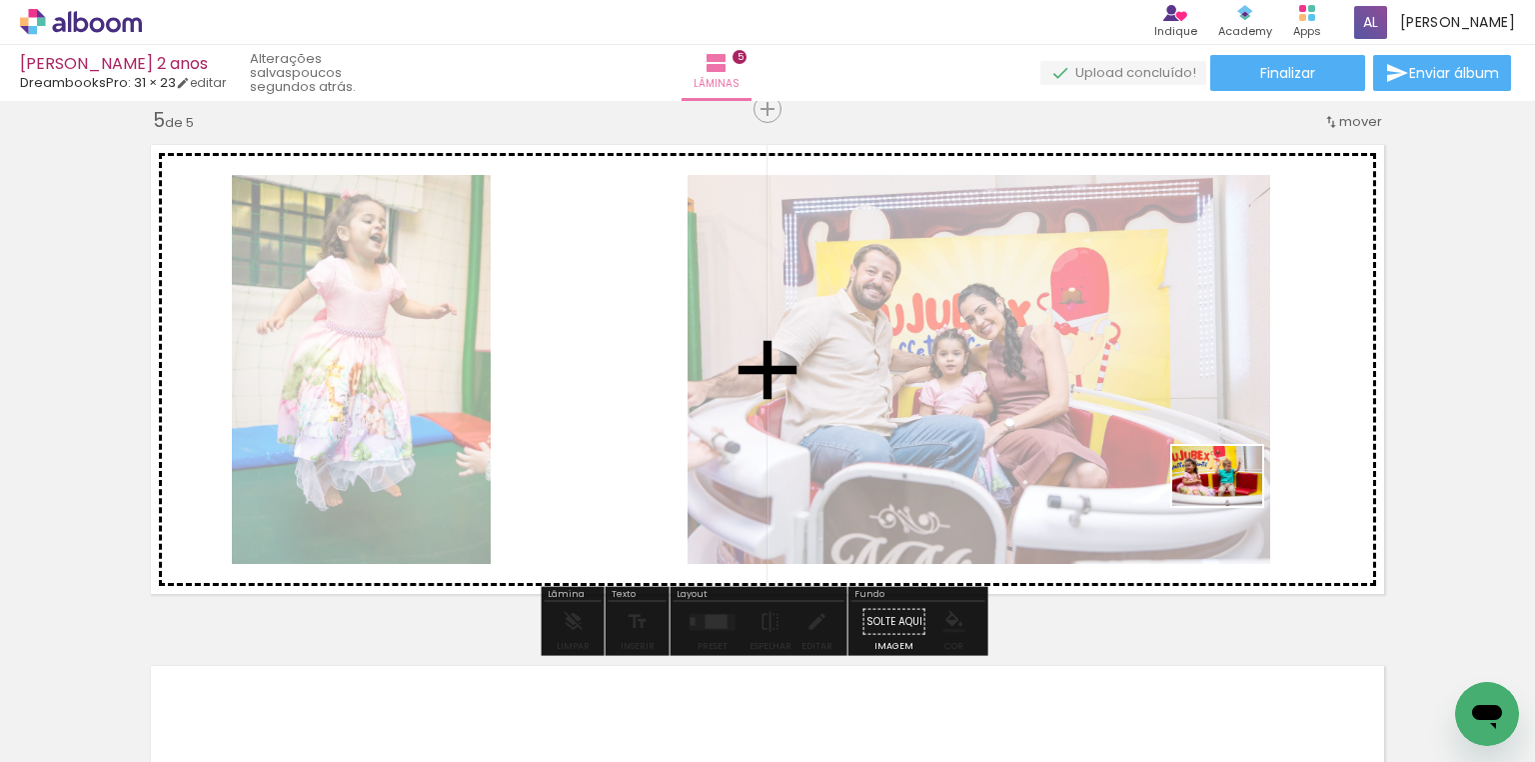
drag, startPoint x: 1243, startPoint y: 696, endPoint x: 1232, endPoint y: 501, distance: 195.2
click at [1232, 501] on quentale-workspace at bounding box center [767, 381] width 1535 height 762
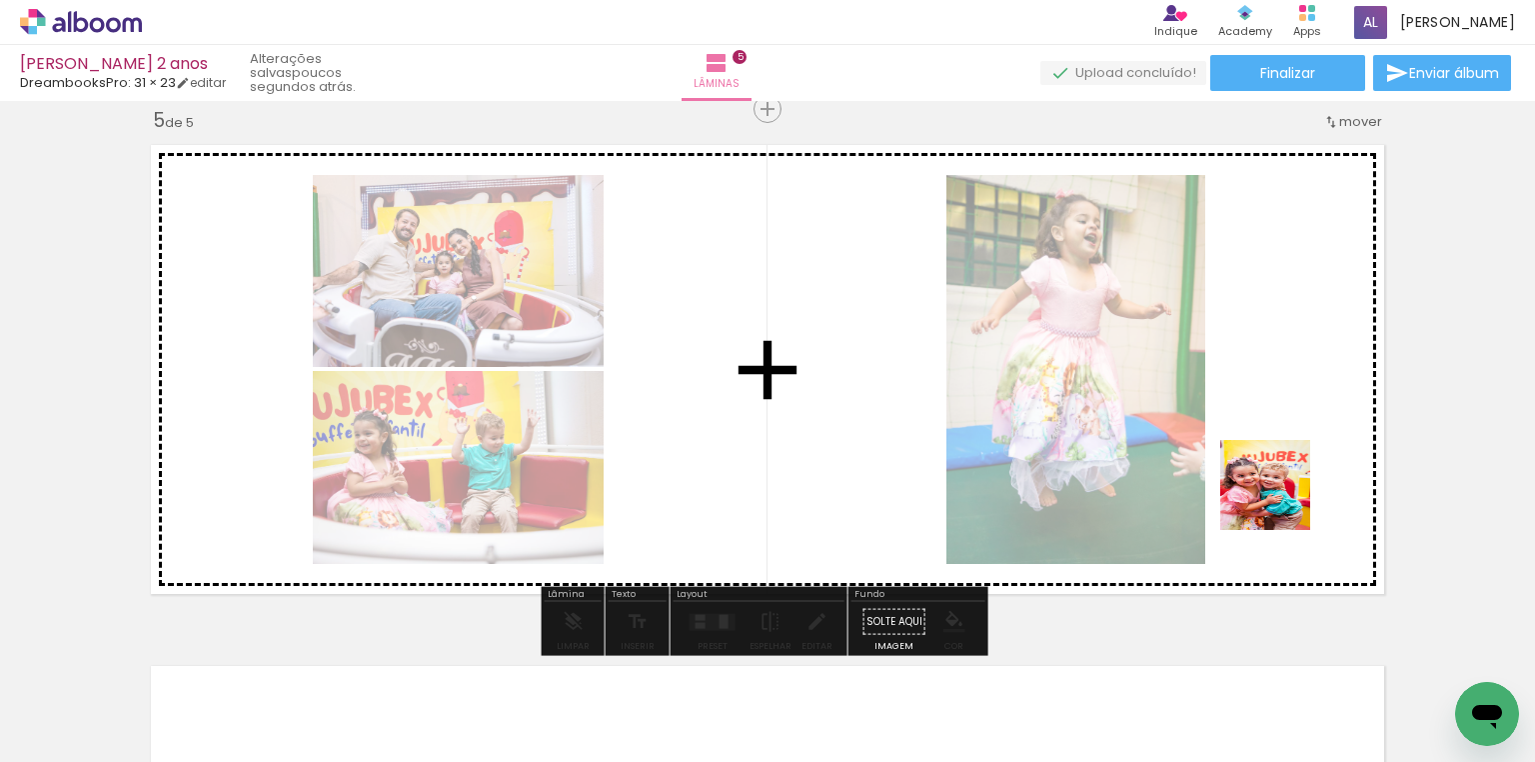
drag, startPoint x: 1353, startPoint y: 685, endPoint x: 1280, endPoint y: 500, distance: 198.8
click at [1280, 500] on quentale-workspace at bounding box center [767, 381] width 1535 height 762
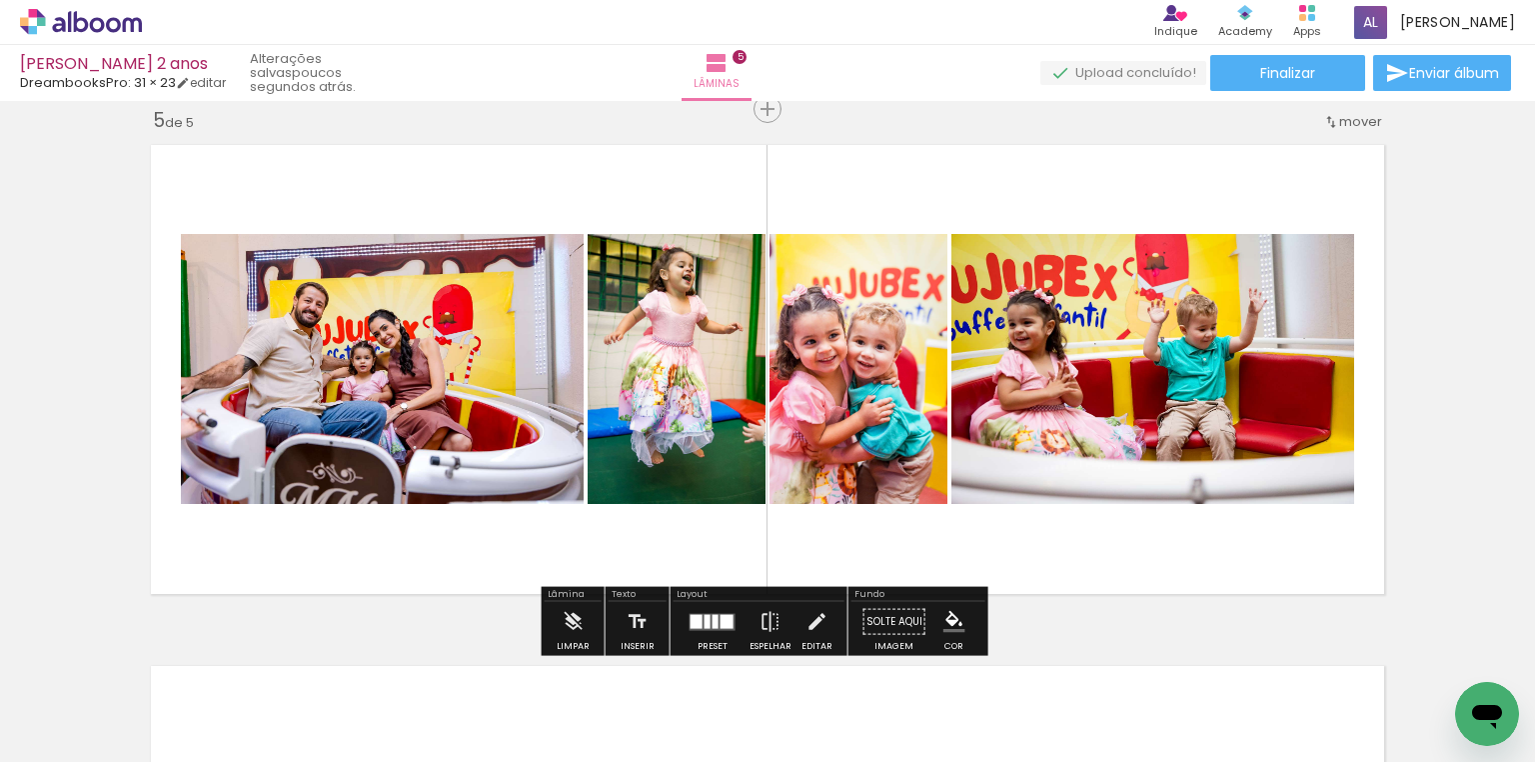
drag, startPoint x: 1448, startPoint y: 684, endPoint x: 823, endPoint y: 662, distance: 626.1
click at [1233, 520] on quentale-workspace at bounding box center [767, 381] width 1535 height 762
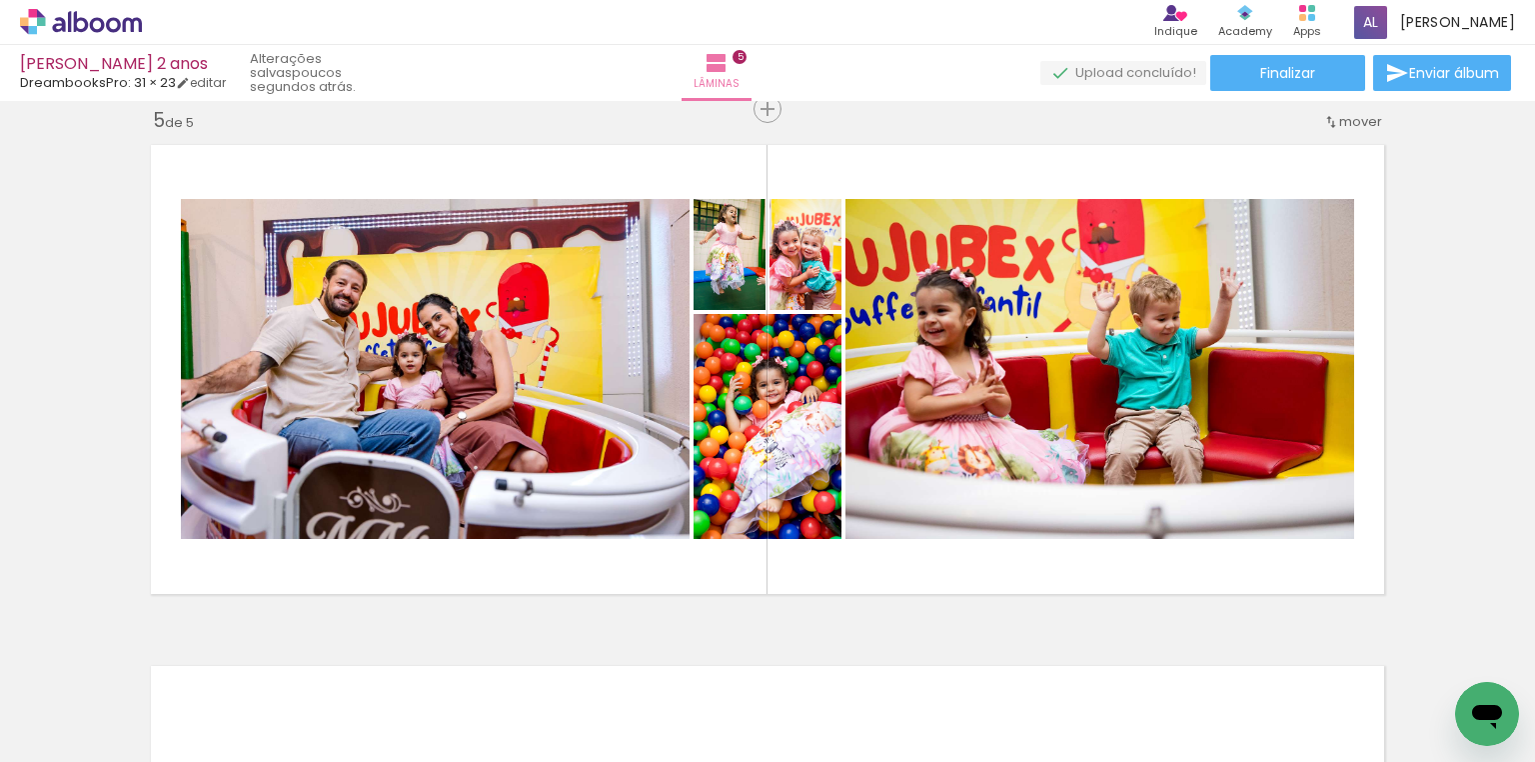
scroll to position [0, 2449]
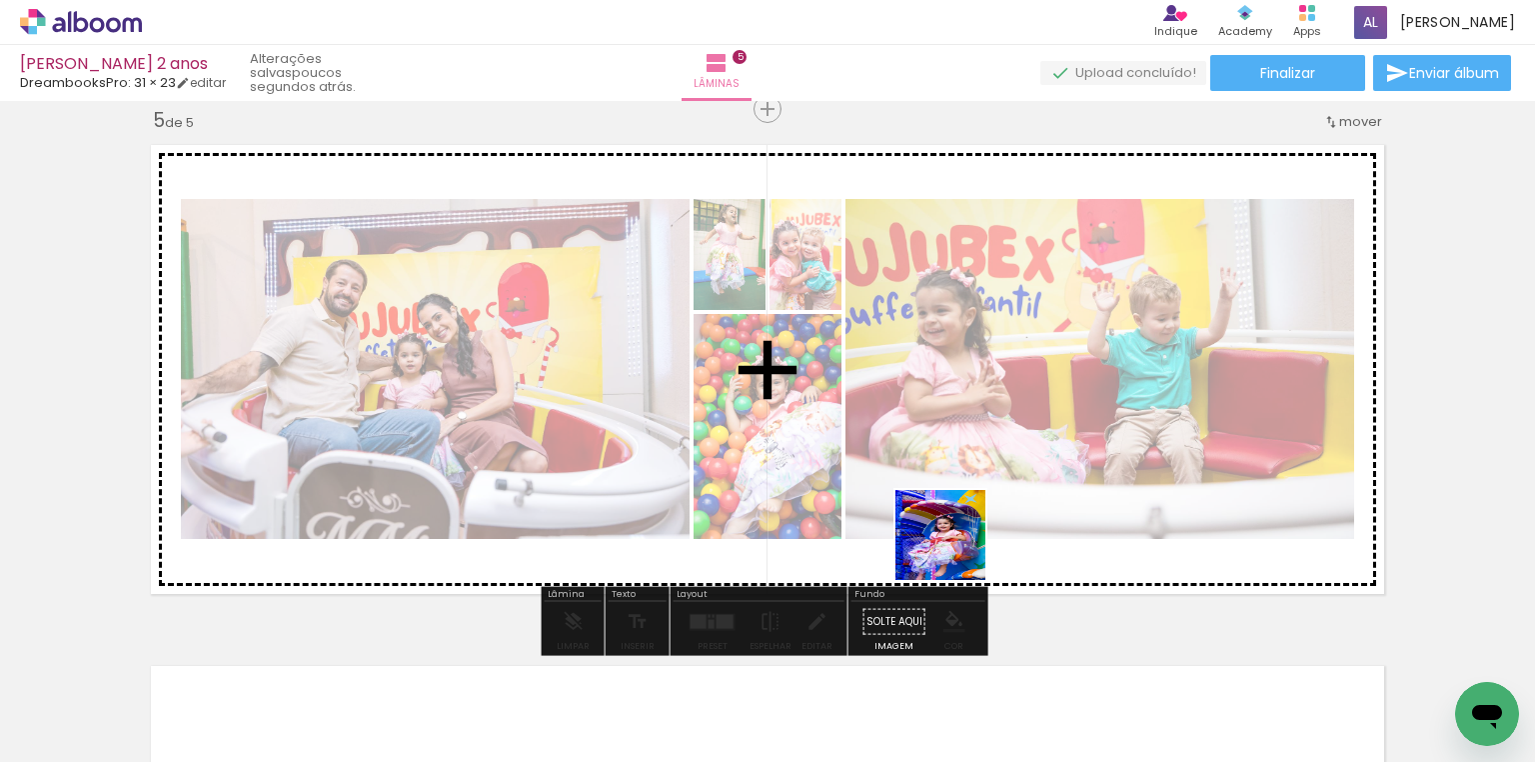
drag, startPoint x: 903, startPoint y: 714, endPoint x: 960, endPoint y: 535, distance: 188.1
click at [960, 535] on quentale-workspace at bounding box center [767, 381] width 1535 height 762
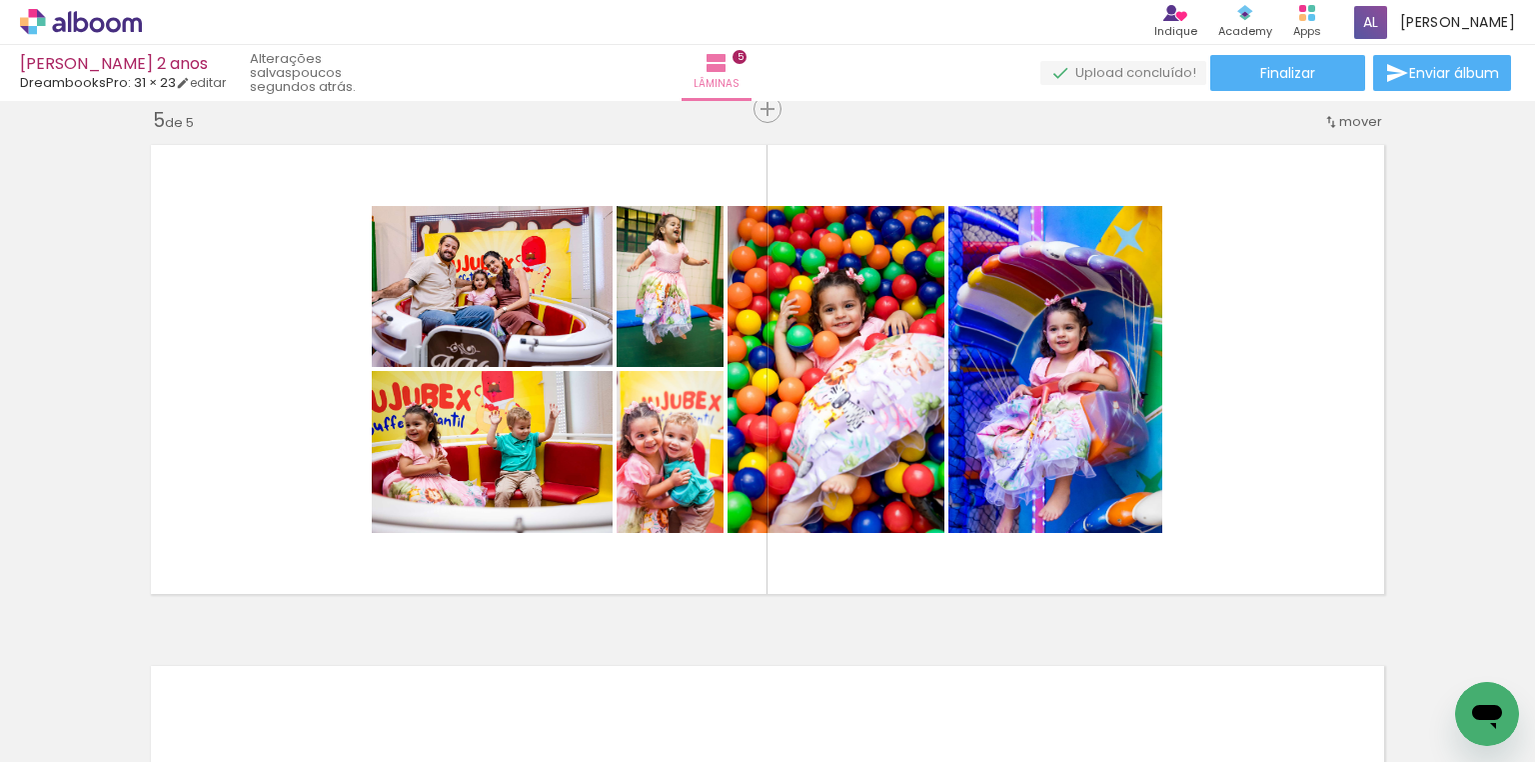
scroll to position [0, 2817]
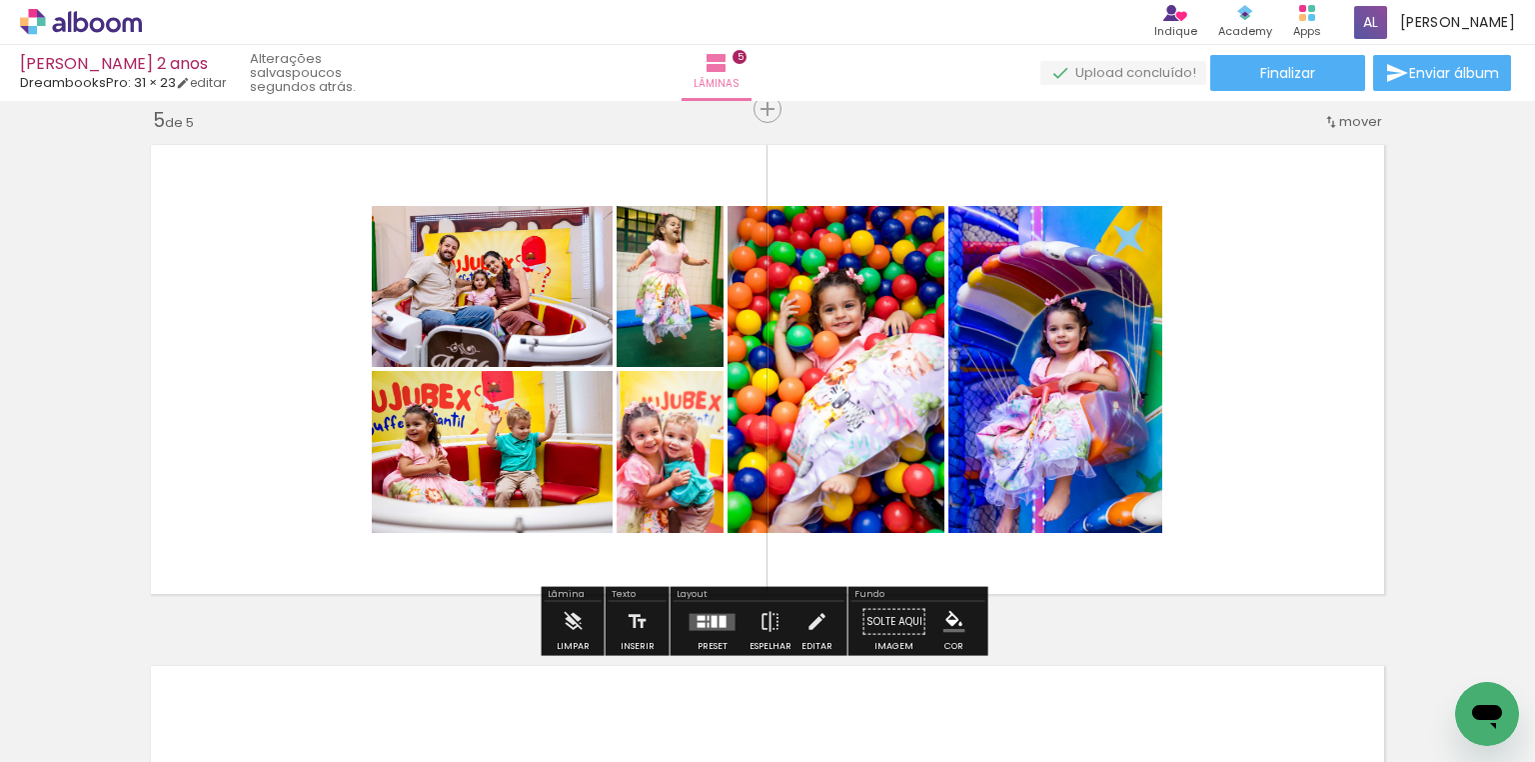
click at [698, 615] on div at bounding box center [702, 617] width 8 height 5
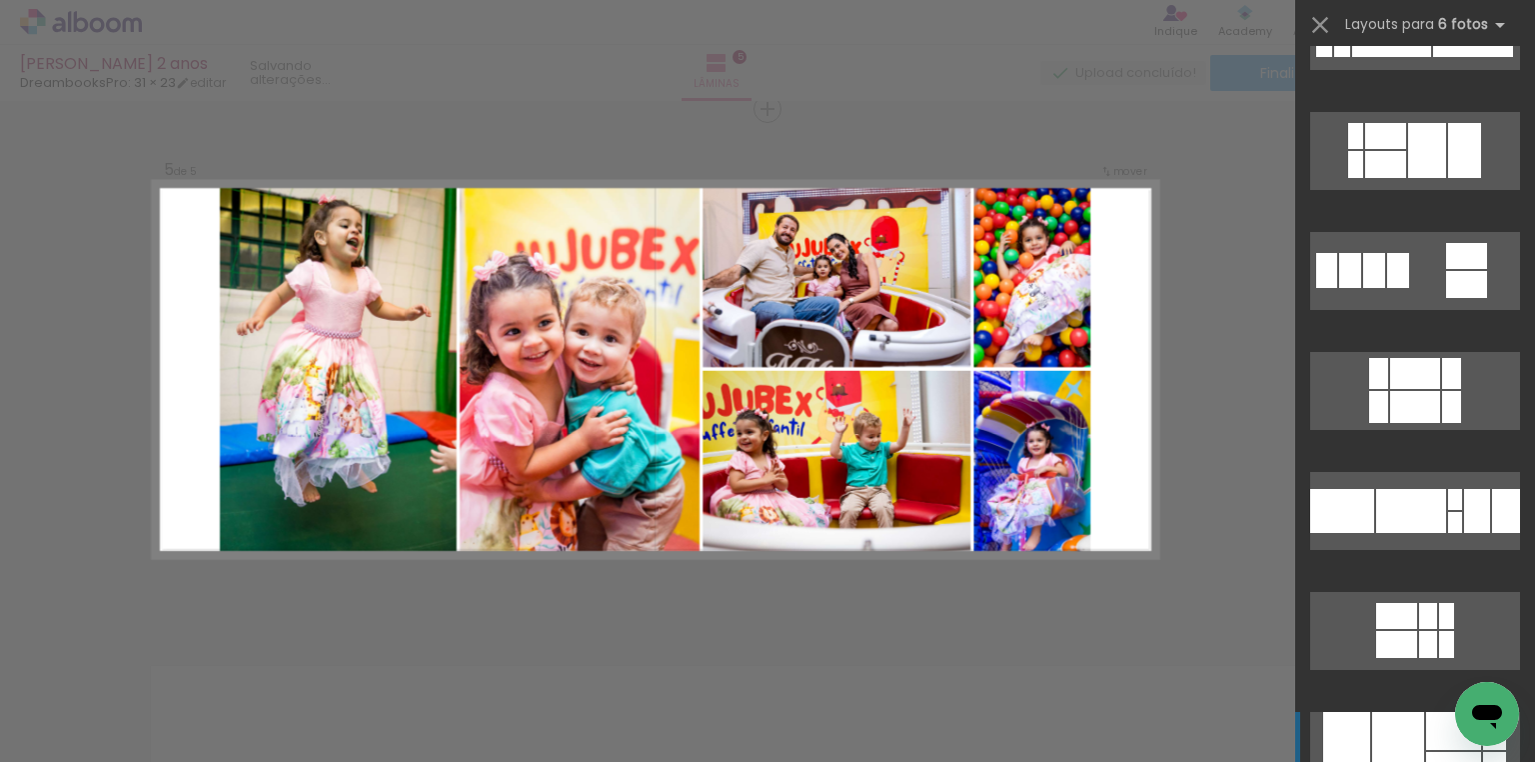
scroll to position [480, 0]
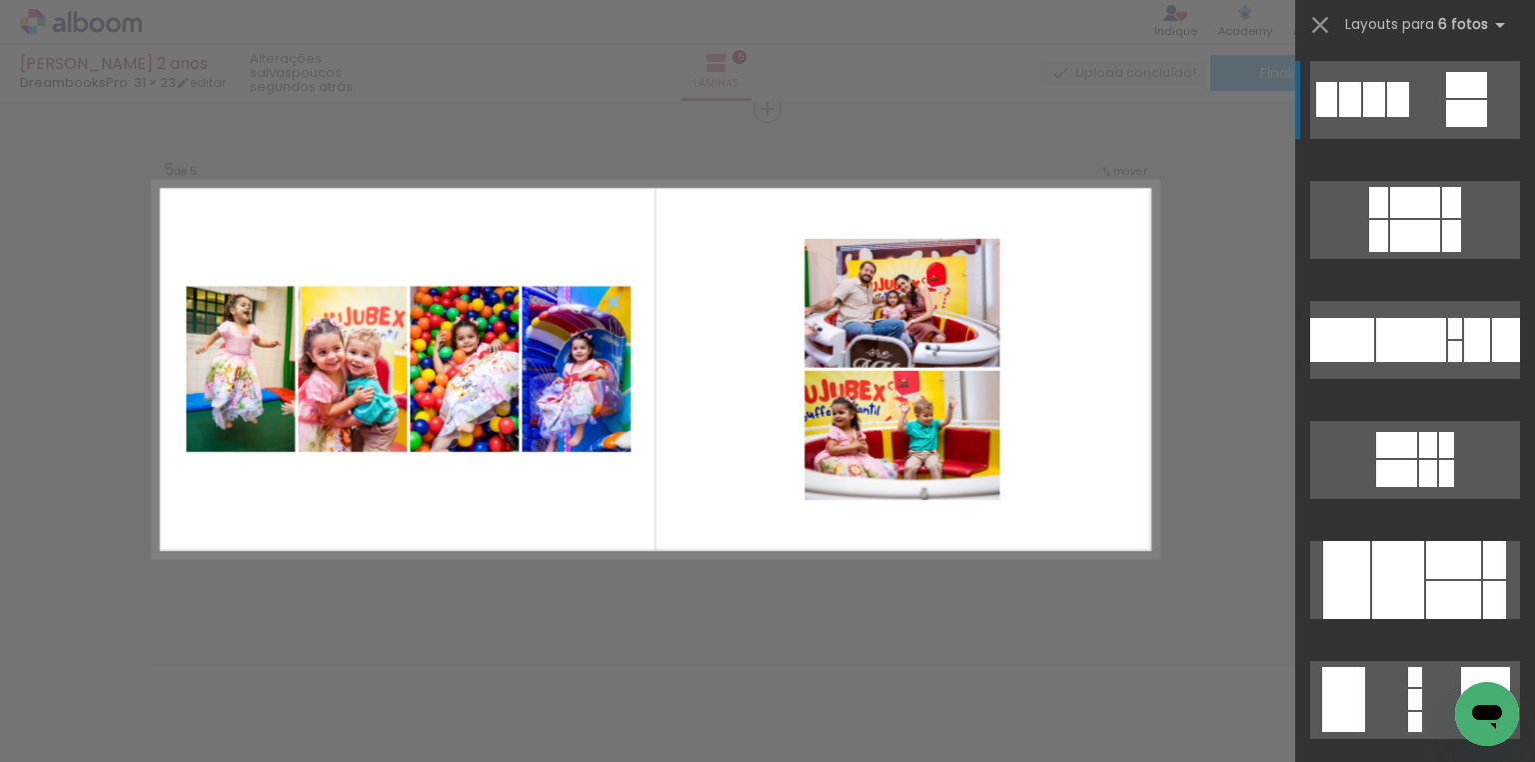
click at [1456, 98] on quentale-layouter at bounding box center [1415, 100] width 210 height 78
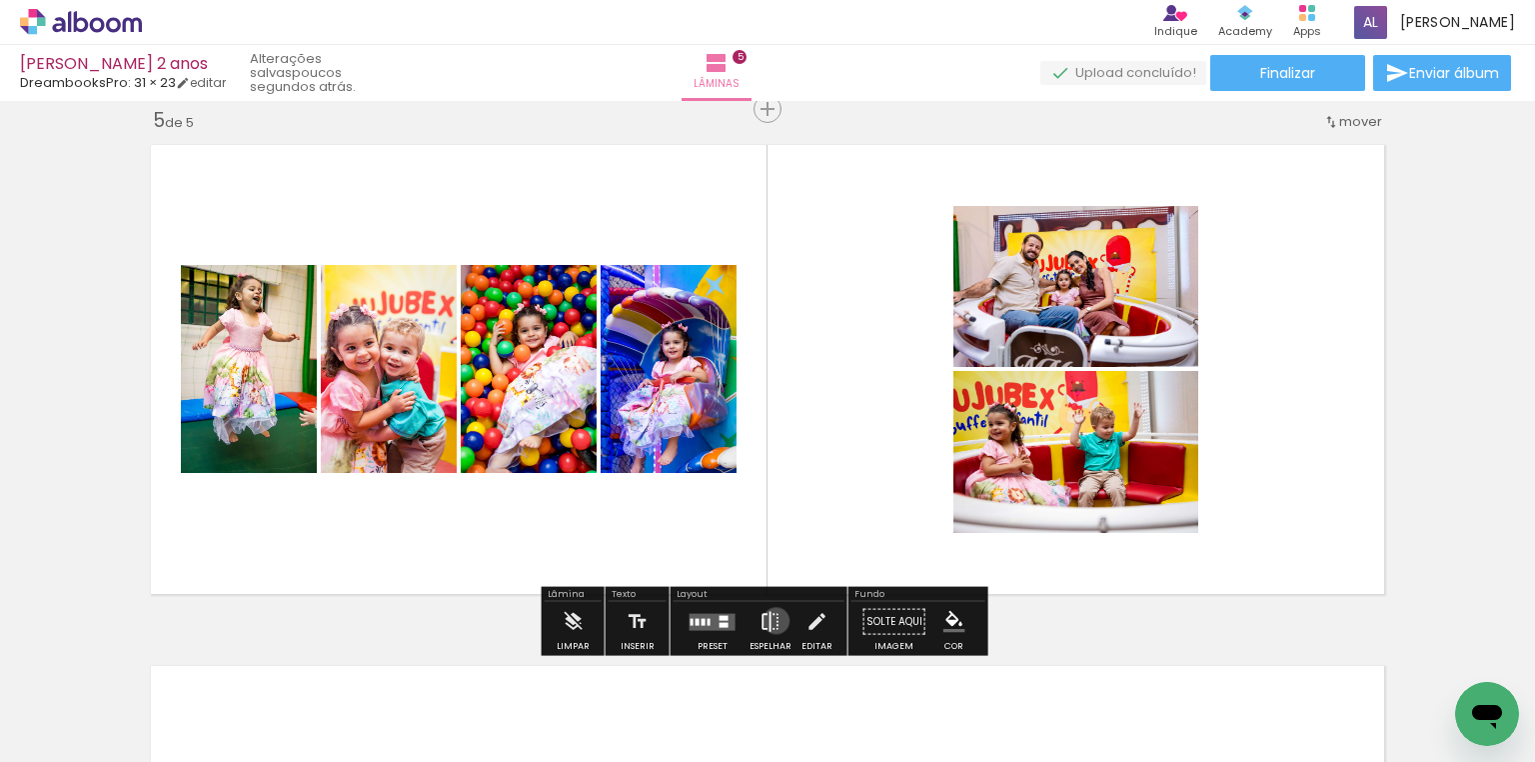
click at [772, 620] on iron-icon at bounding box center [771, 622] width 22 height 40
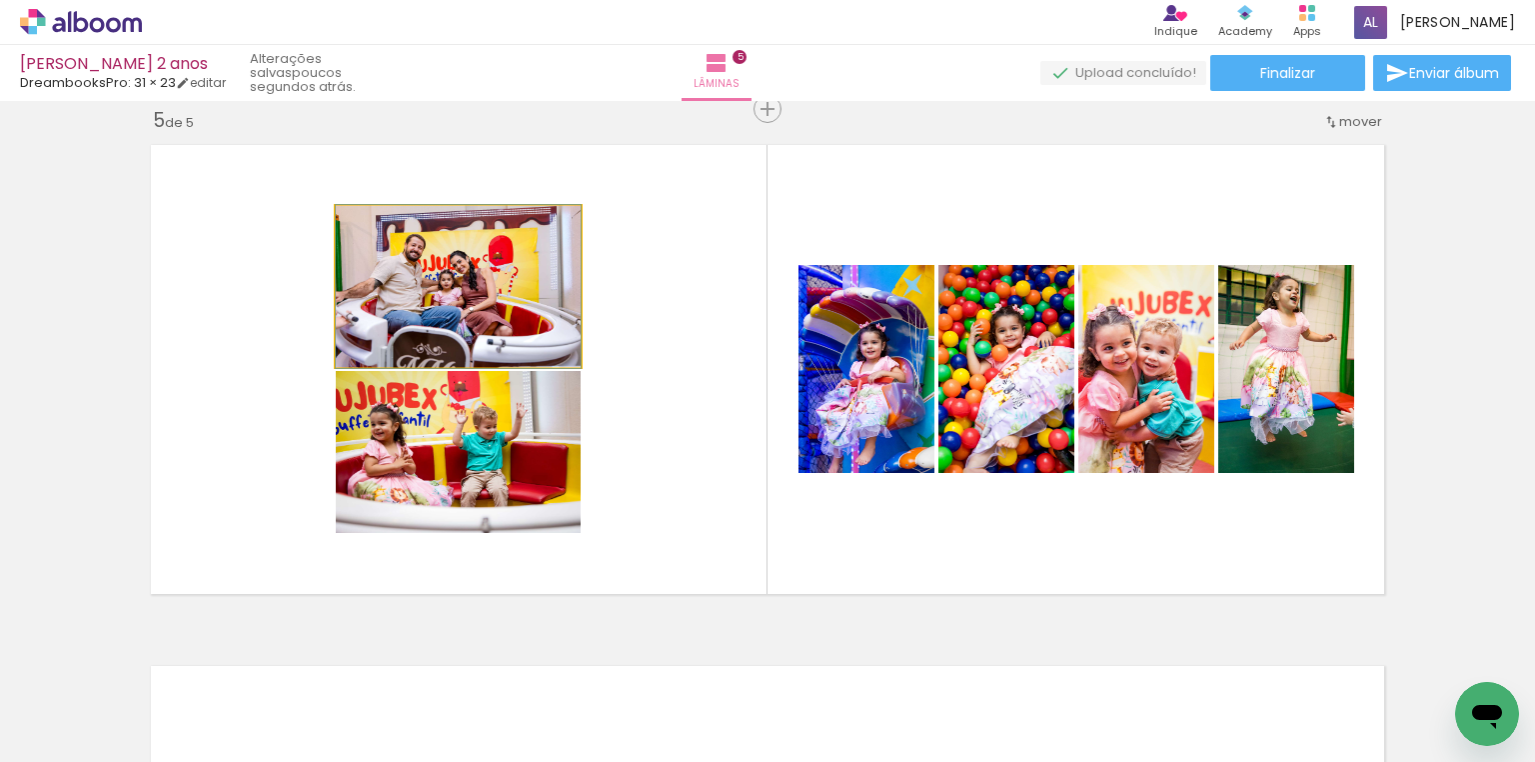
click at [471, 301] on quentale-photo at bounding box center [458, 286] width 245 height 161
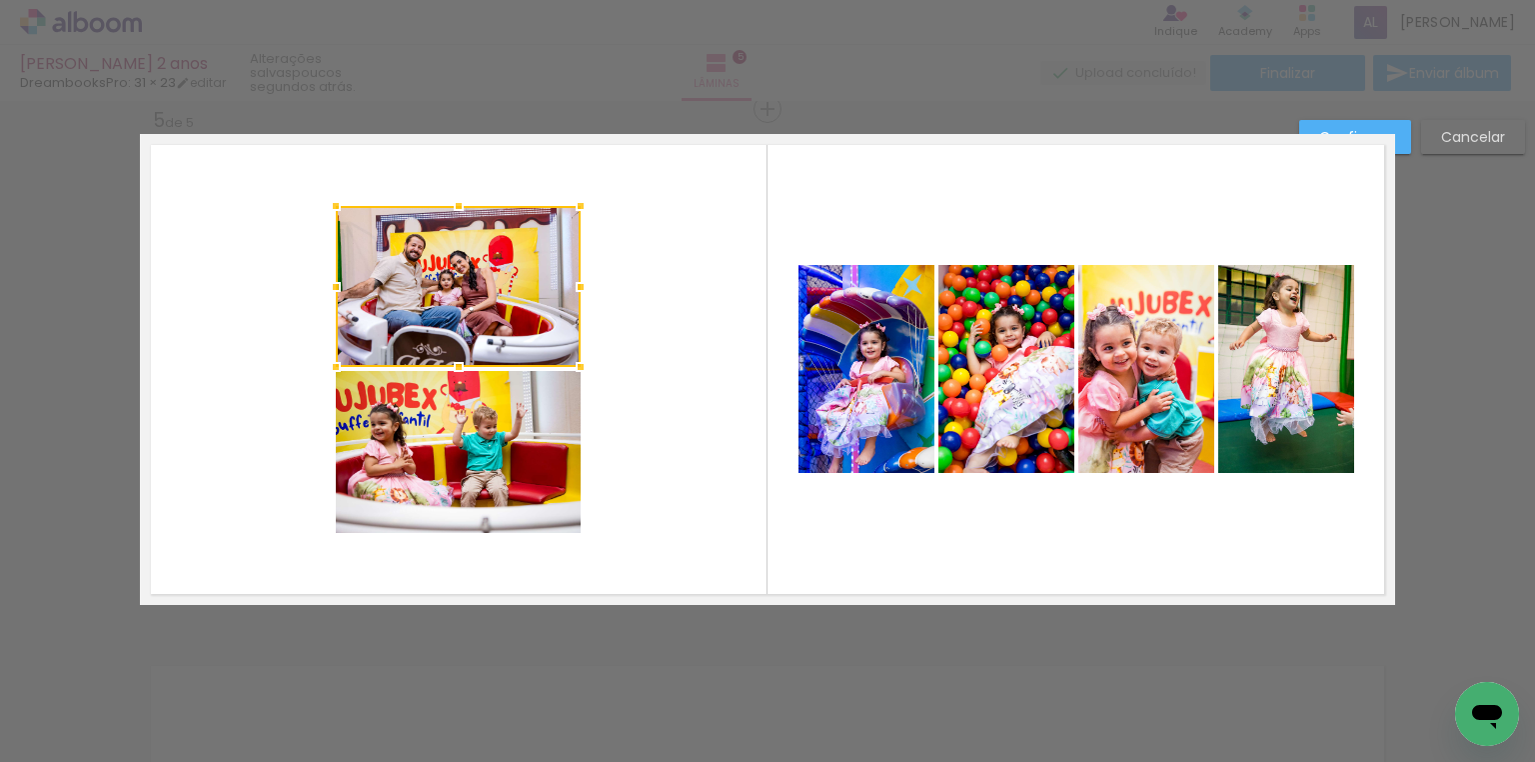
click at [458, 424] on quentale-photo at bounding box center [458, 452] width 245 height 162
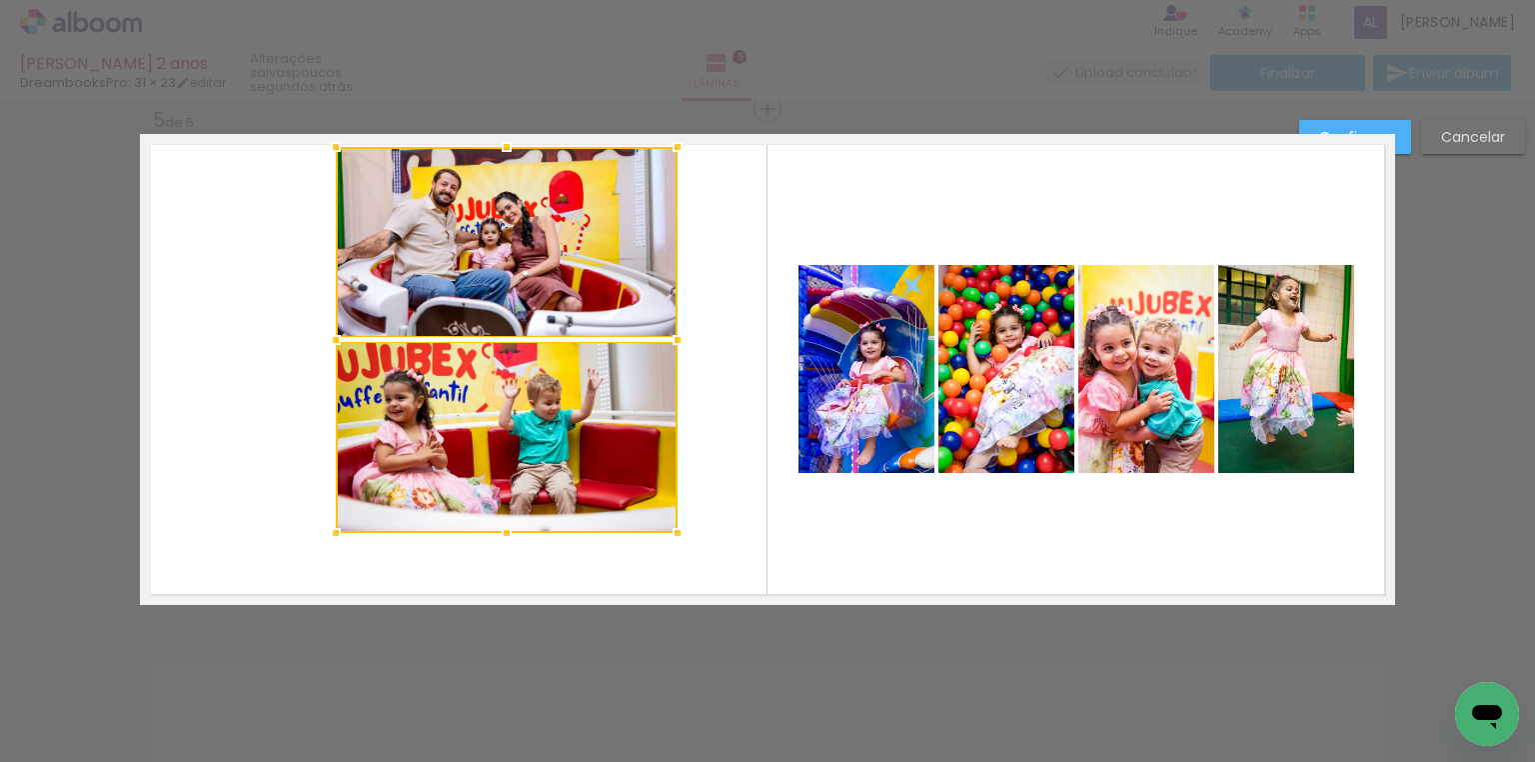
drag, startPoint x: 583, startPoint y: 192, endPoint x: 680, endPoint y: 142, distance: 109.1
click at [680, 142] on div at bounding box center [678, 147] width 40 height 40
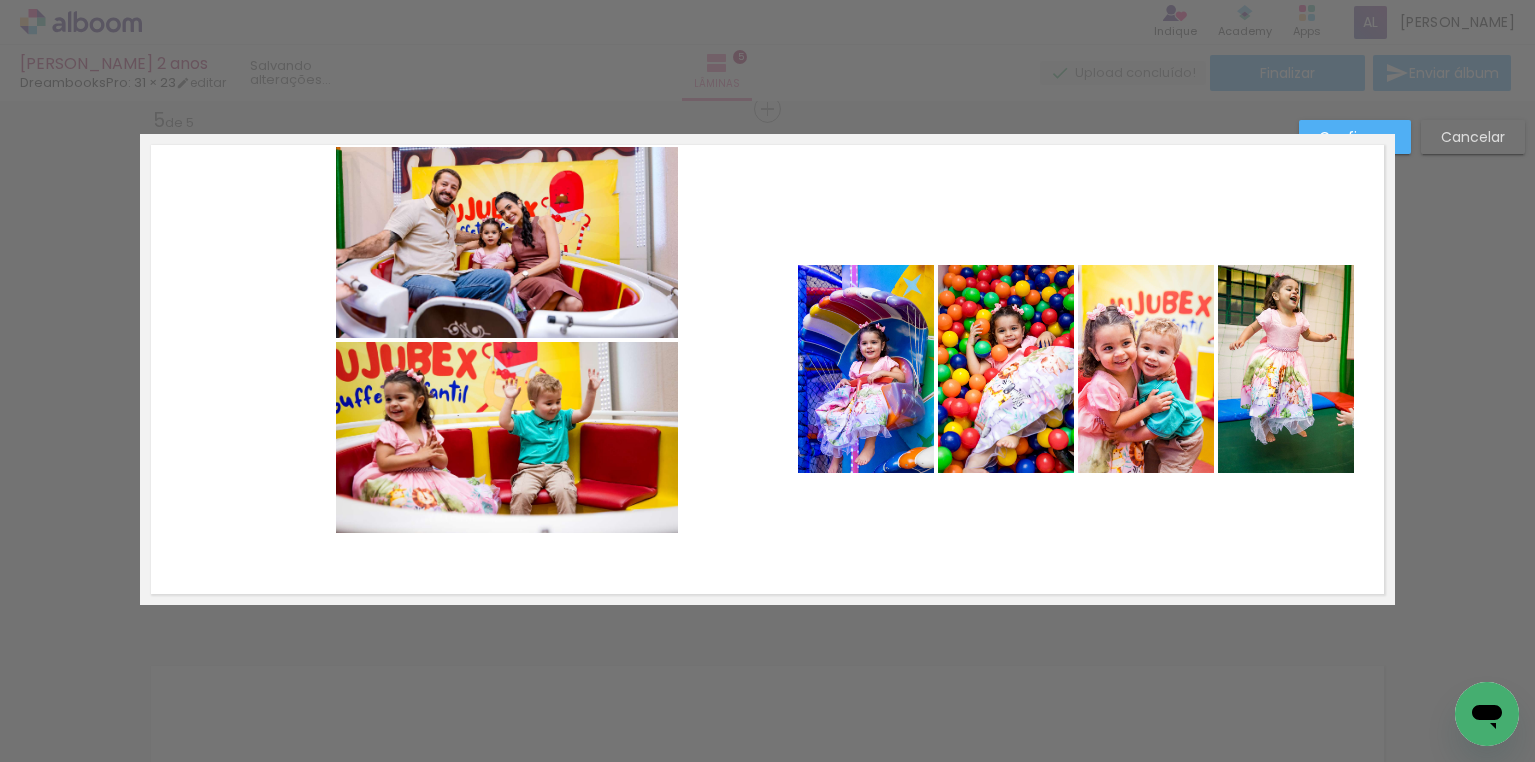
click at [580, 220] on quentale-photo at bounding box center [507, 242] width 342 height 190
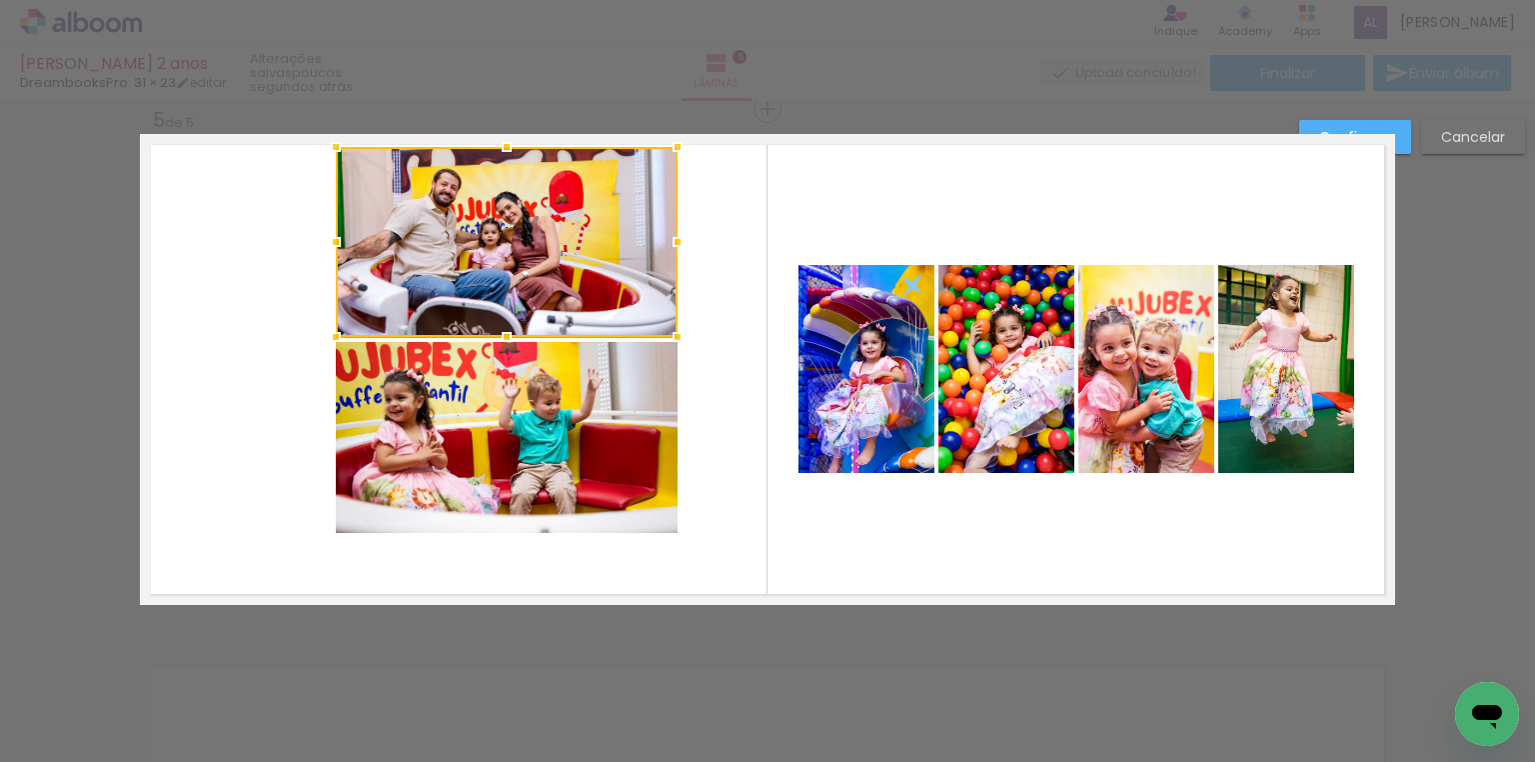
click at [580, 220] on div at bounding box center [507, 242] width 342 height 190
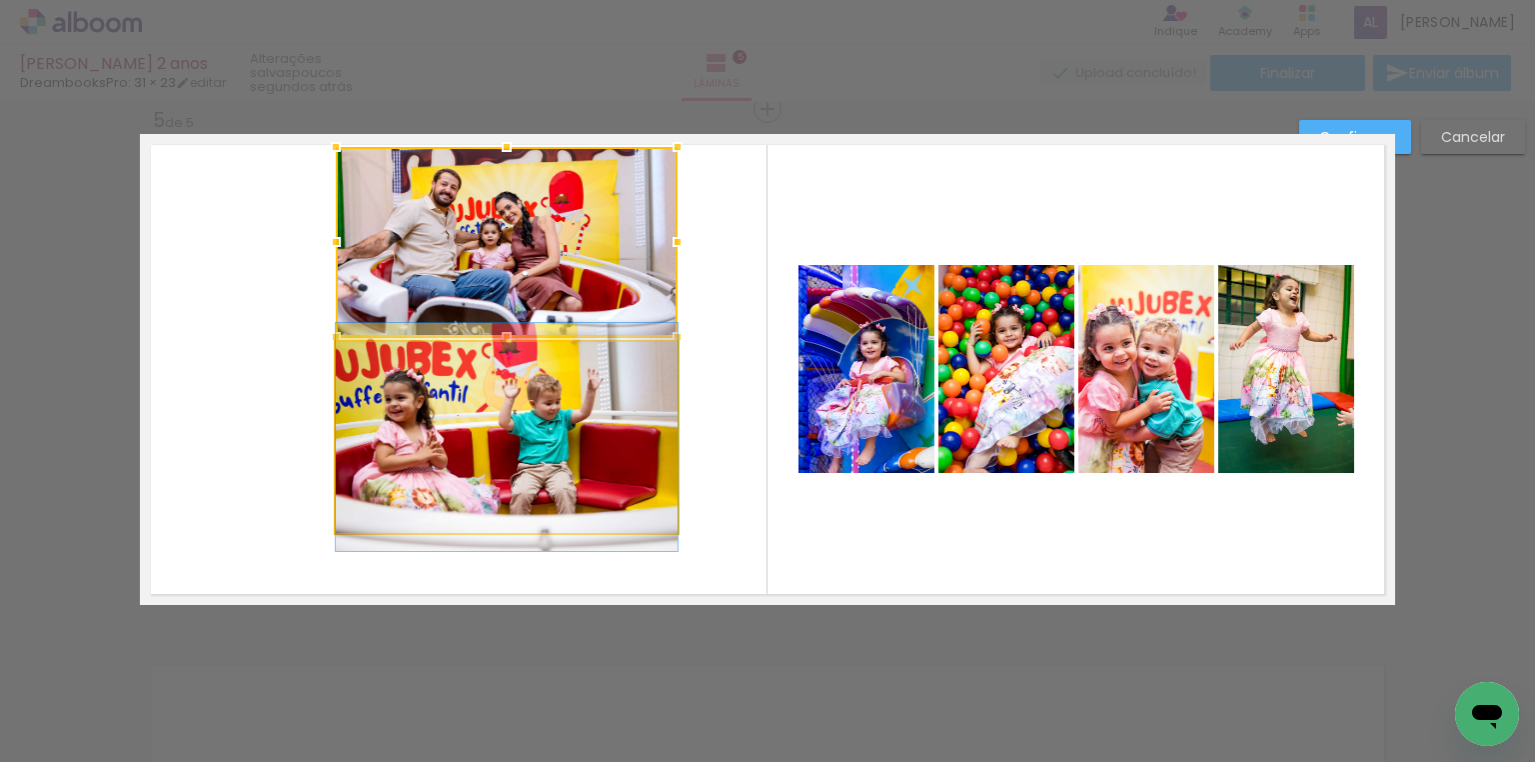
click at [494, 496] on quentale-photo at bounding box center [507, 437] width 342 height 191
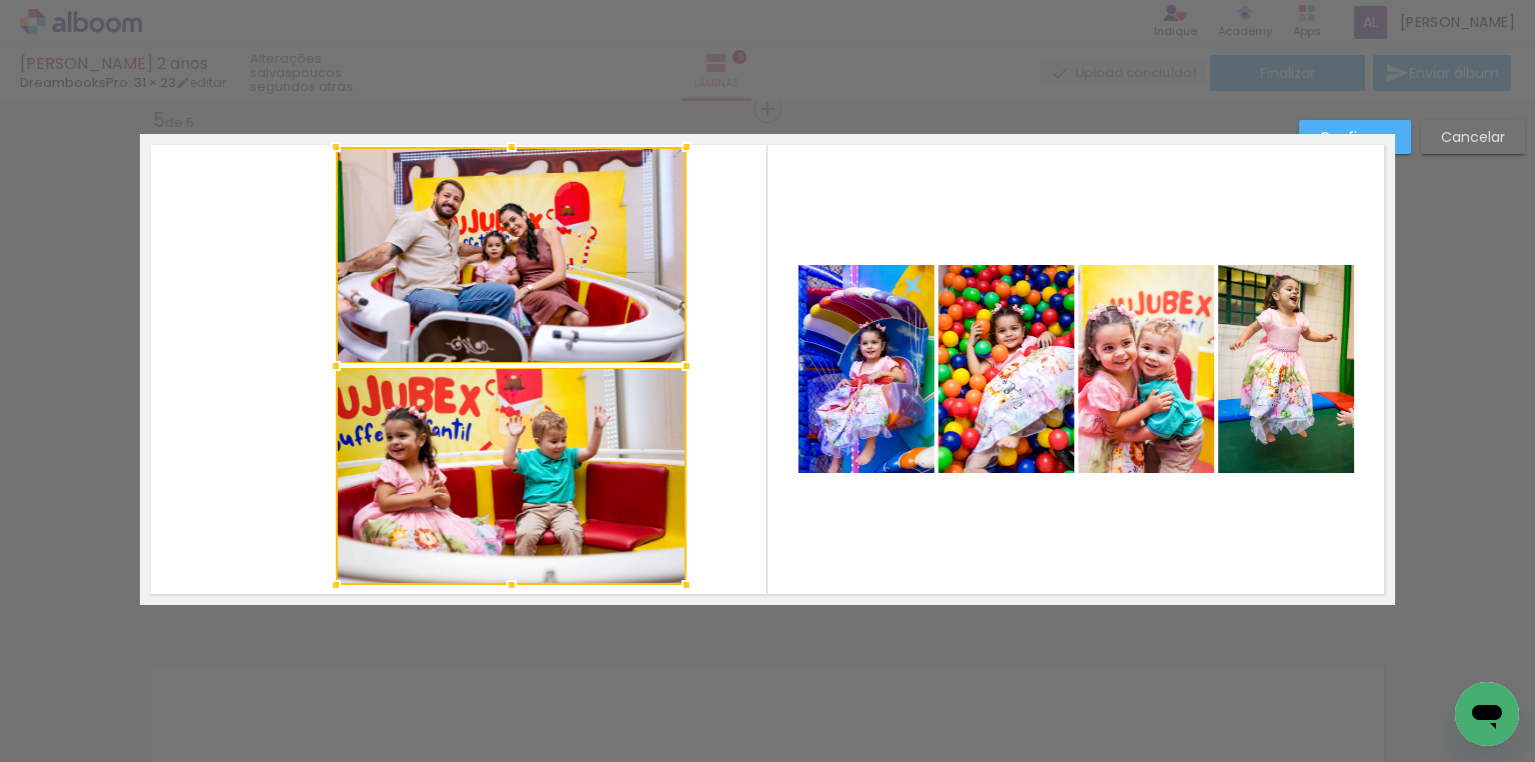
drag, startPoint x: 673, startPoint y: 545, endPoint x: 678, endPoint y: 575, distance: 30.4
click at [678, 575] on div at bounding box center [687, 585] width 40 height 40
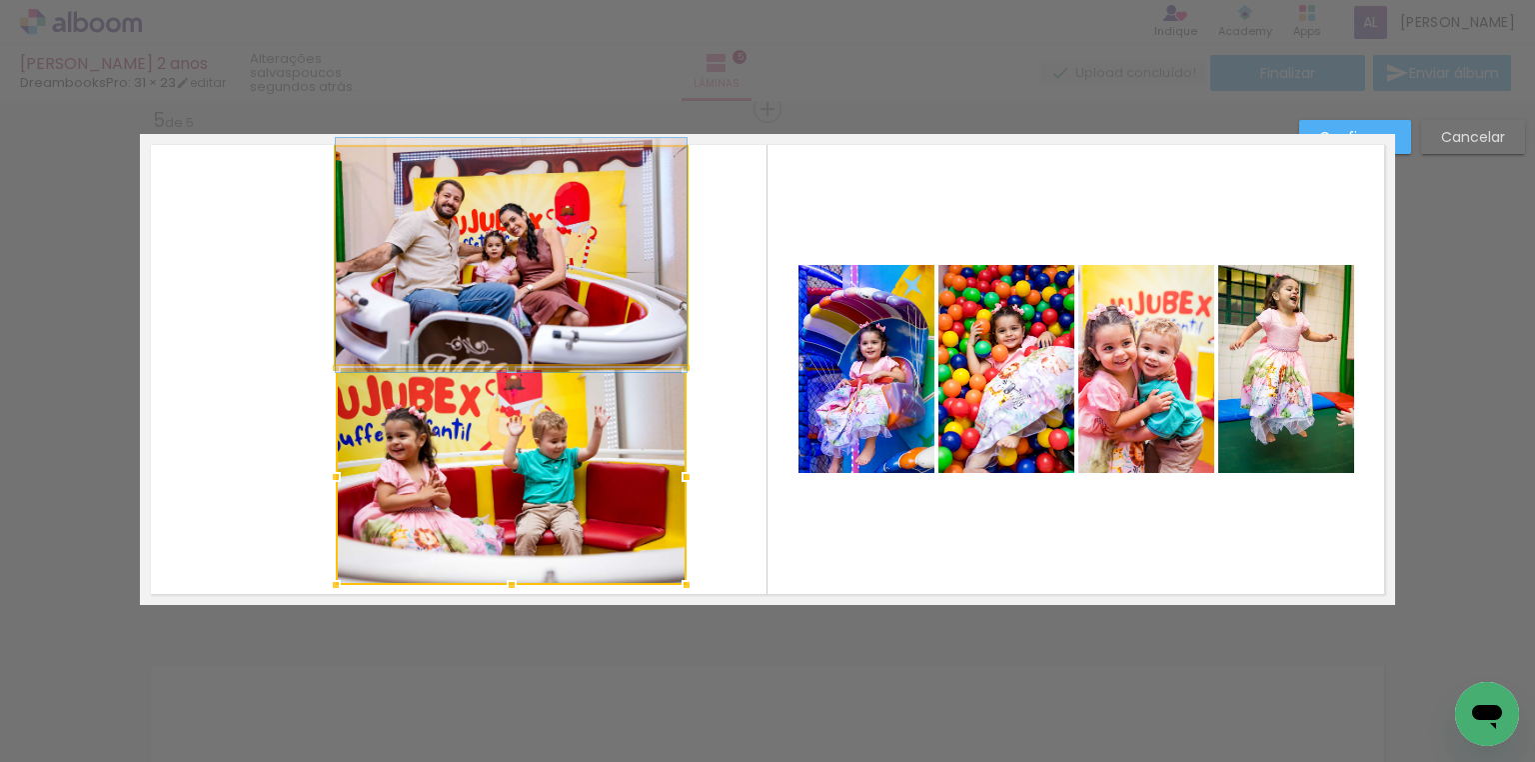
click at [576, 296] on quentale-photo at bounding box center [511, 255] width 351 height 216
click at [576, 368] on div at bounding box center [511, 476] width 351 height 217
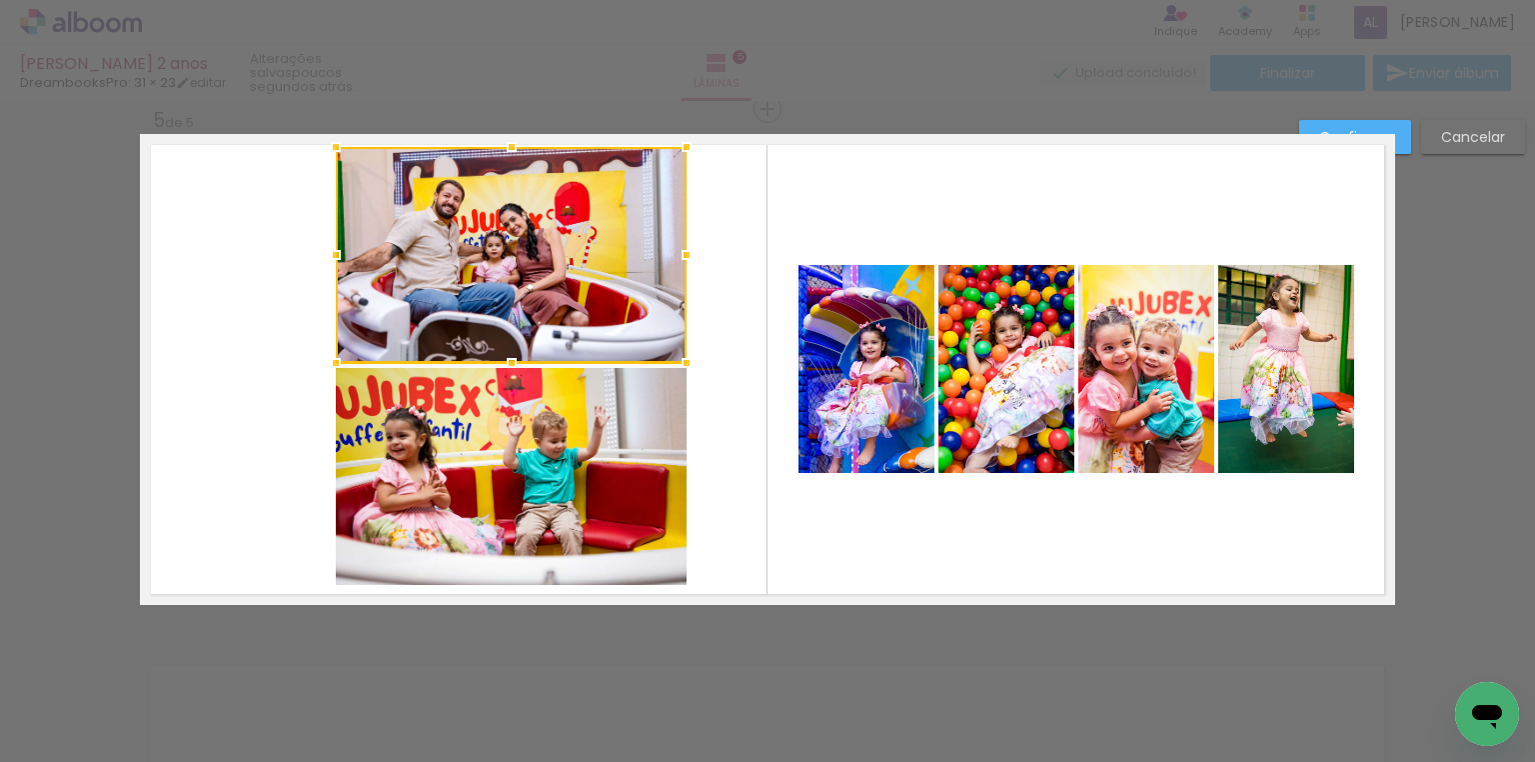
click at [604, 416] on quentale-photo at bounding box center [511, 476] width 351 height 217
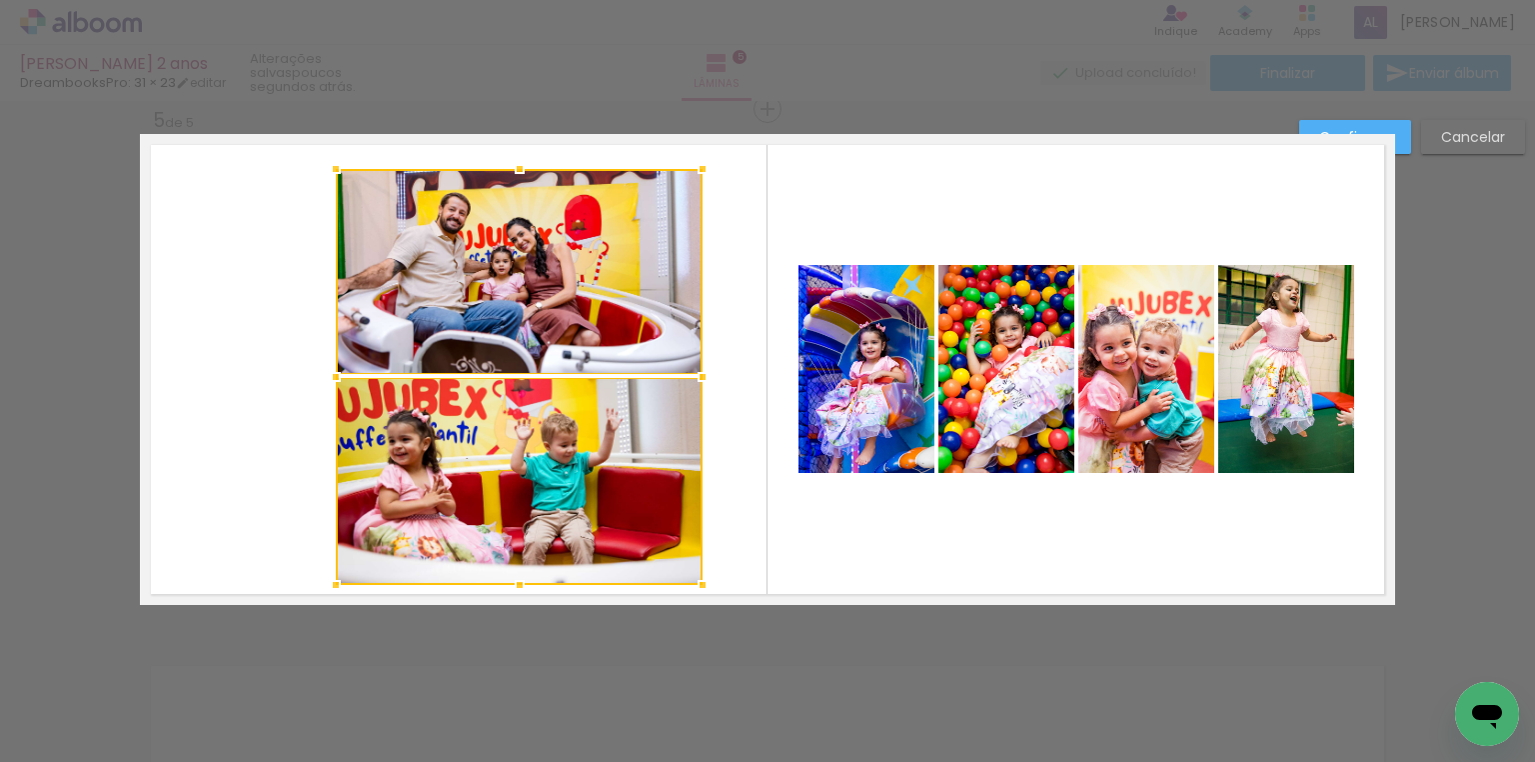
drag, startPoint x: 679, startPoint y: 151, endPoint x: 694, endPoint y: 172, distance: 25.8
click at [694, 172] on div at bounding box center [703, 169] width 40 height 40
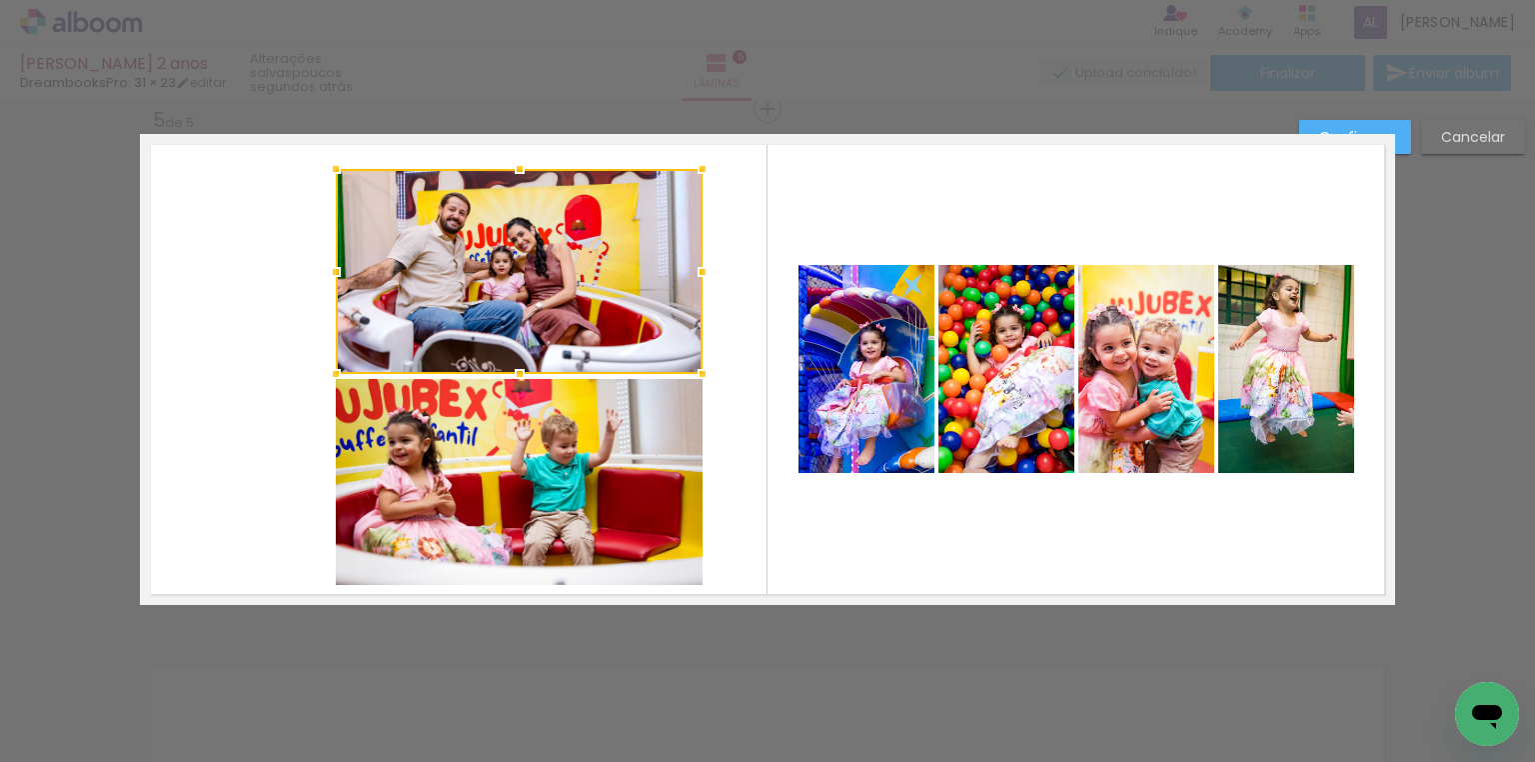
click at [528, 476] on quentale-photo at bounding box center [519, 482] width 367 height 207
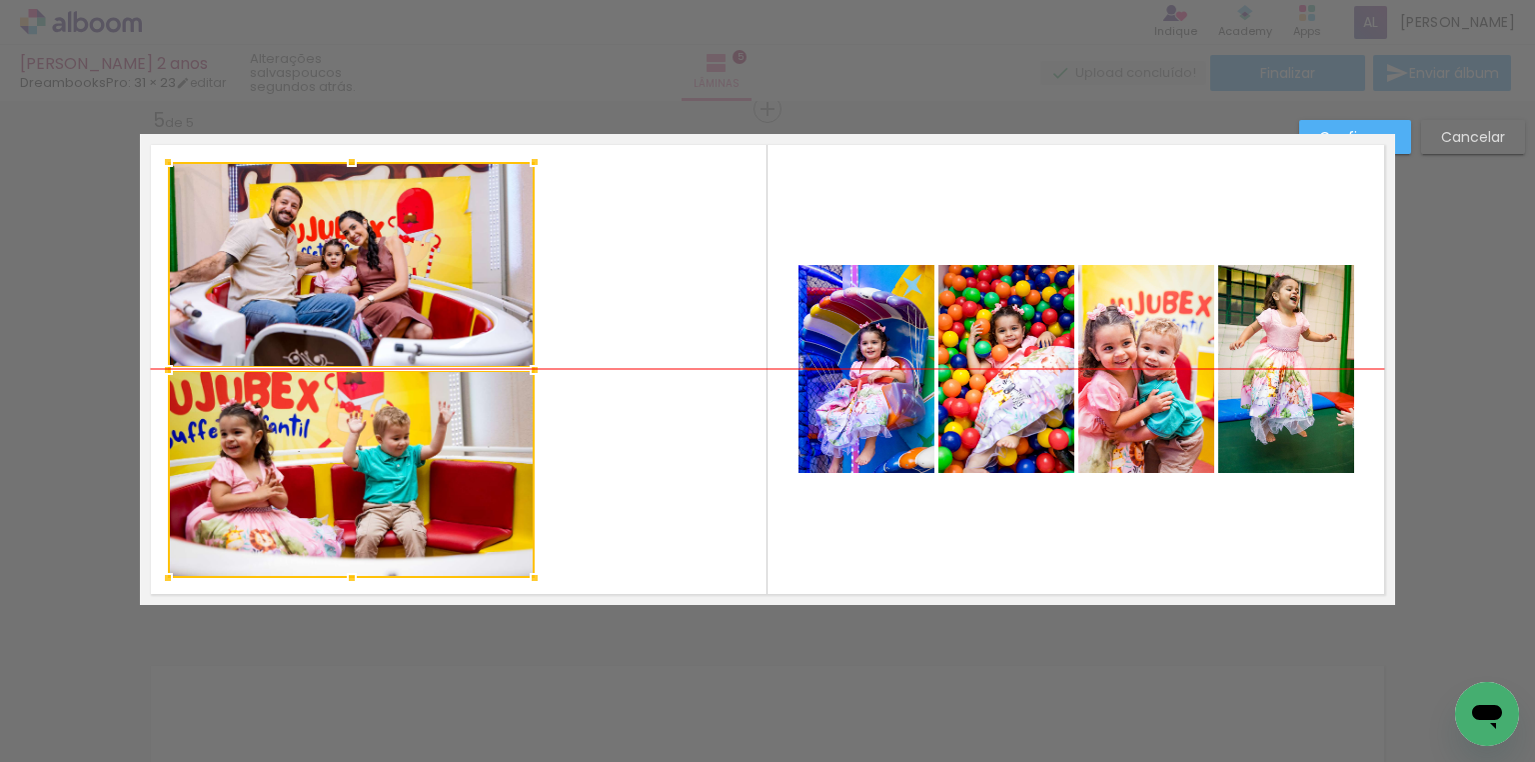
drag, startPoint x: 566, startPoint y: 332, endPoint x: 398, endPoint y: 330, distance: 167.9
click at [398, 330] on div at bounding box center [351, 370] width 367 height 416
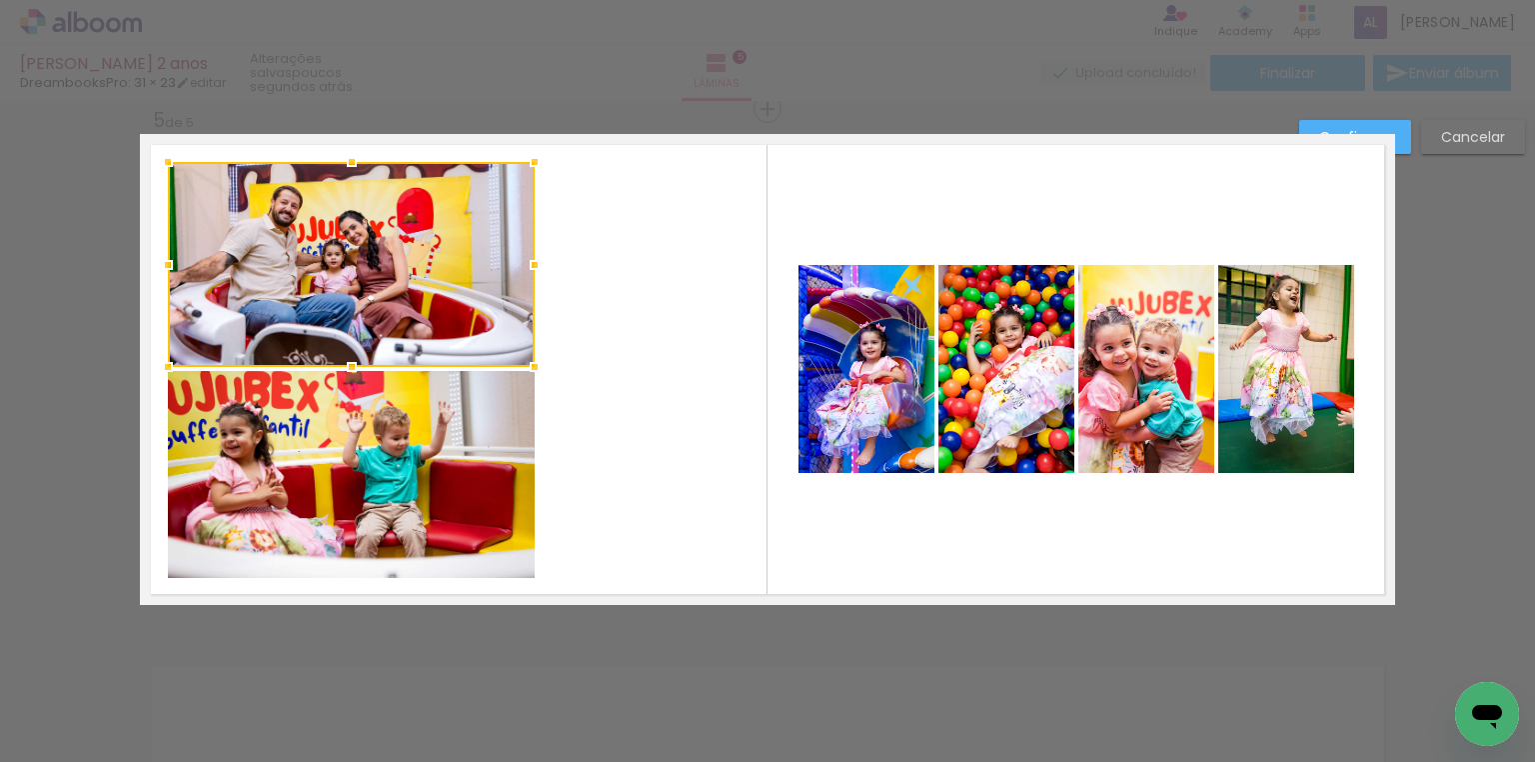
click at [857, 336] on quentale-photo at bounding box center [867, 369] width 136 height 208
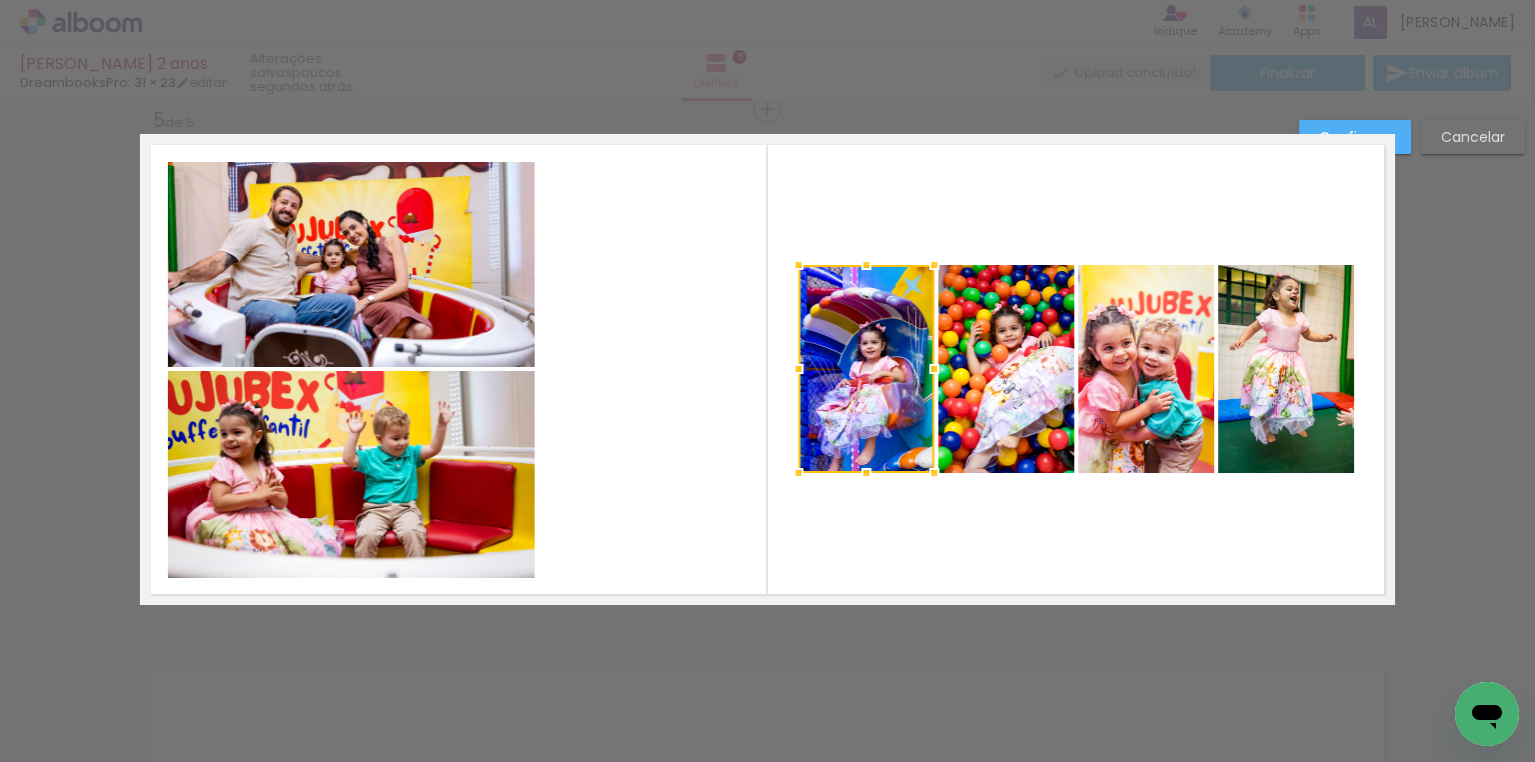
click at [819, 356] on div at bounding box center [867, 369] width 136 height 208
click at [820, 356] on div at bounding box center [867, 369] width 136 height 208
drag, startPoint x: 936, startPoint y: 360, endPoint x: 988, endPoint y: 360, distance: 53.0
click at [937, 360] on div at bounding box center [935, 369] width 40 height 40
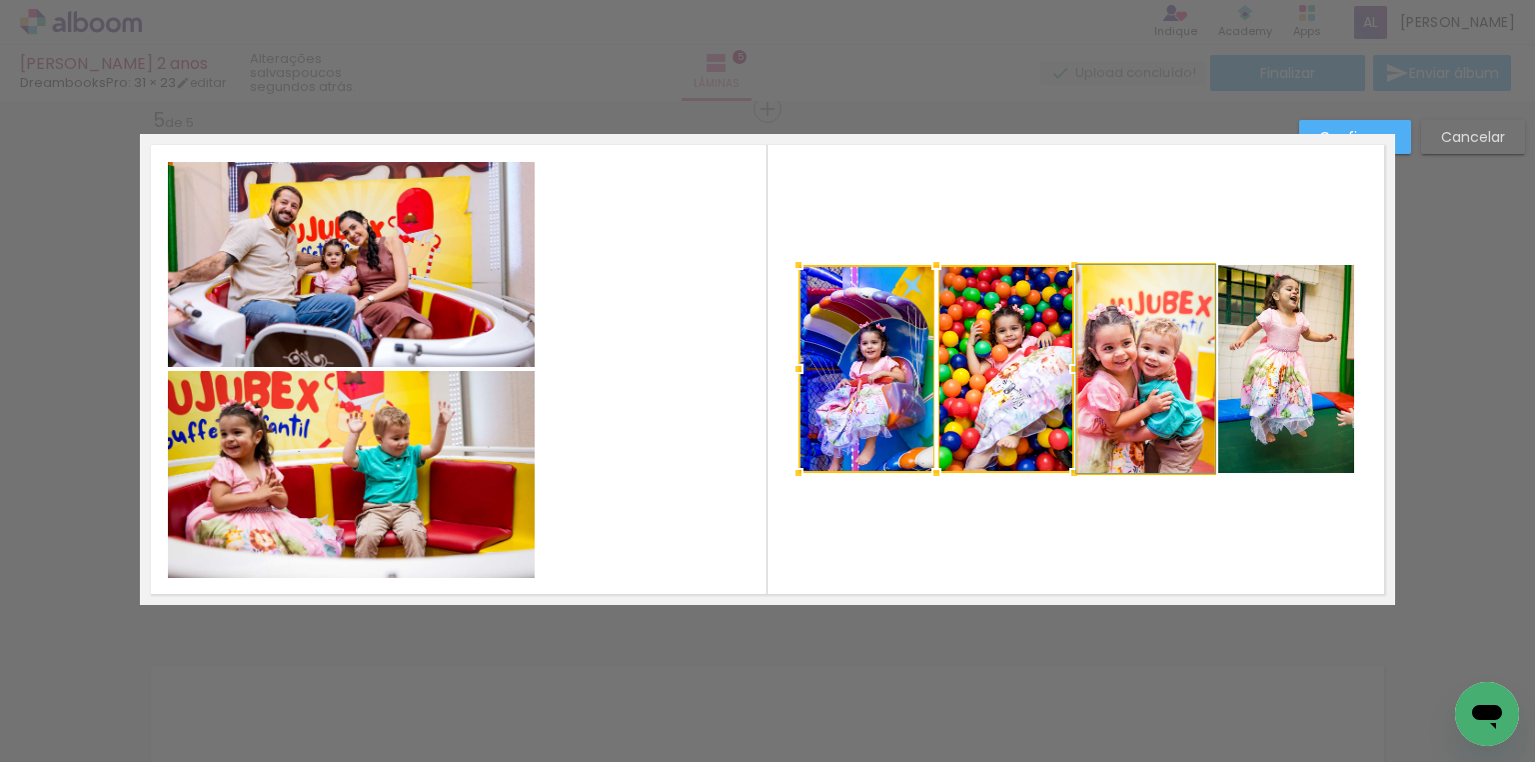
click at [1119, 360] on quentale-photo at bounding box center [1146, 369] width 136 height 208
click at [1281, 360] on quentale-photo at bounding box center [1286, 369] width 136 height 208
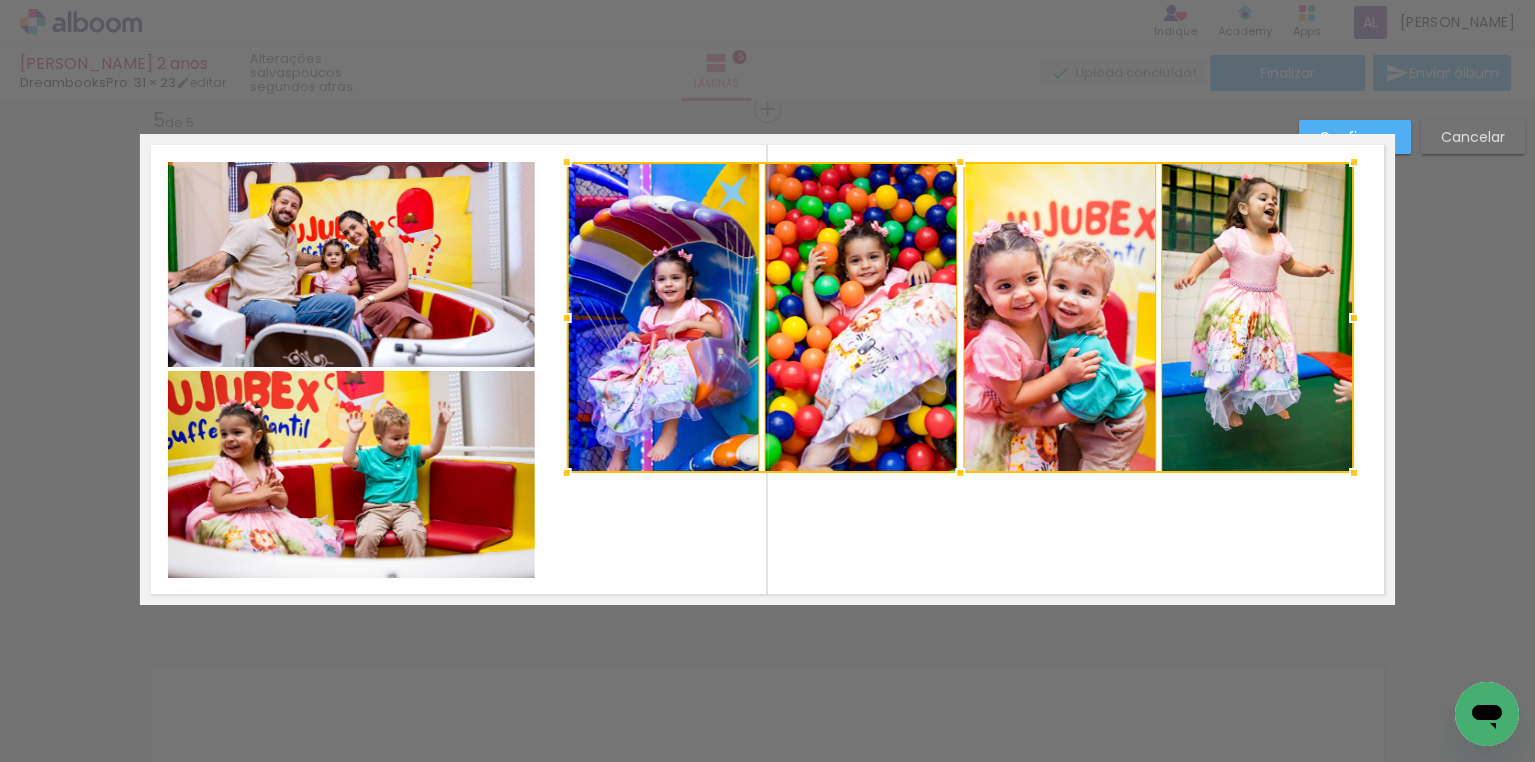
drag, startPoint x: 788, startPoint y: 261, endPoint x: 554, endPoint y: 158, distance: 255.5
click at [554, 158] on div at bounding box center [567, 162] width 40 height 40
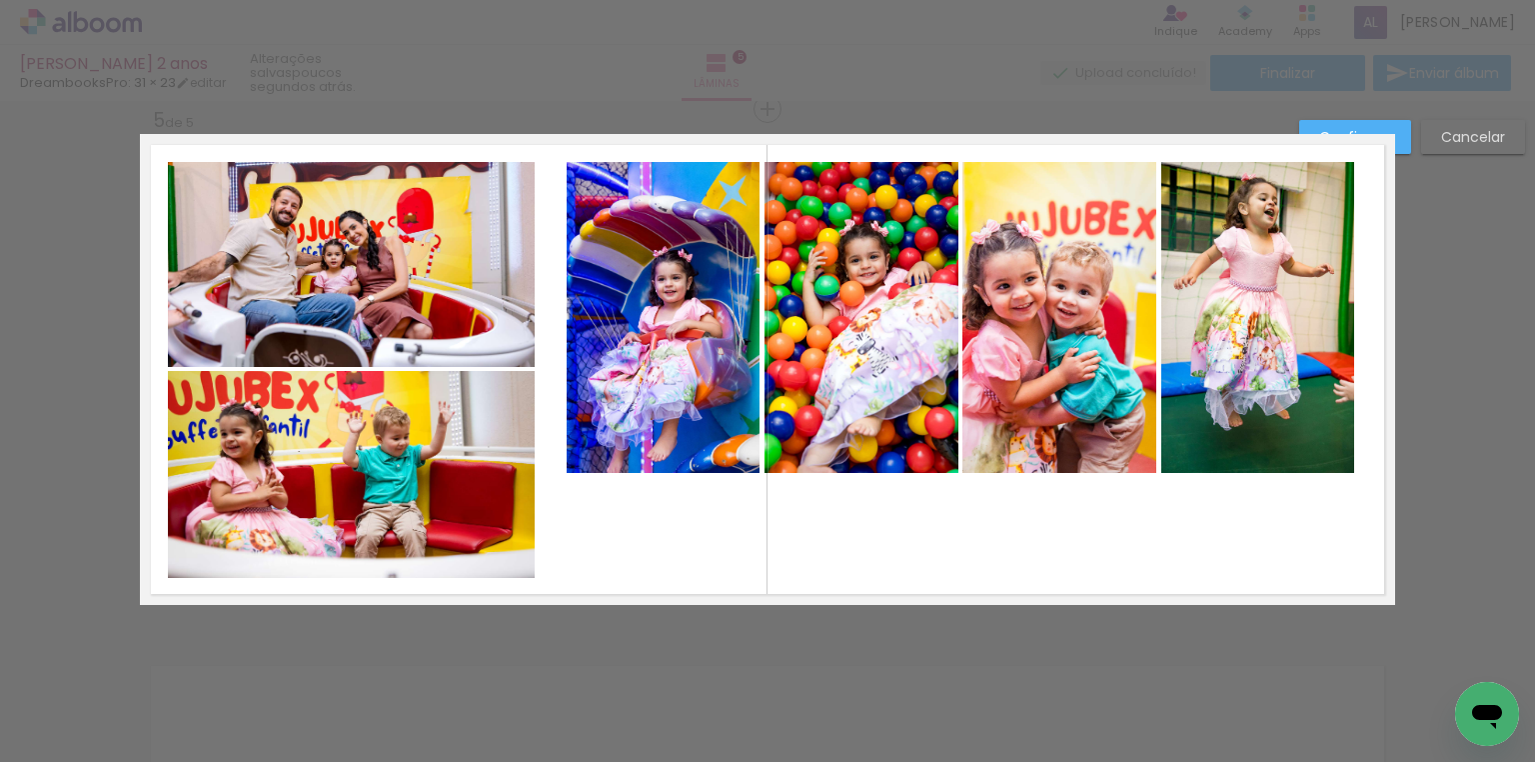
click at [622, 248] on quentale-photo at bounding box center [663, 317] width 193 height 311
click at [854, 276] on quentale-photo at bounding box center [862, 317] width 194 height 311
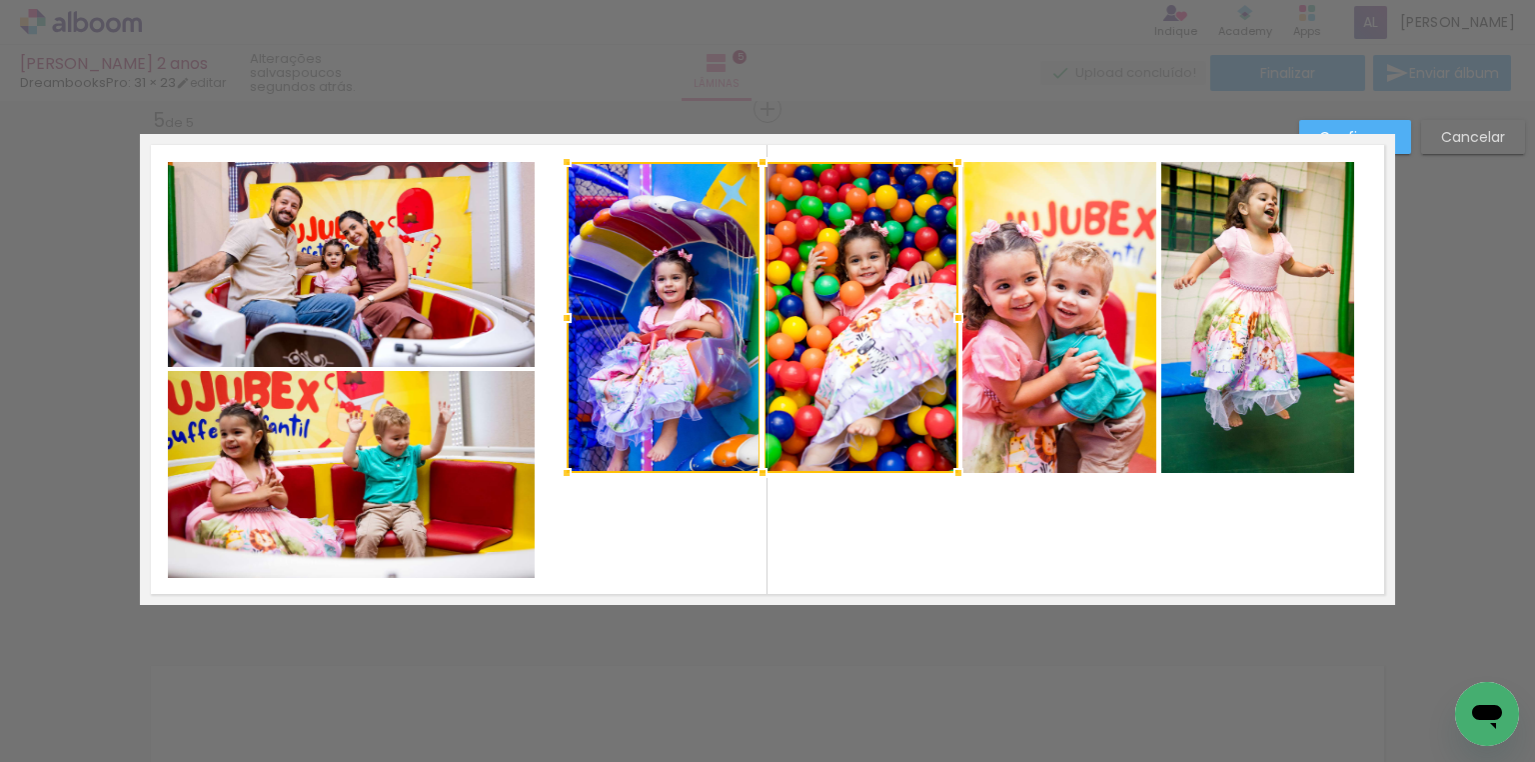
click at [1042, 281] on quentale-photo at bounding box center [1059, 317] width 194 height 311
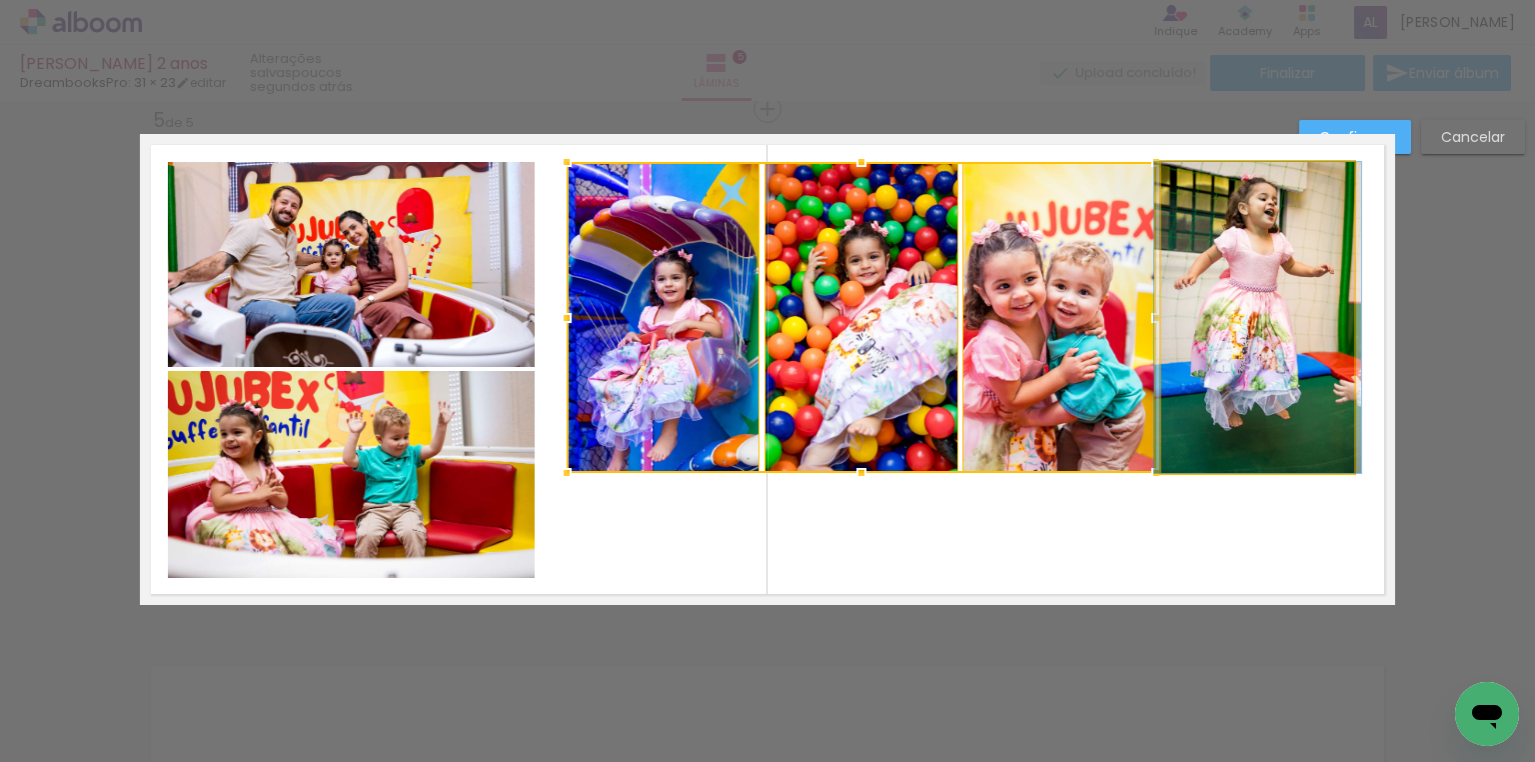
click at [1285, 293] on quentale-photo at bounding box center [1257, 317] width 193 height 311
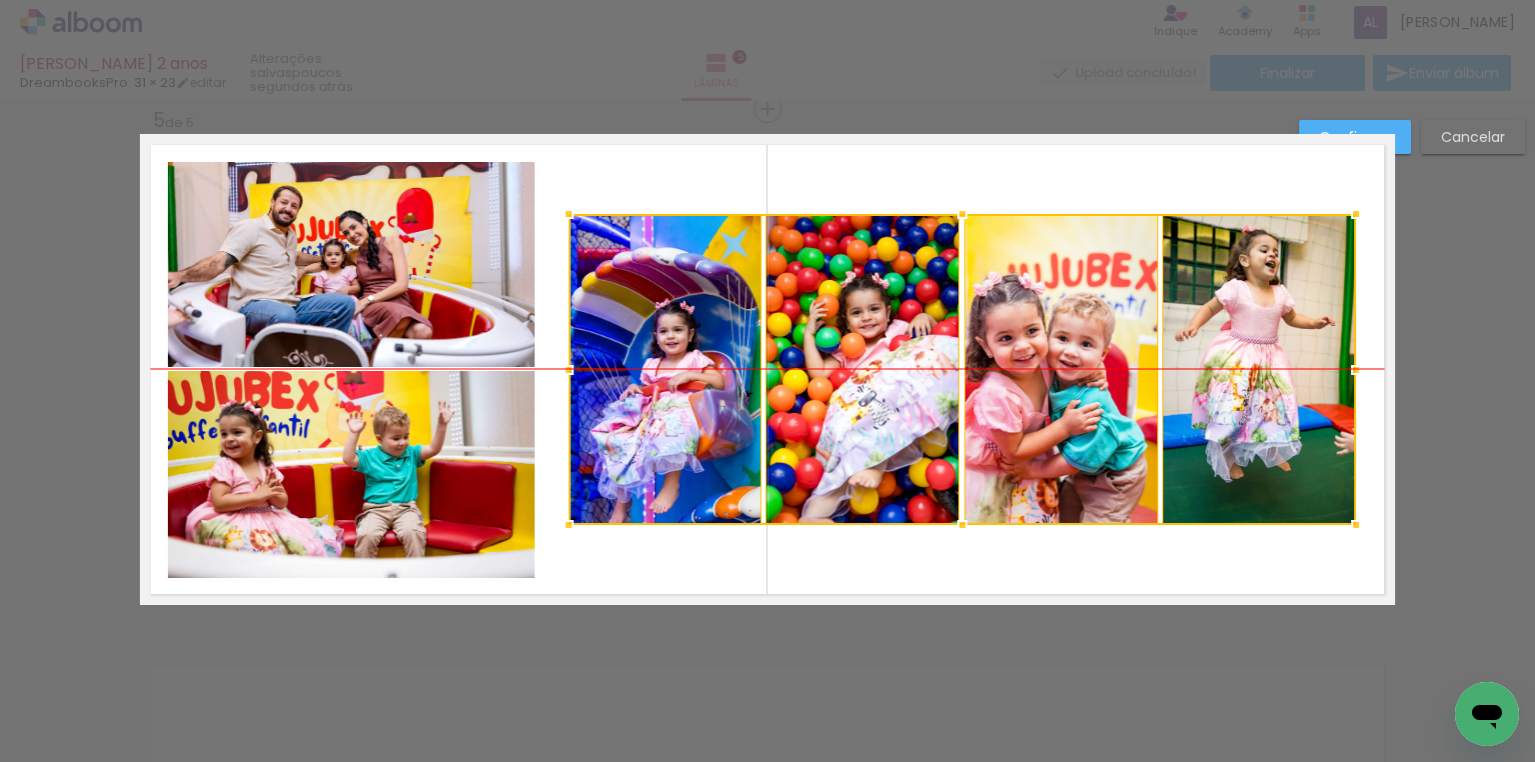
drag, startPoint x: 1264, startPoint y: 284, endPoint x: 1266, endPoint y: 327, distance: 43.0
click at [1266, 327] on div at bounding box center [963, 369] width 788 height 311
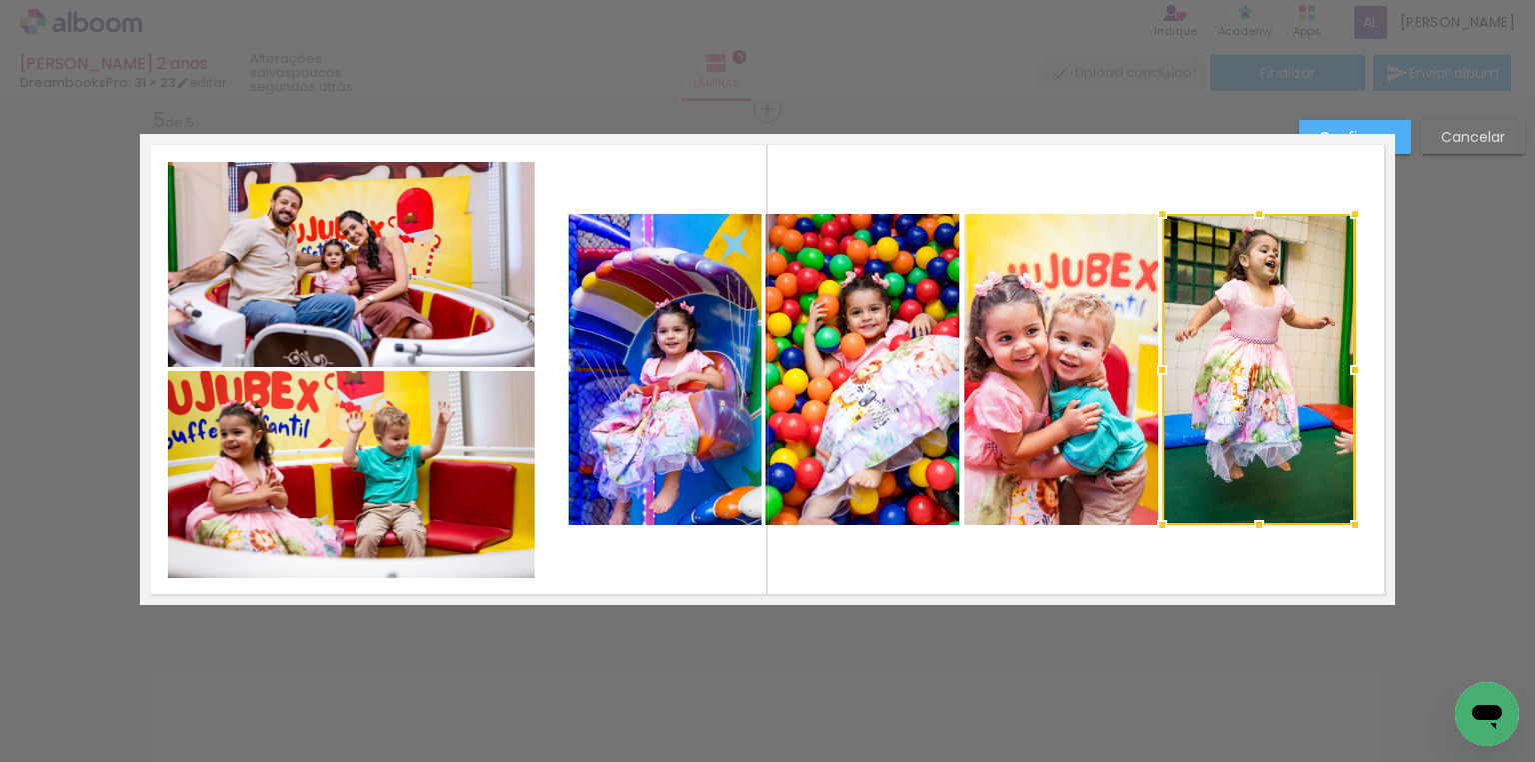
click at [720, 348] on quentale-photo at bounding box center [665, 369] width 193 height 311
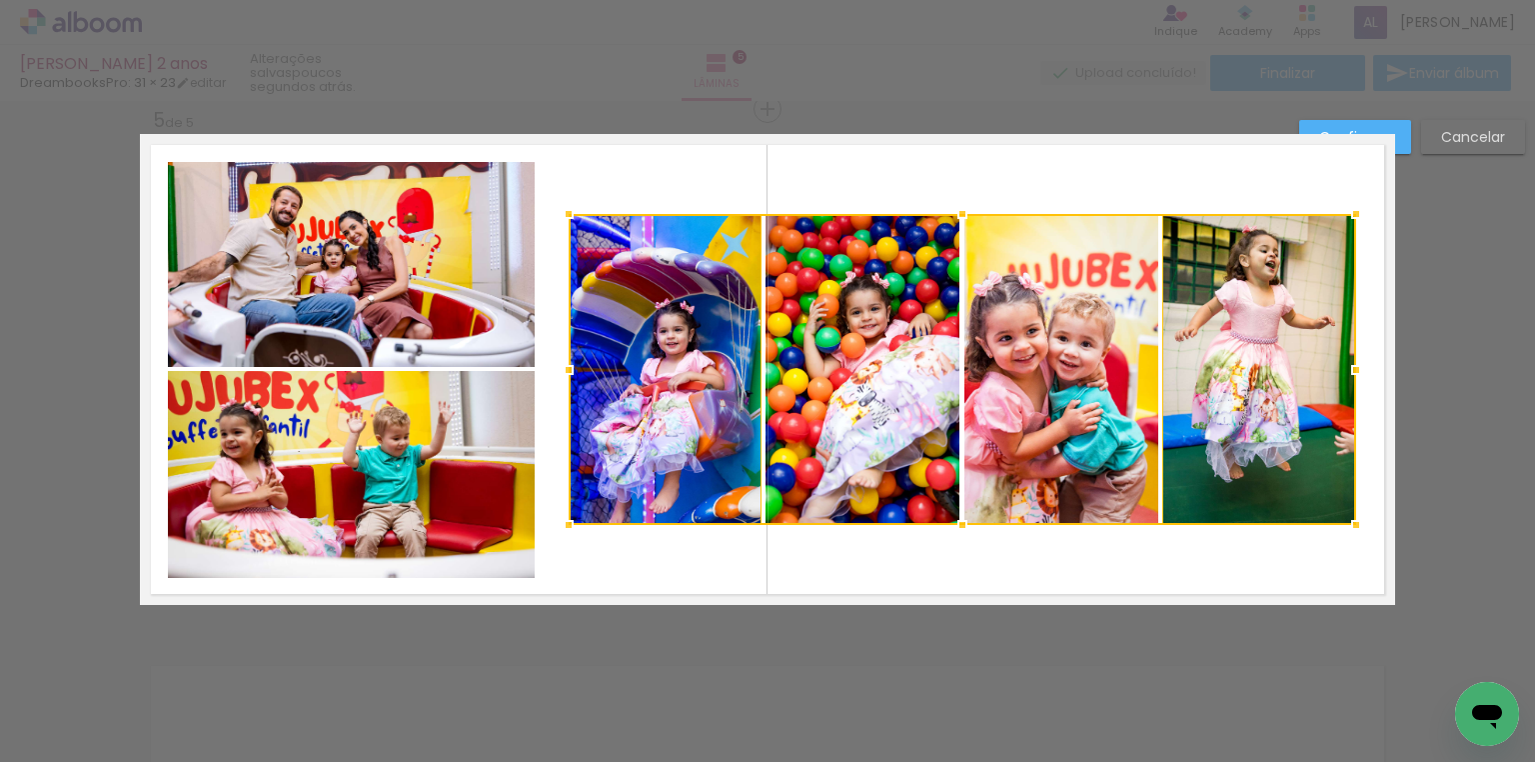
click at [821, 348] on div at bounding box center [963, 369] width 788 height 311
click at [1077, 346] on div at bounding box center [963, 369] width 788 height 311
click at [1244, 337] on div at bounding box center [963, 369] width 788 height 311
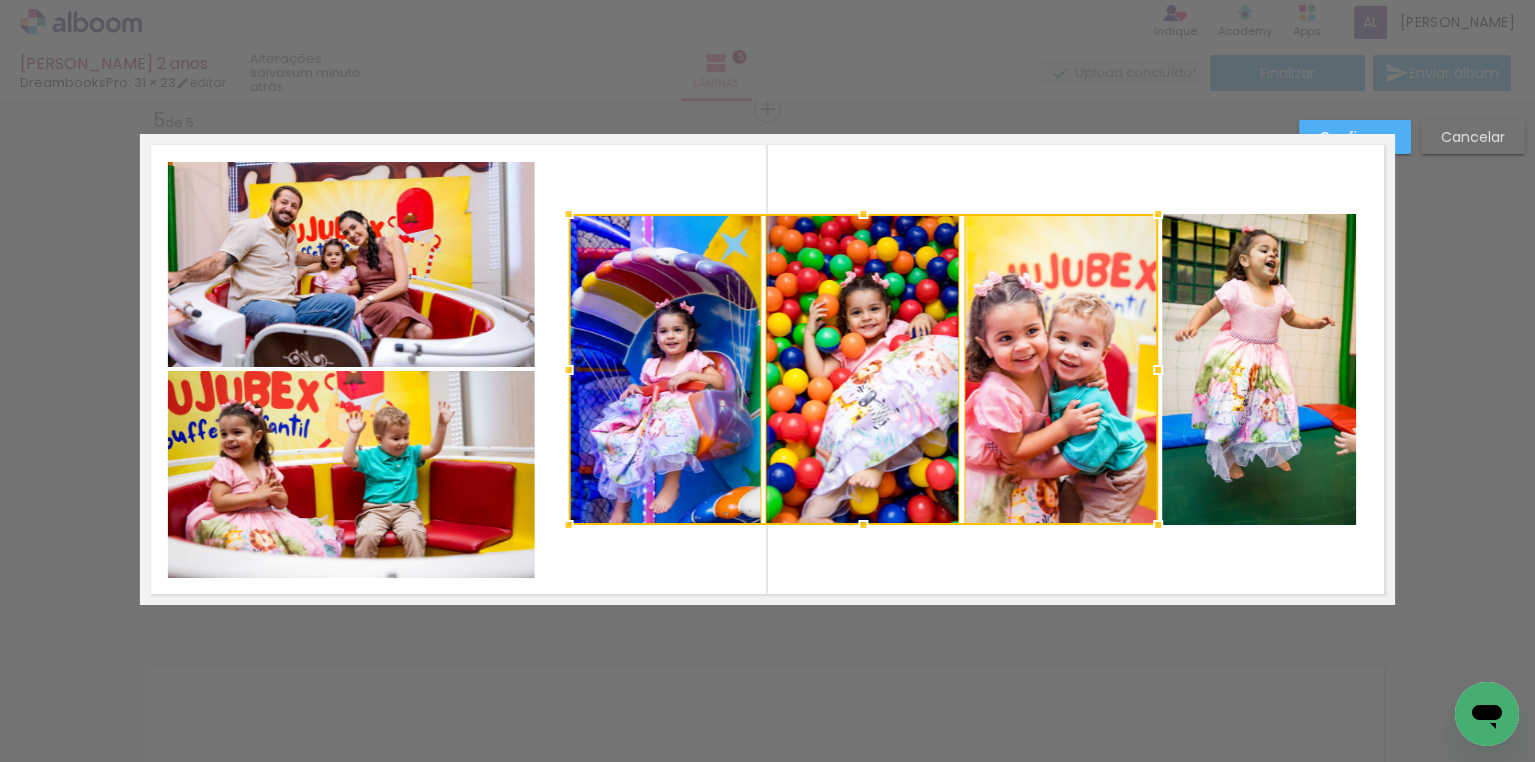
click at [700, 322] on div at bounding box center [864, 369] width 590 height 311
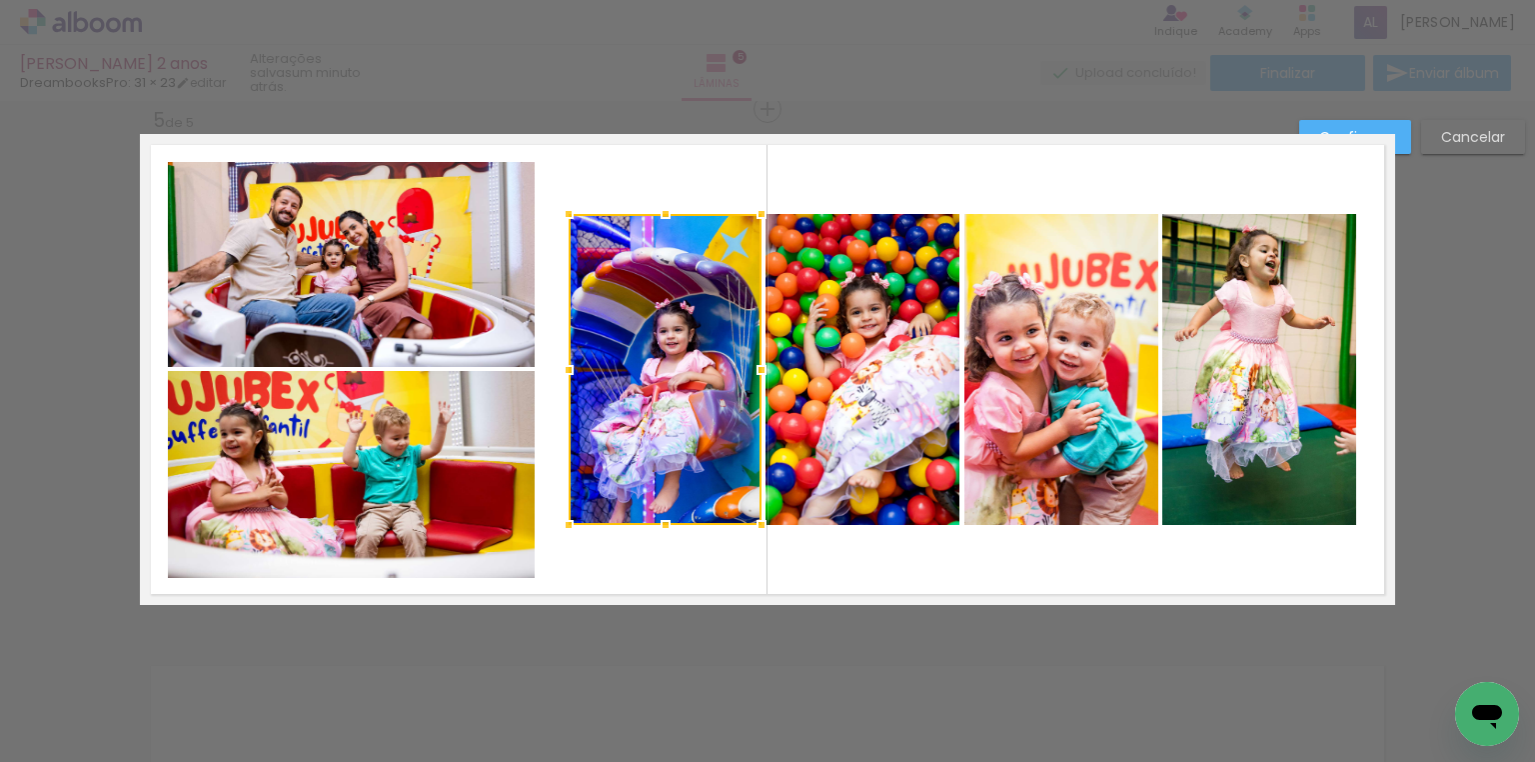
click at [700, 322] on div at bounding box center [665, 369] width 193 height 311
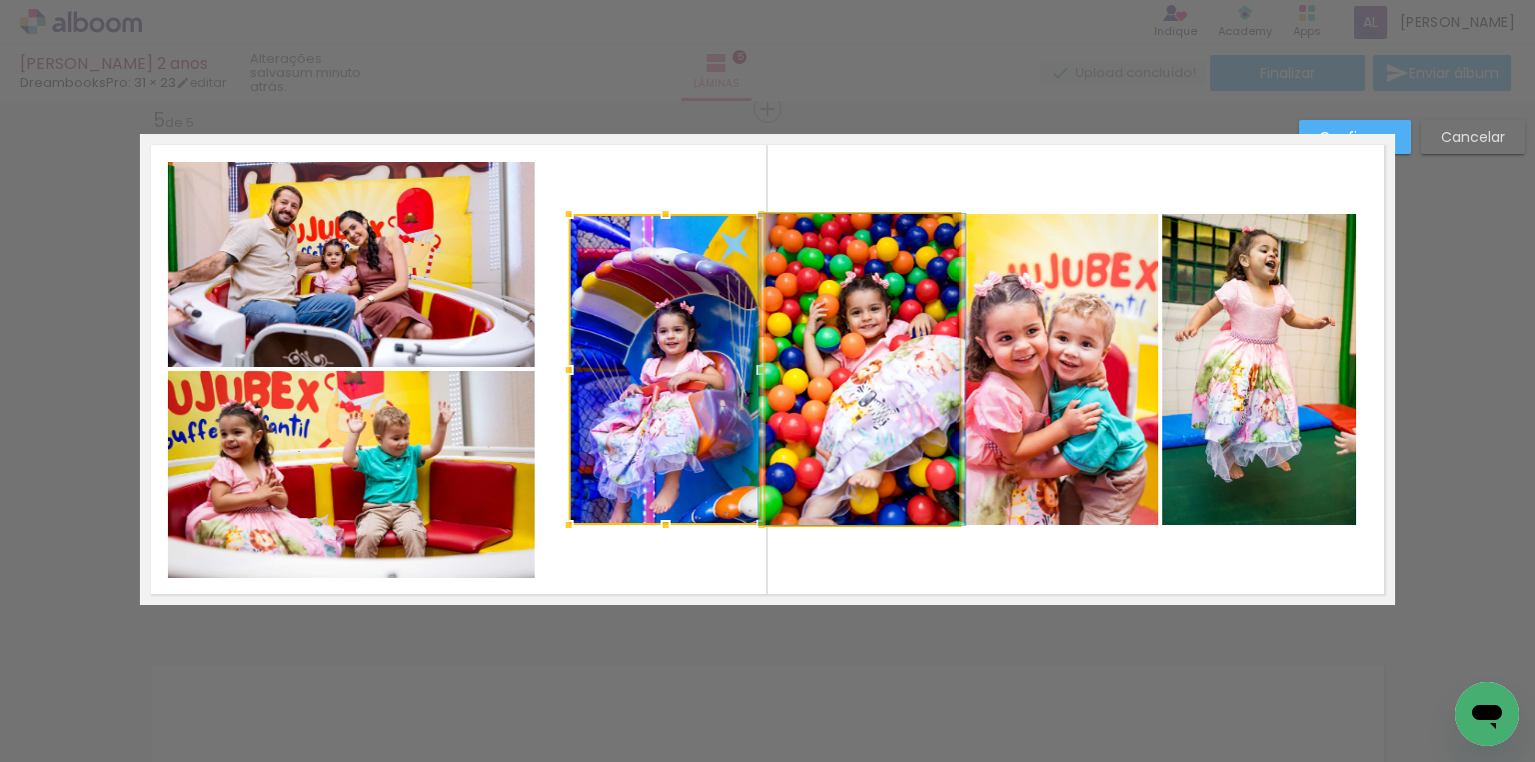
click at [831, 321] on quentale-photo at bounding box center [863, 369] width 194 height 311
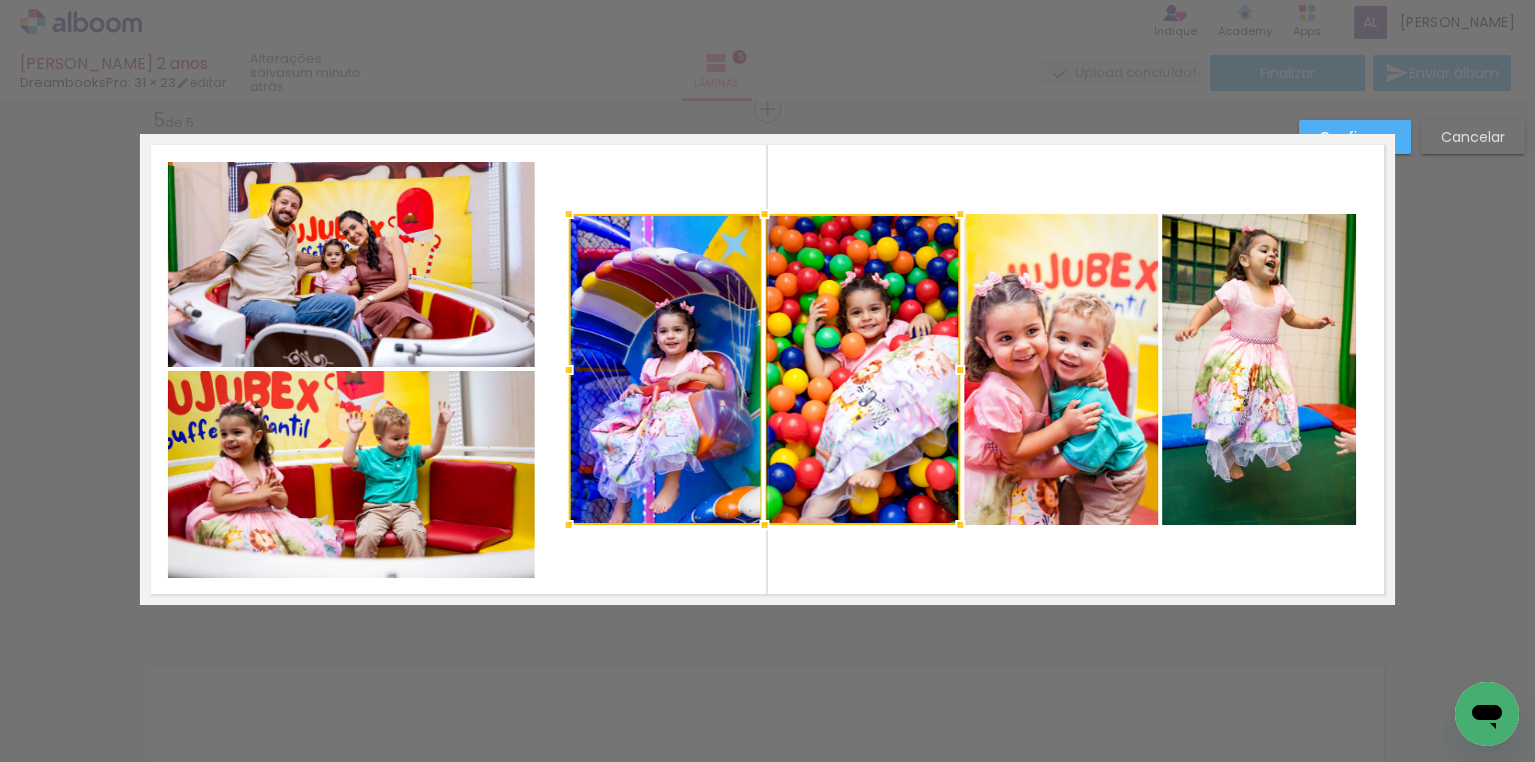
click at [1031, 321] on quentale-photo at bounding box center [1061, 369] width 194 height 311
click at [1194, 321] on quentale-photo at bounding box center [1258, 369] width 193 height 311
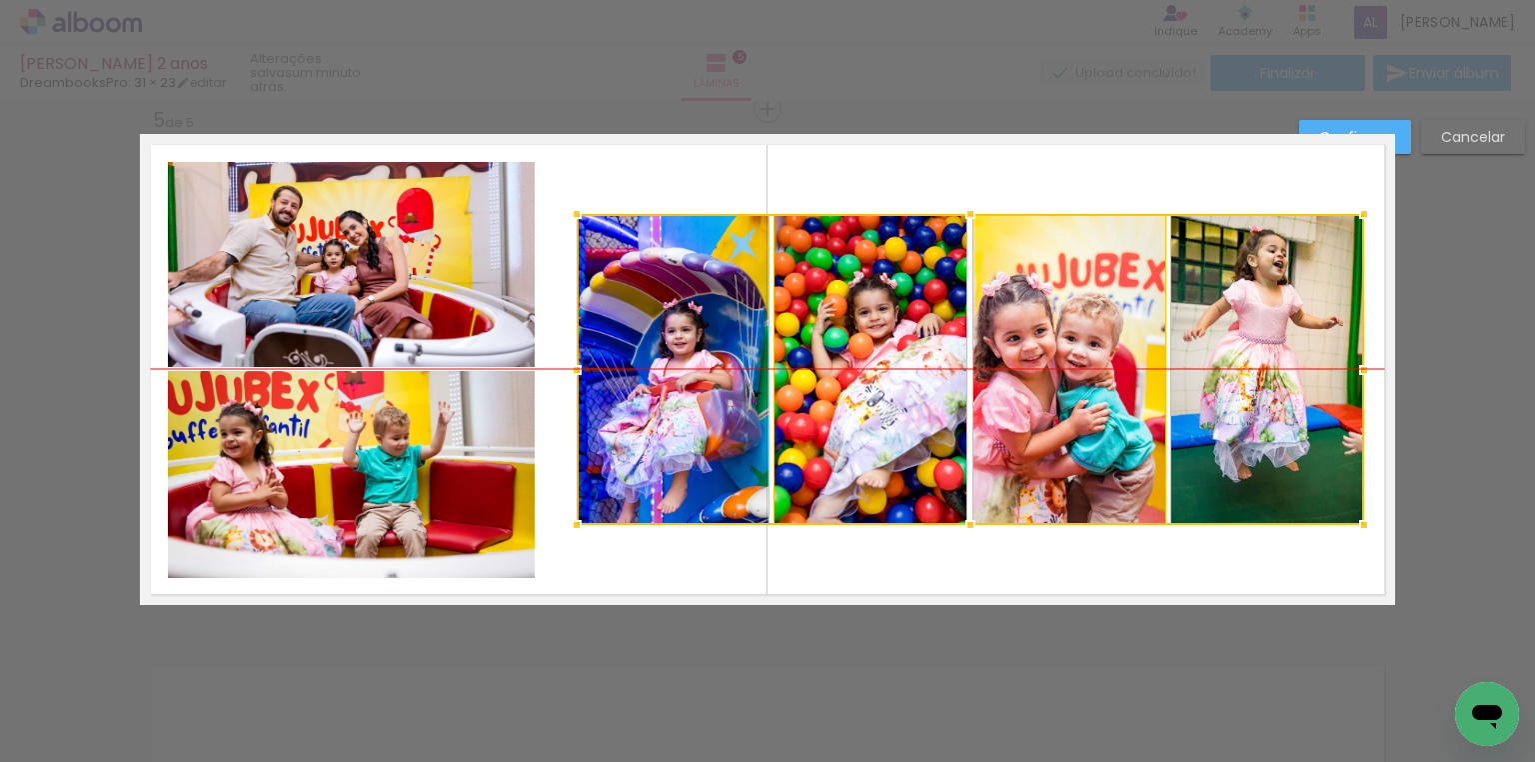
click at [918, 339] on div at bounding box center [971, 369] width 788 height 311
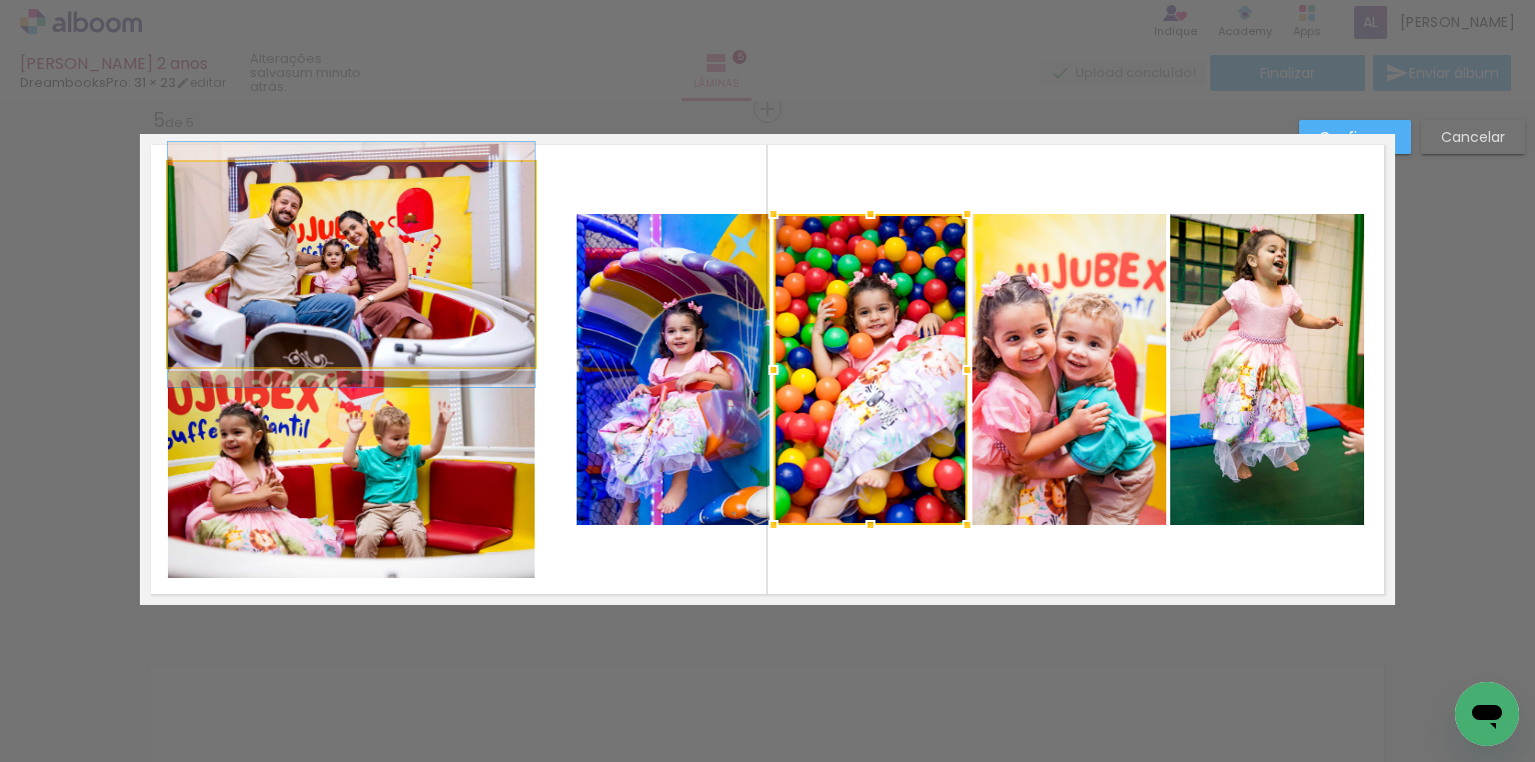
click at [376, 280] on quentale-photo at bounding box center [351, 264] width 367 height 205
click at [774, 280] on div at bounding box center [871, 369] width 194 height 311
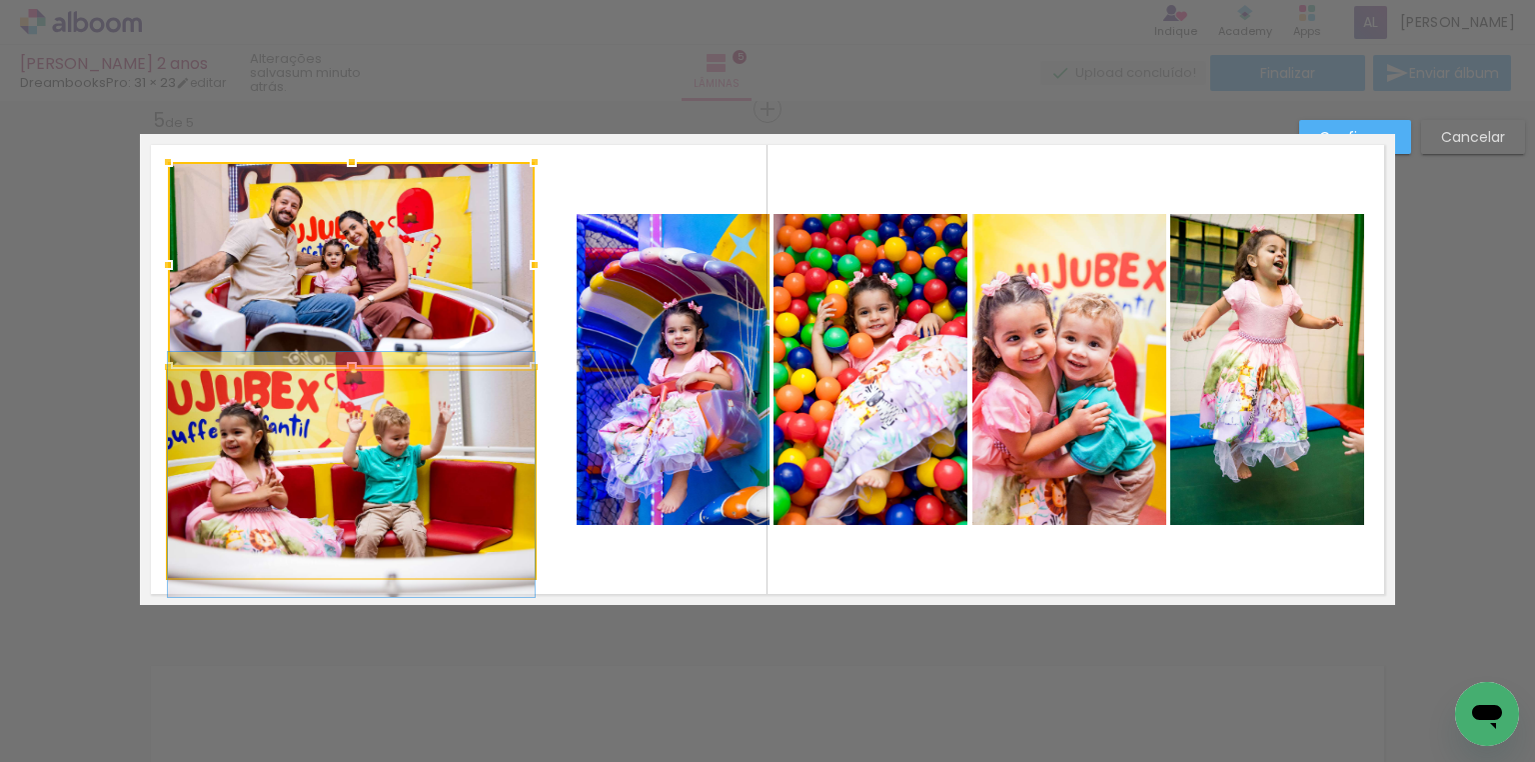
click at [391, 433] on quentale-photo at bounding box center [351, 474] width 367 height 207
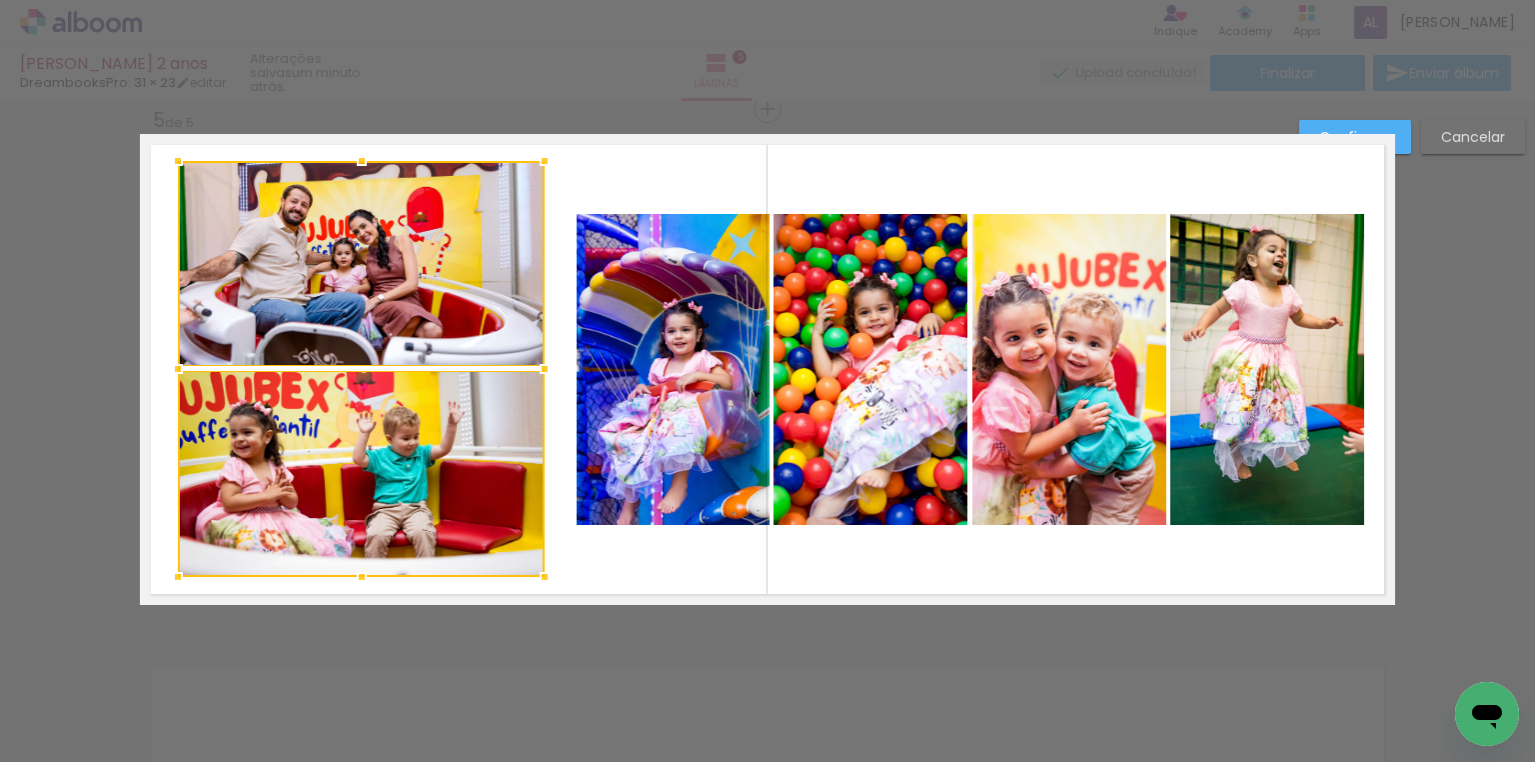
click at [425, 328] on div at bounding box center [361, 369] width 367 height 416
click at [1399, 124] on paper-button "Confirmar" at bounding box center [1355, 137] width 112 height 34
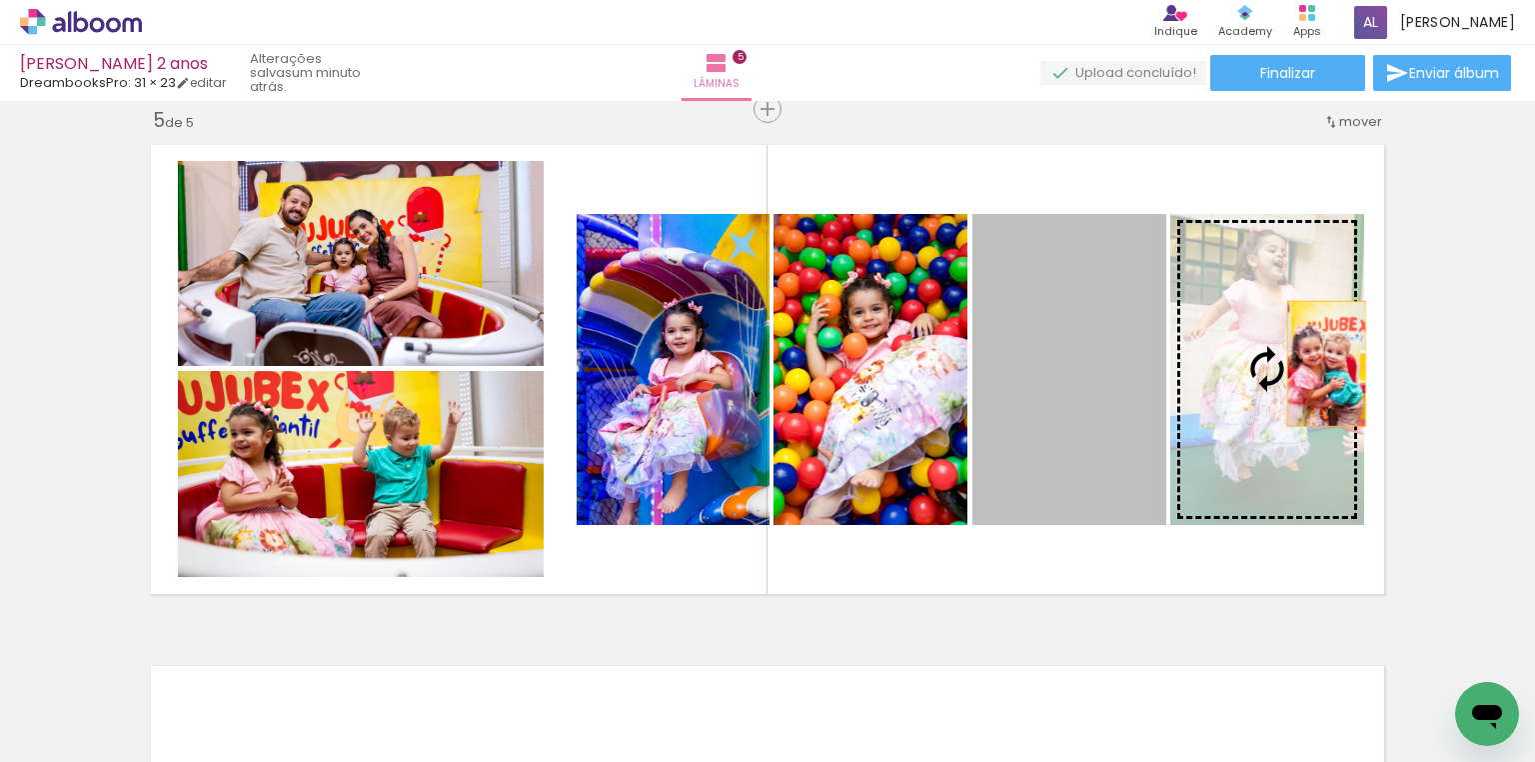
drag, startPoint x: 1031, startPoint y: 375, endPoint x: 1320, endPoint y: 363, distance: 289.1
click at [0, 0] on slot at bounding box center [0, 0] width 0 height 0
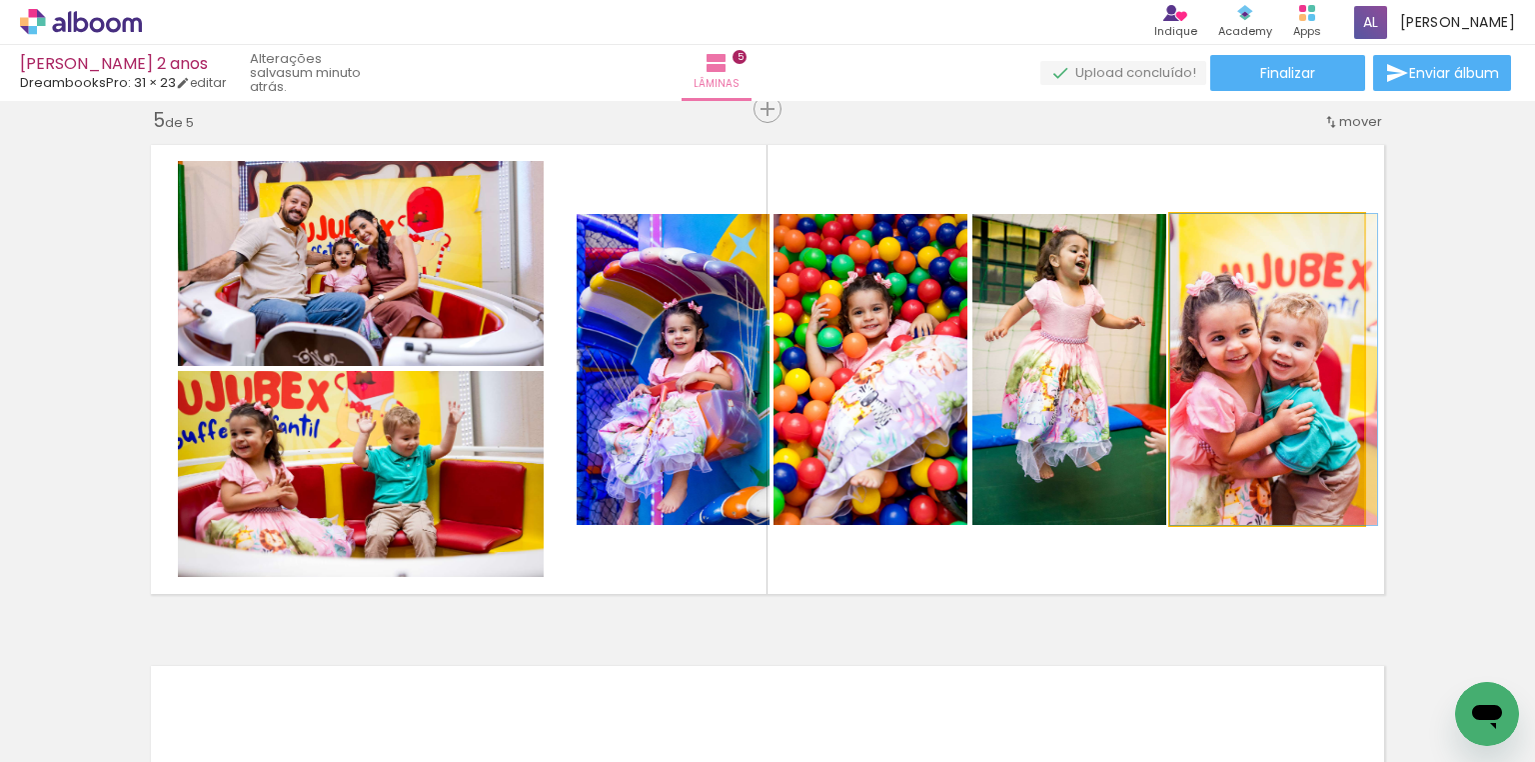
drag, startPoint x: 1231, startPoint y: 352, endPoint x: 1258, endPoint y: 354, distance: 27.1
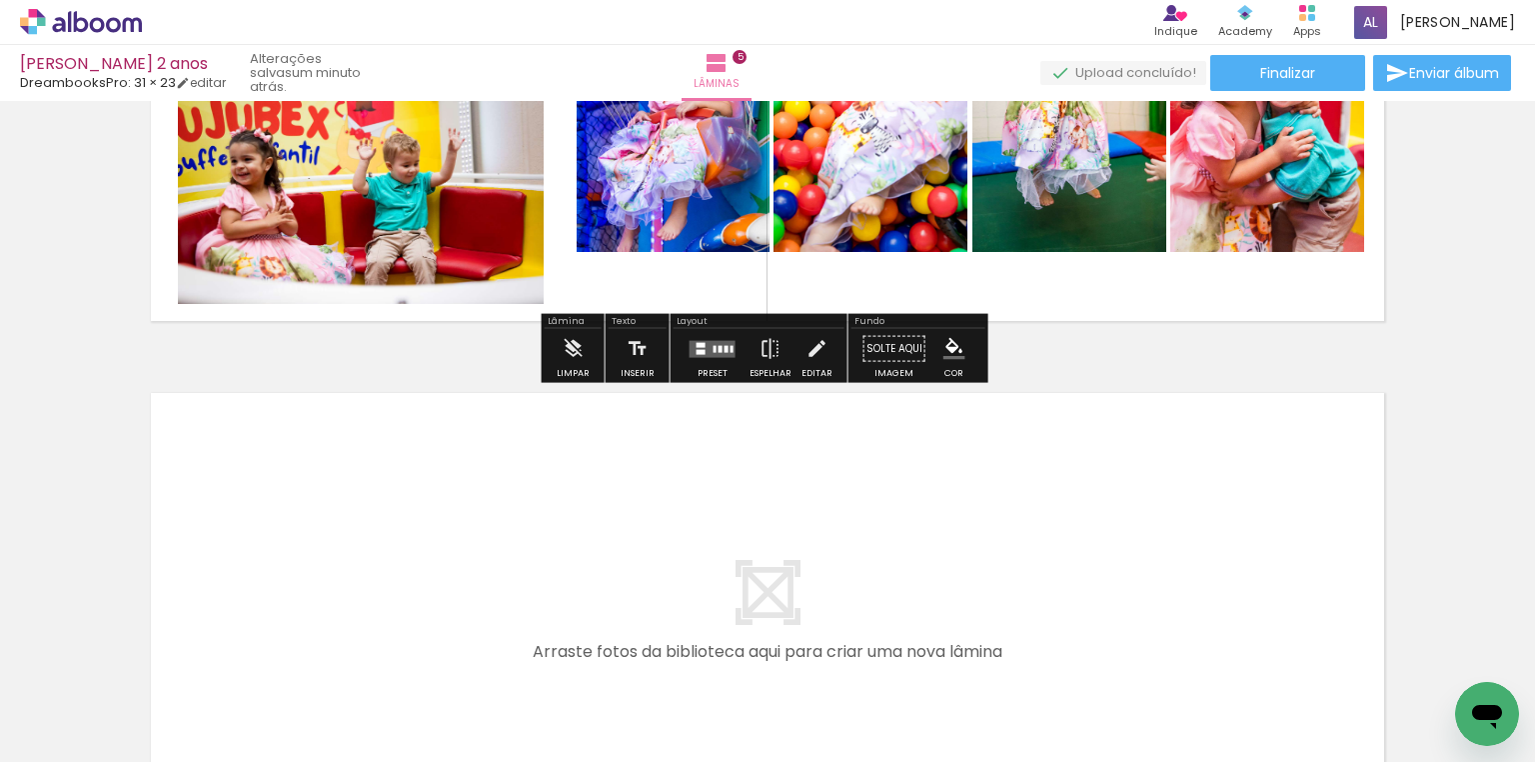
scroll to position [2508, 0]
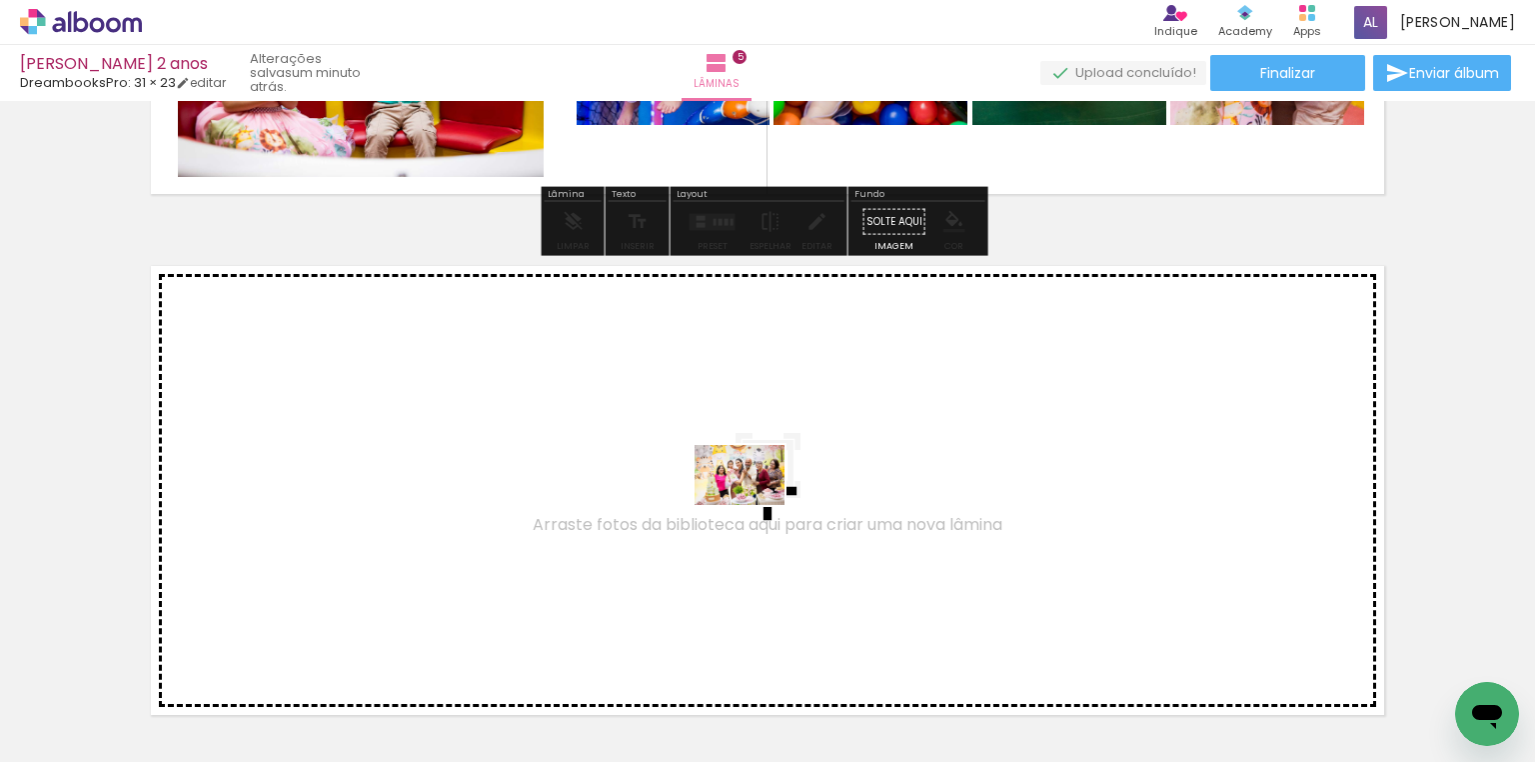
drag, startPoint x: 753, startPoint y: 687, endPoint x: 755, endPoint y: 505, distance: 181.9
click at [755, 505] on quentale-workspace at bounding box center [767, 381] width 1535 height 762
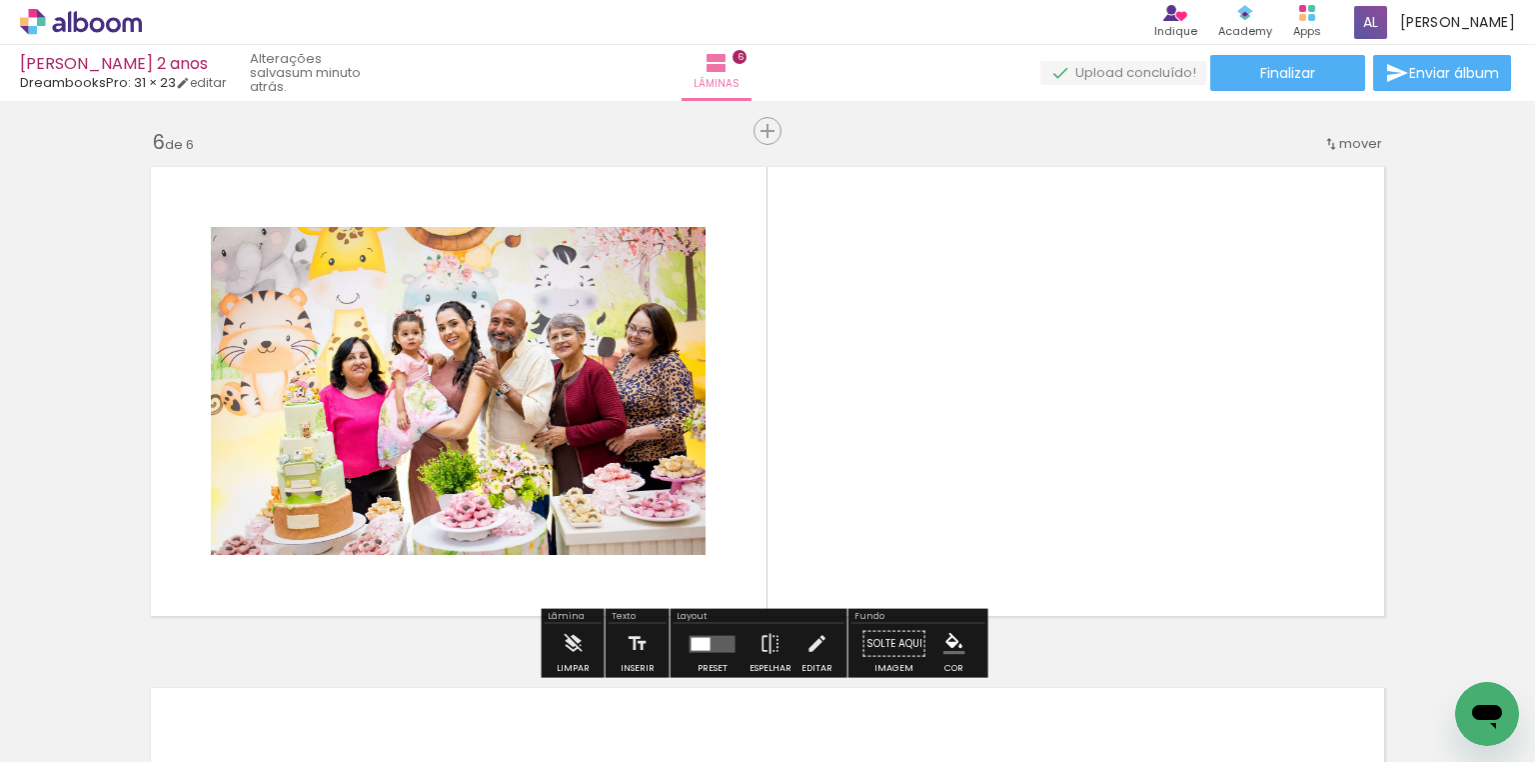
scroll to position [2629, 0]
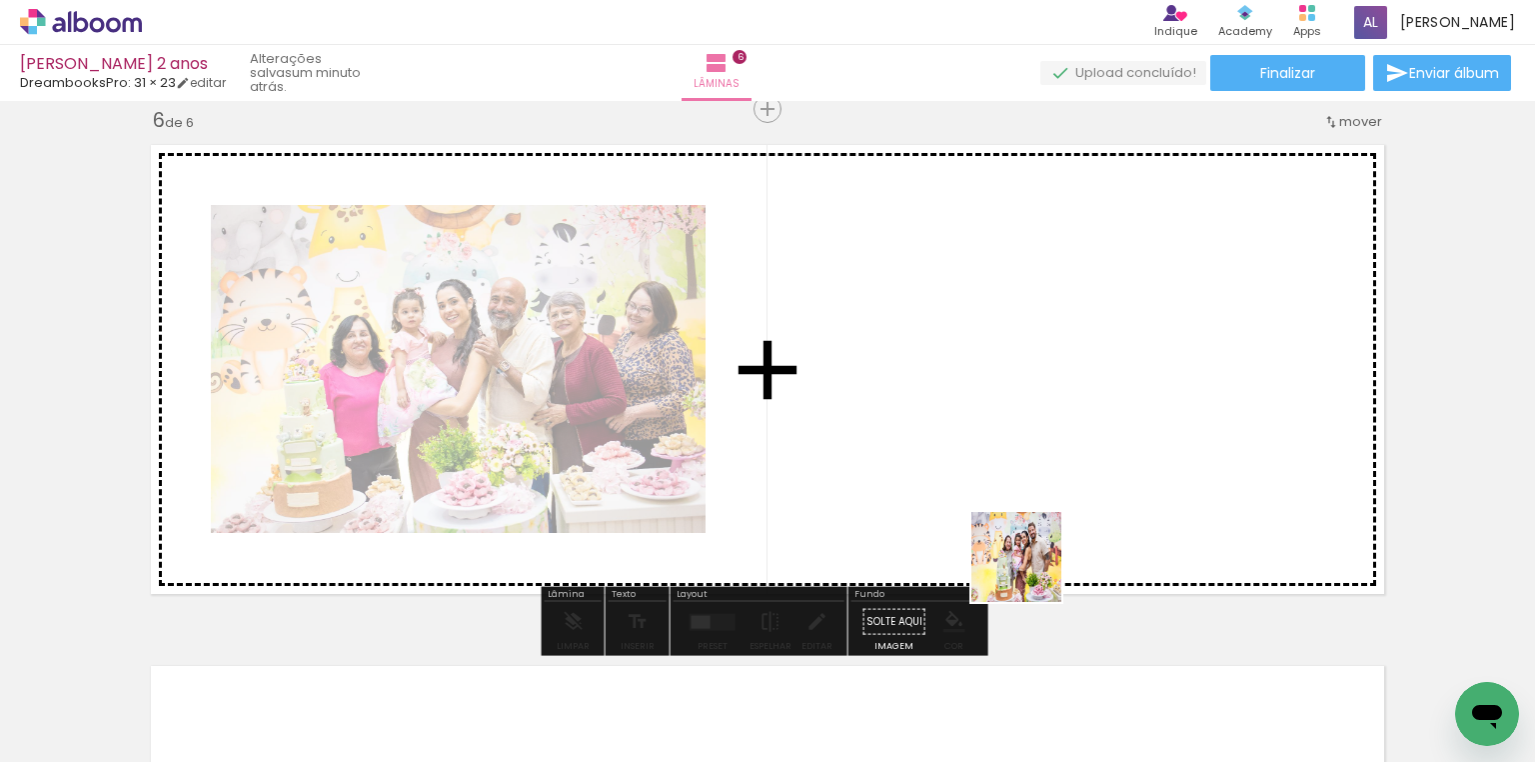
drag, startPoint x: 970, startPoint y: 714, endPoint x: 1032, endPoint y: 570, distance: 156.7
click at [1032, 570] on quentale-workspace at bounding box center [767, 381] width 1535 height 762
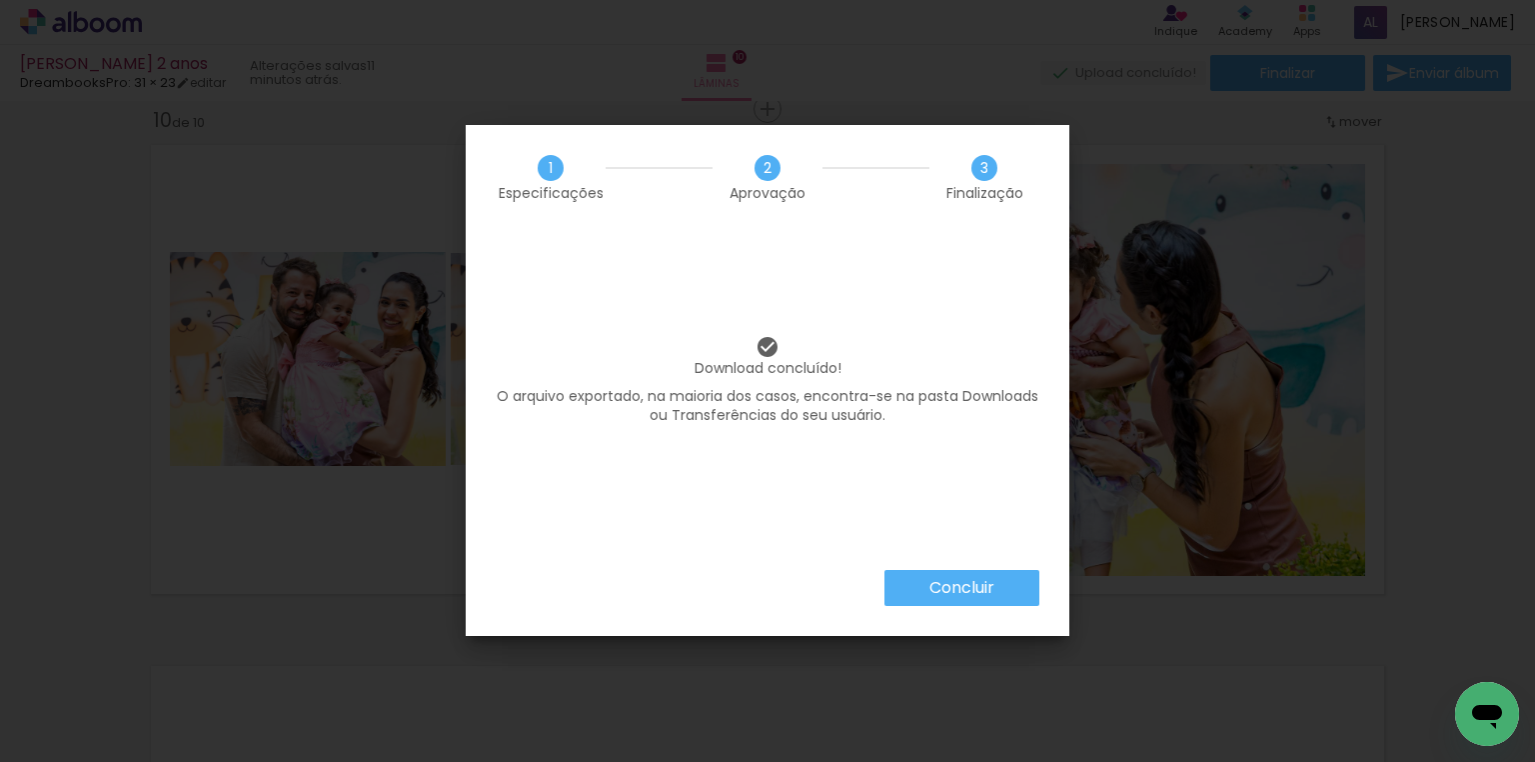
scroll to position [0, 3782]
click at [0, 0] on slot "Concluir" at bounding box center [0, 0] width 0 height 0
